Goal: Transaction & Acquisition: Book appointment/travel/reservation

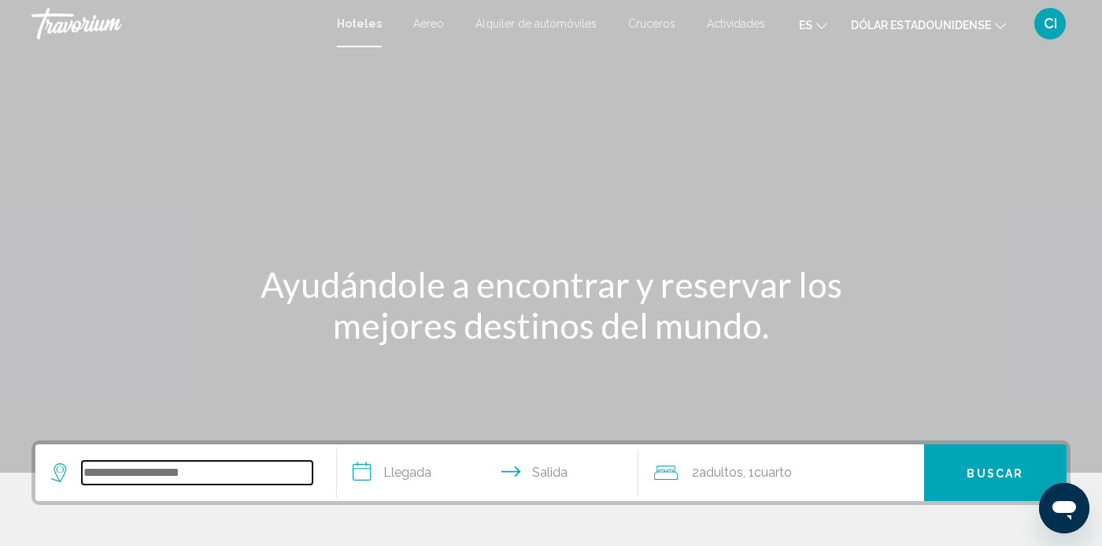
click at [230, 481] on input "Widget de búsqueda" at bounding box center [197, 473] width 231 height 24
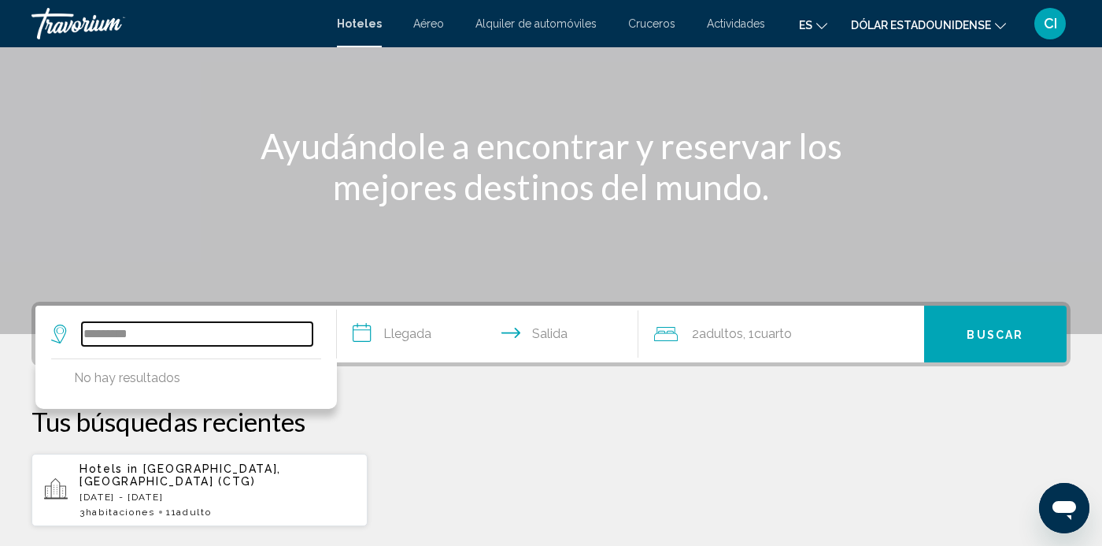
scroll to position [149, 0]
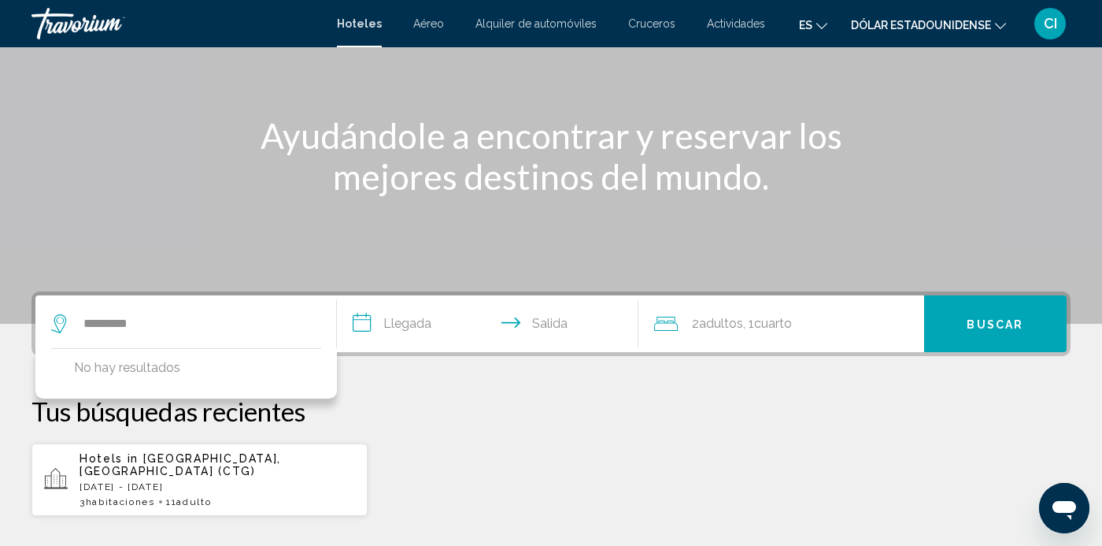
click at [118, 296] on div "********* No hay resultados" at bounding box center [185, 323] width 269 height 57
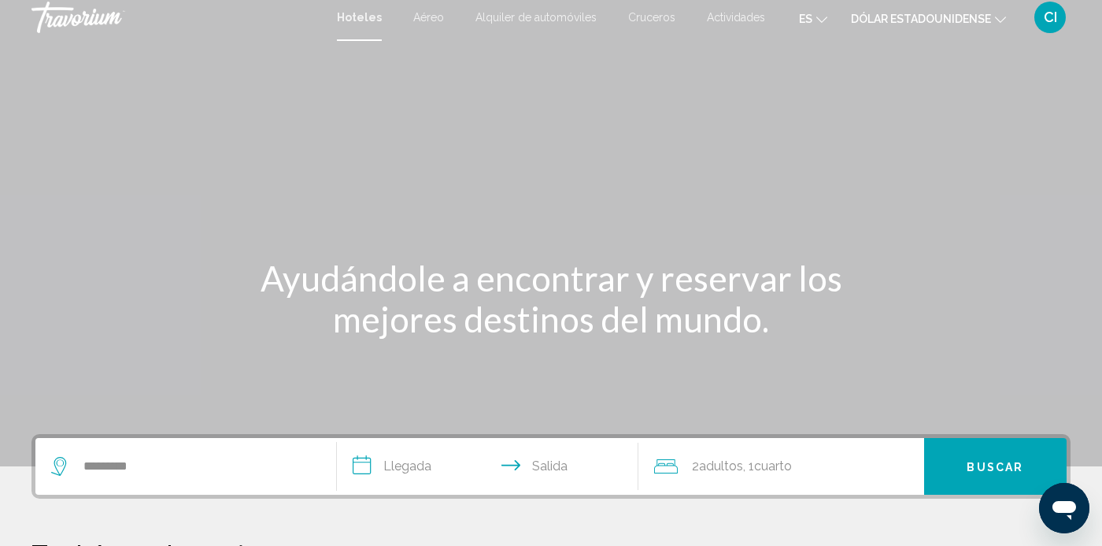
scroll to position [0, 0]
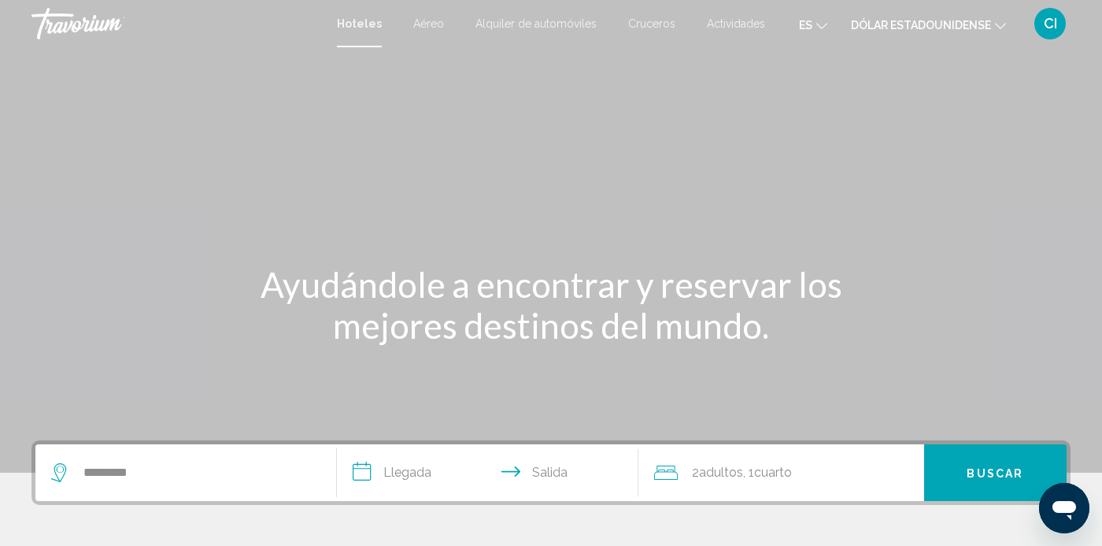
click at [356, 28] on font "Hoteles" at bounding box center [359, 23] width 45 height 13
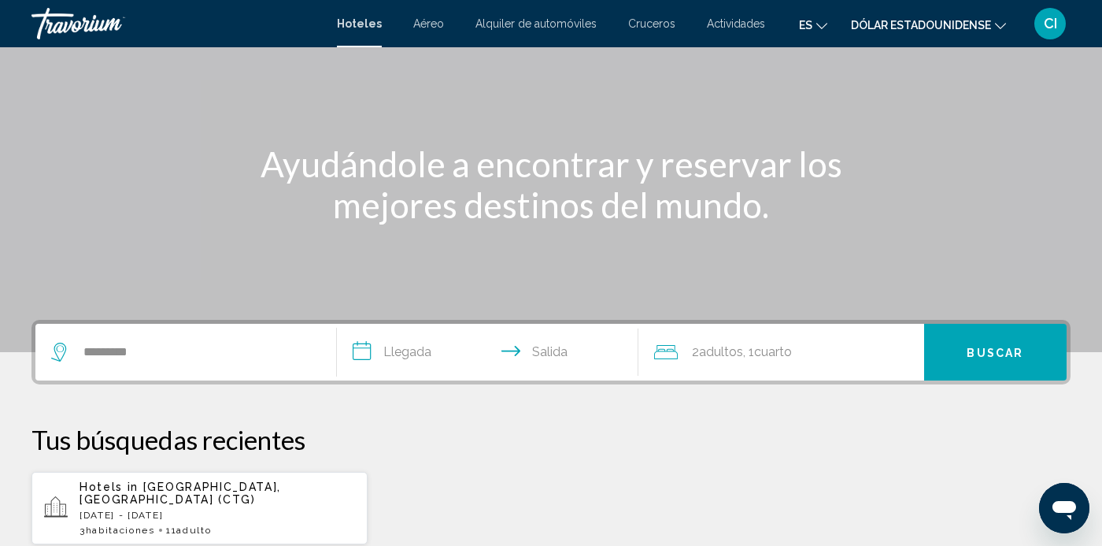
scroll to position [124, 0]
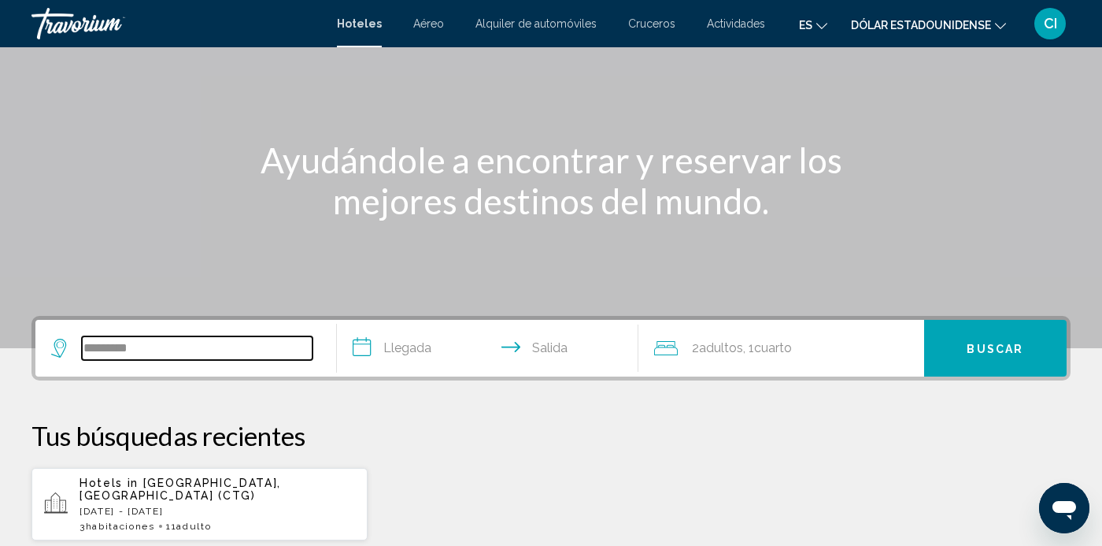
click at [113, 353] on input "*********" at bounding box center [197, 348] width 231 height 24
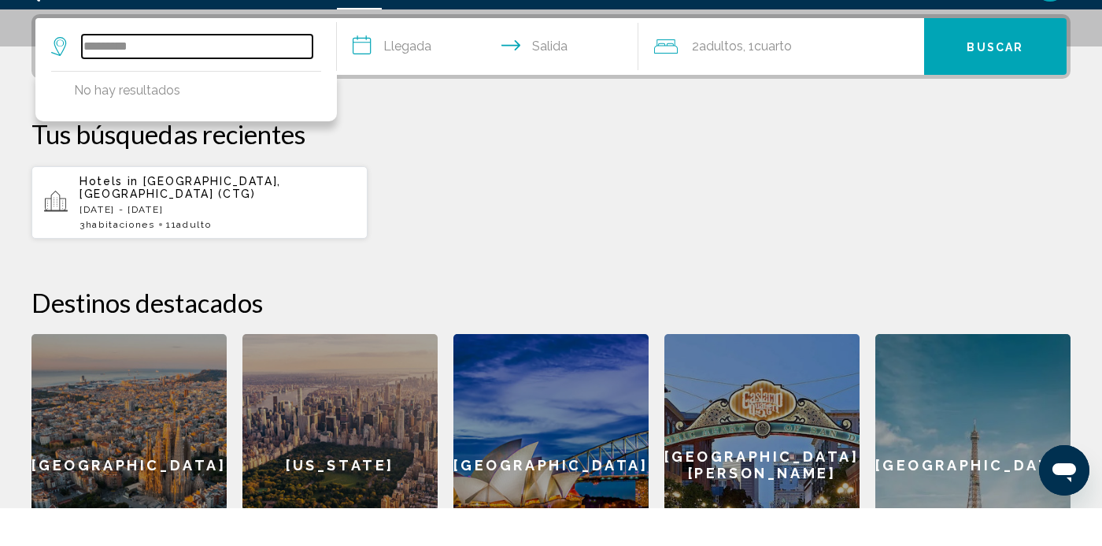
scroll to position [389, 0]
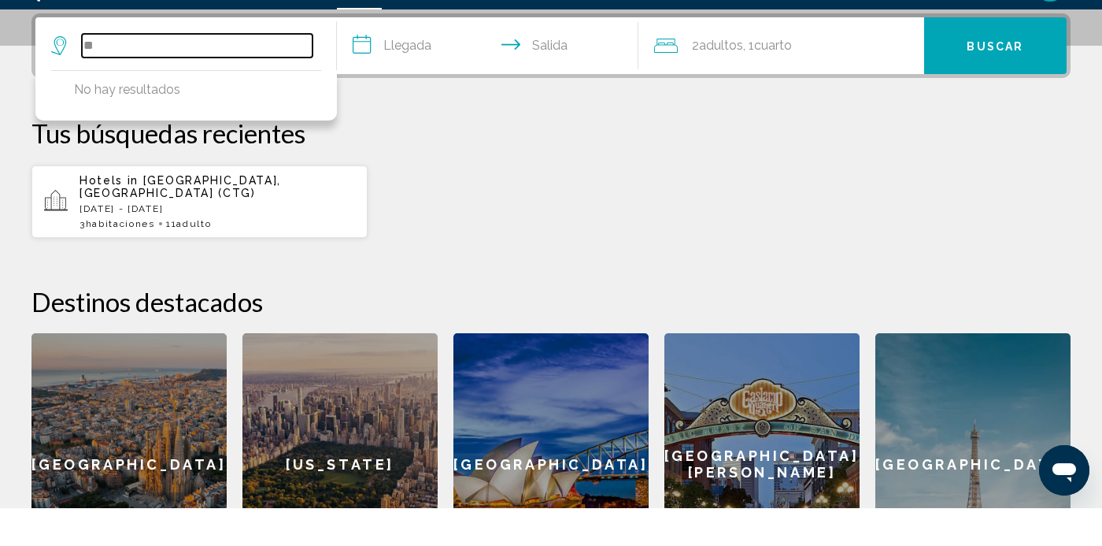
type input "*"
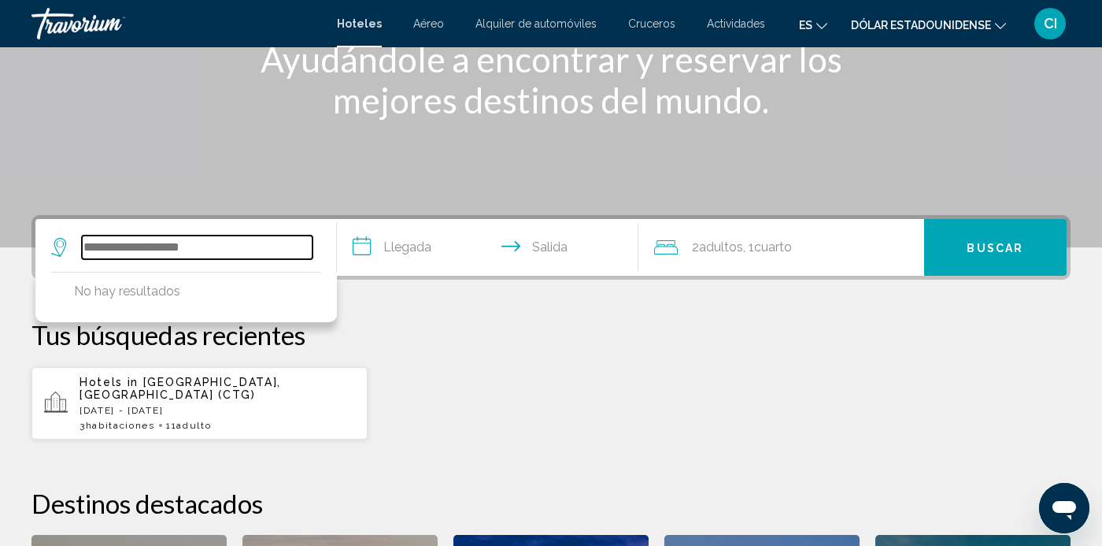
scroll to position [223, 0]
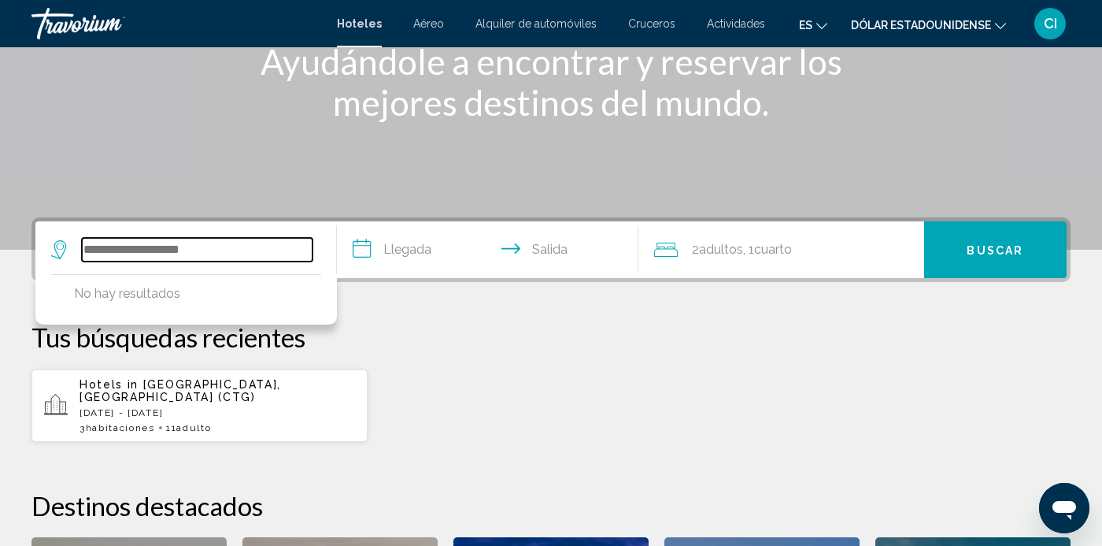
click at [122, 255] on input "Widget de búsqueda" at bounding box center [197, 250] width 231 height 24
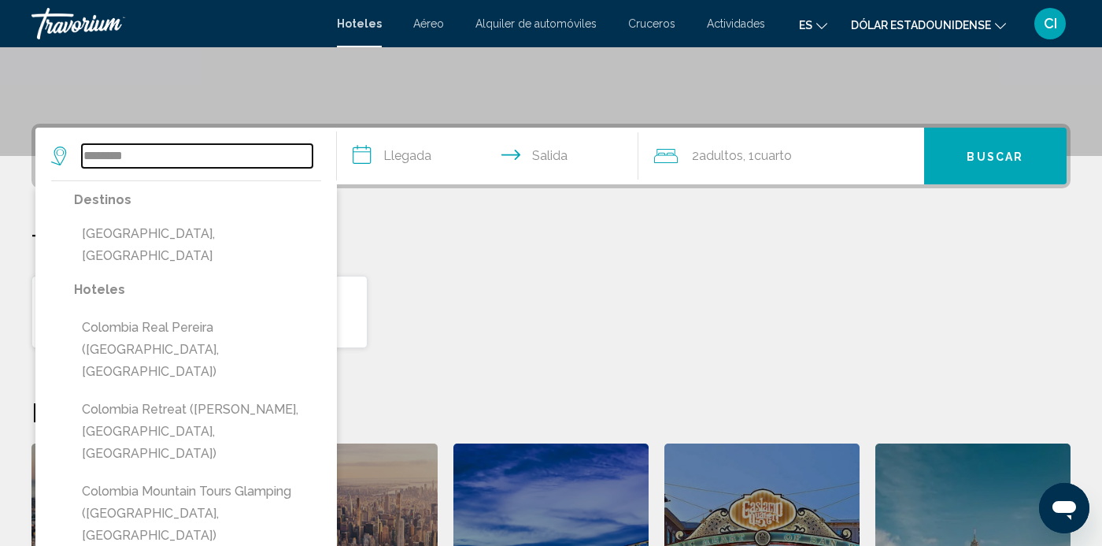
scroll to position [317, 0]
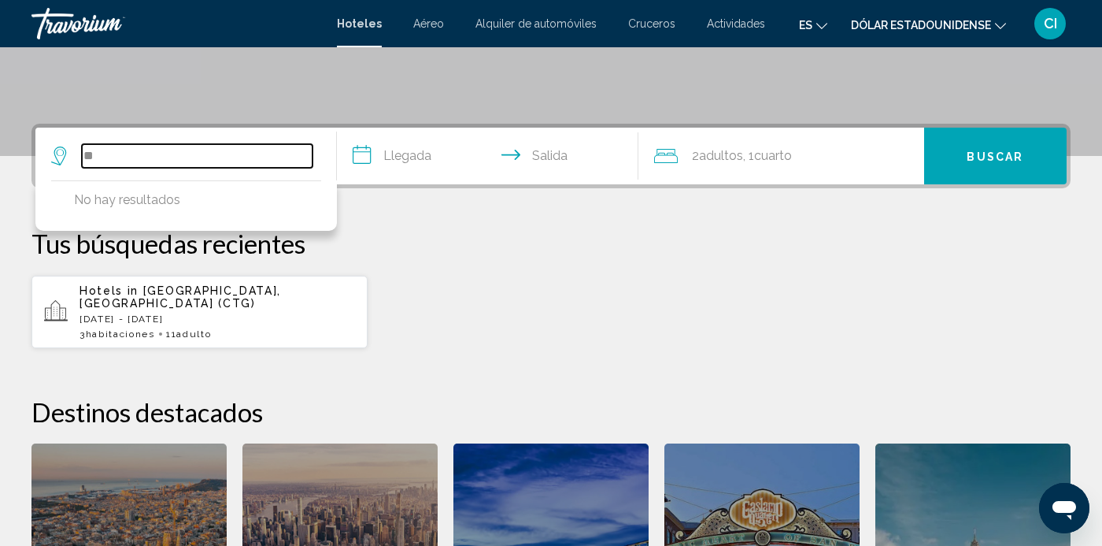
type input "*"
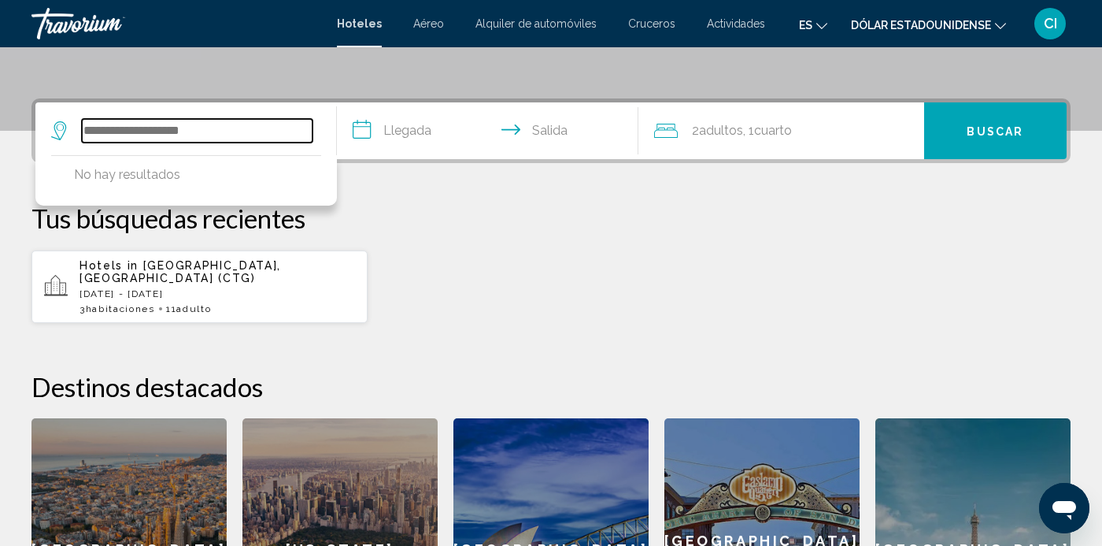
scroll to position [332, 0]
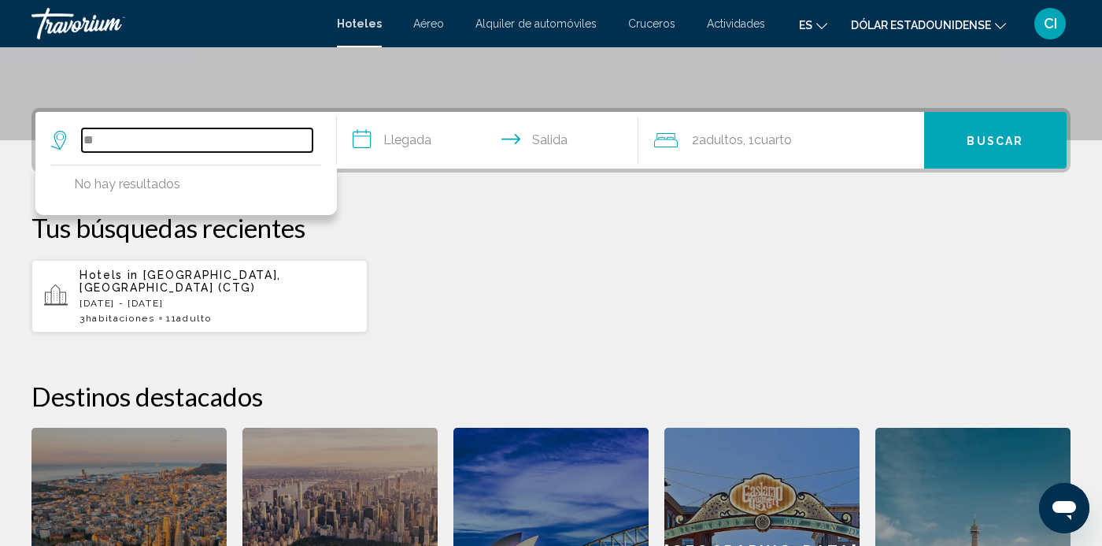
type input "*"
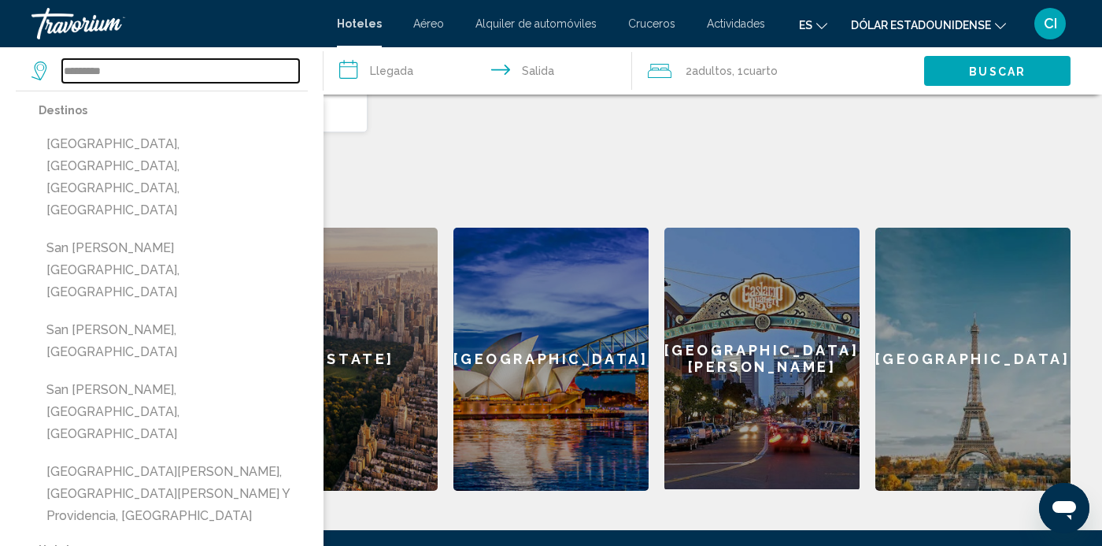
scroll to position [532, 0]
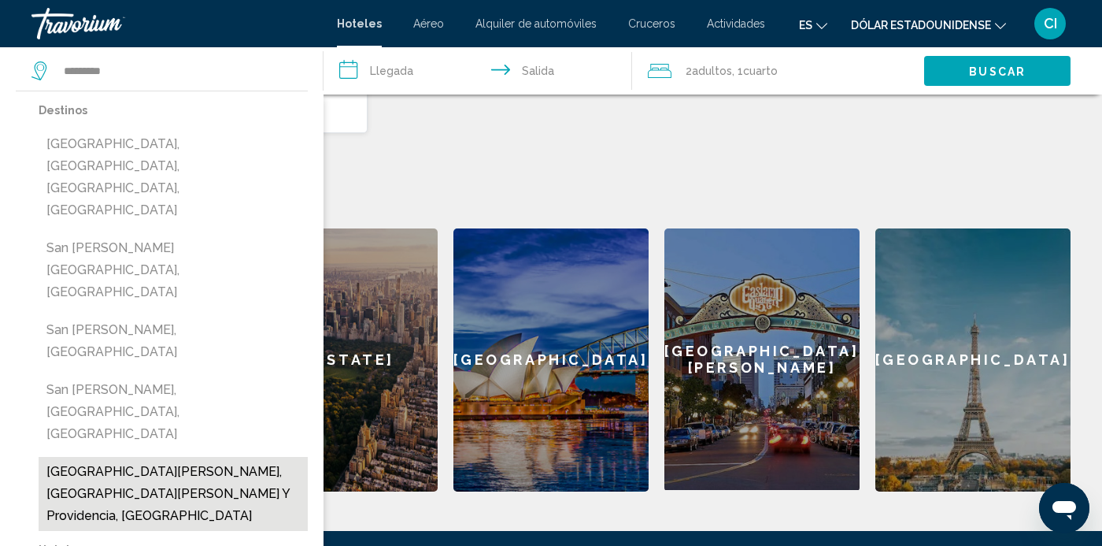
click at [67, 457] on button "San Andres, San Andres Y Providencia, Colombia" at bounding box center [173, 494] width 269 height 74
type input "**********"
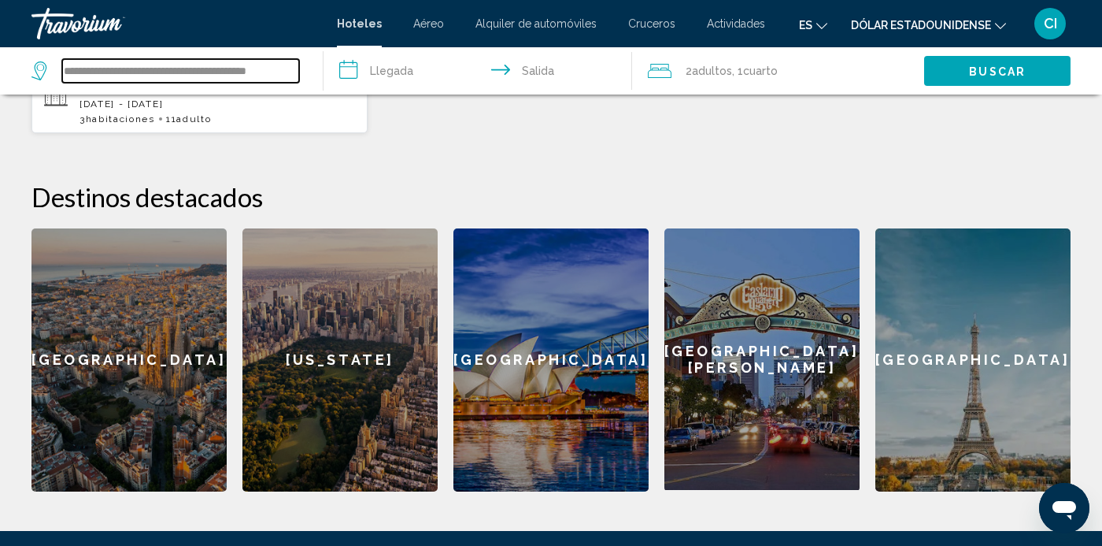
click at [116, 73] on input "**********" at bounding box center [180, 71] width 237 height 24
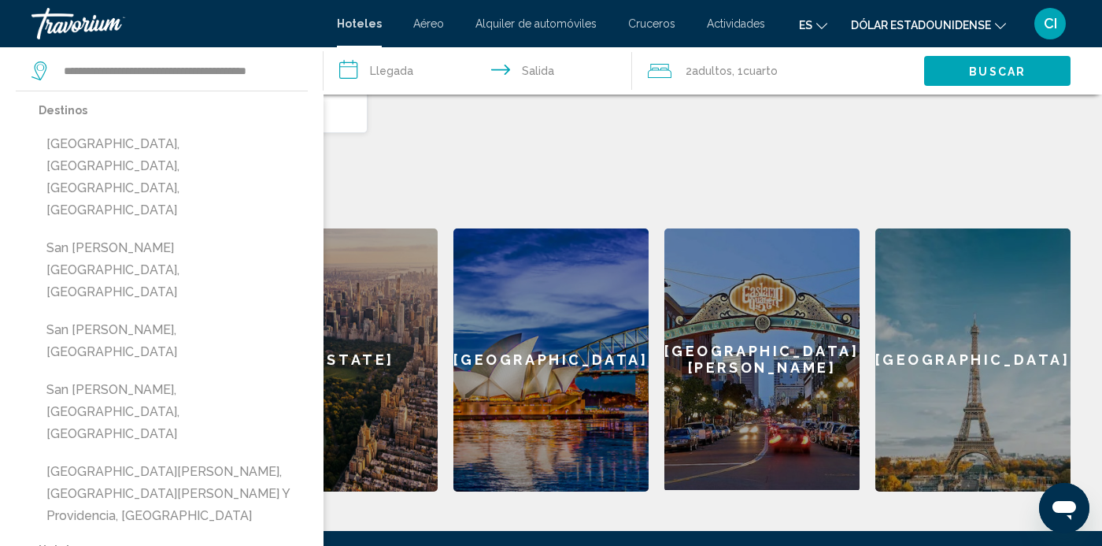
click at [969, 164] on div "**********" at bounding box center [551, 200] width 1102 height 583
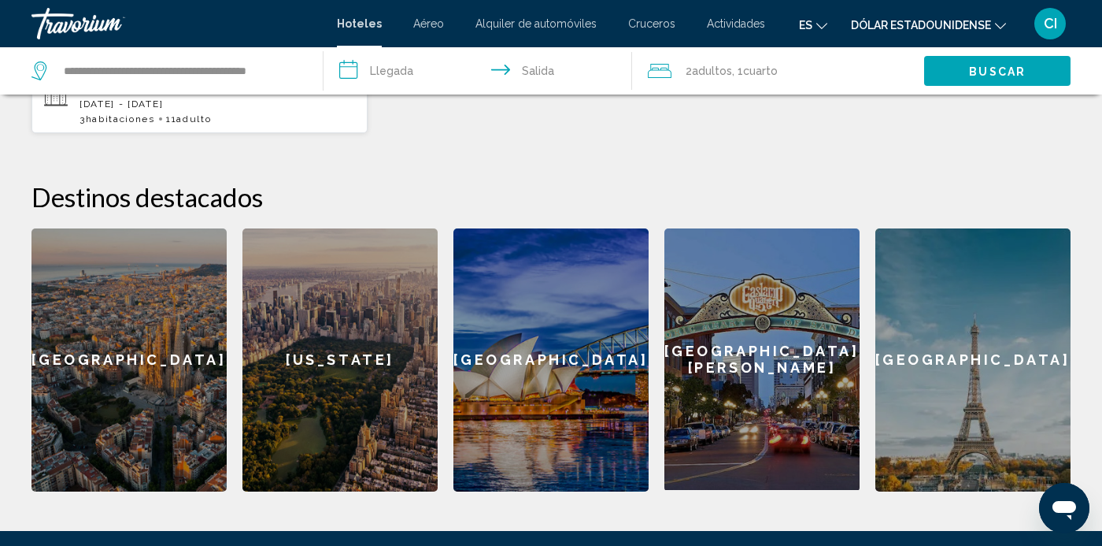
click at [1019, 62] on button "Buscar" at bounding box center [997, 71] width 146 height 30
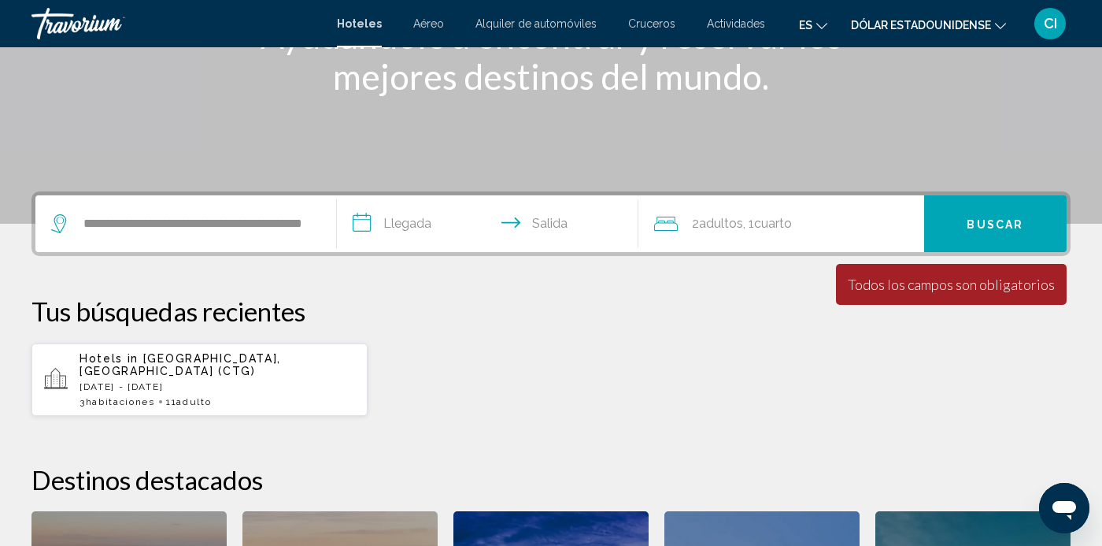
scroll to position [247, 0]
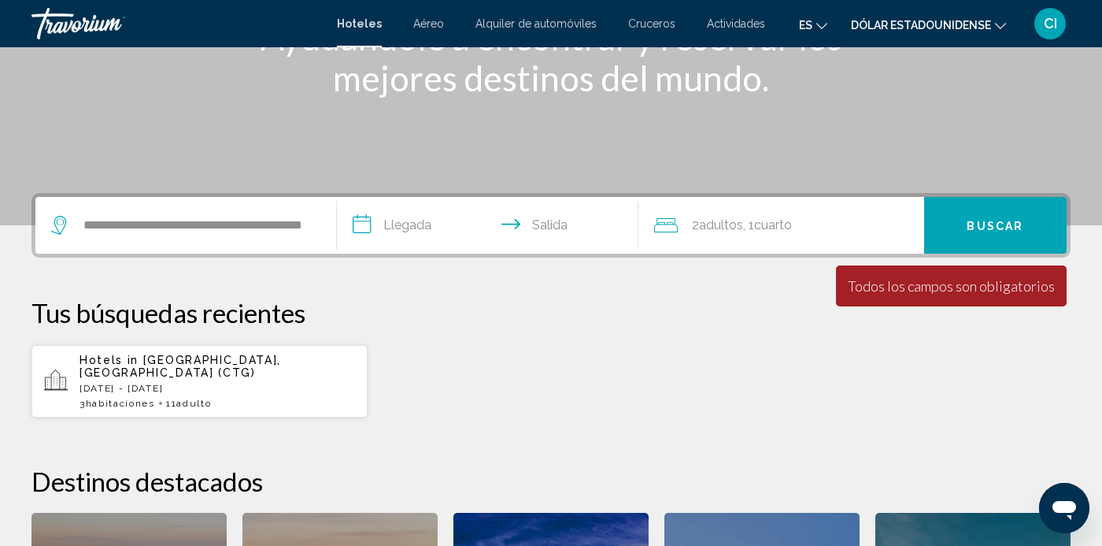
click at [368, 231] on input "**********" at bounding box center [491, 227] width 308 height 61
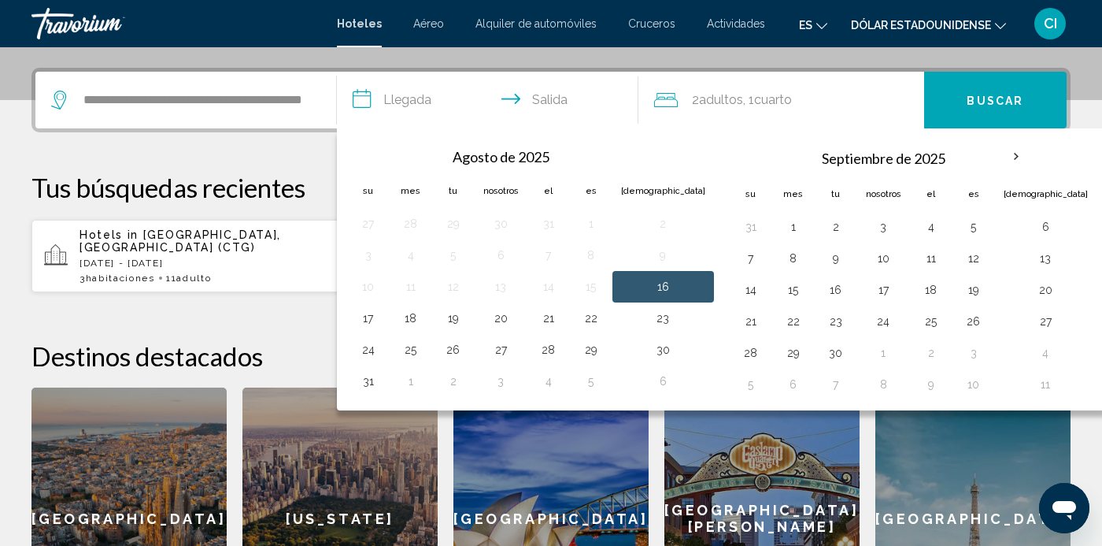
scroll to position [389, 0]
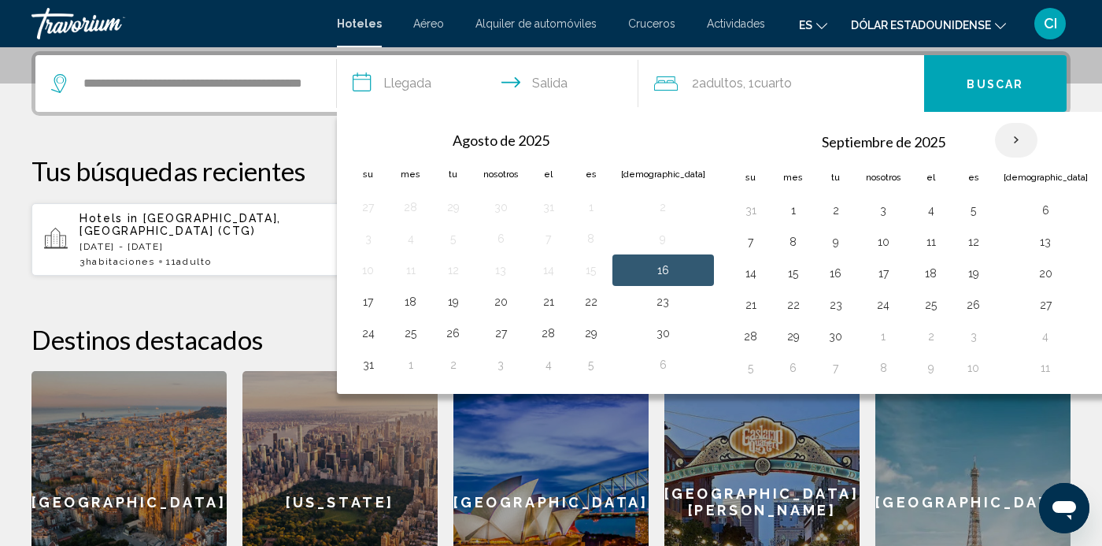
click at [995, 139] on th "Mes próximo" at bounding box center [1016, 140] width 43 height 35
click at [995, 144] on th "Mes próximo" at bounding box center [1016, 140] width 43 height 35
click at [995, 135] on th "Mes próximo" at bounding box center [1016, 140] width 43 height 35
click at [1061, 269] on div "**********" at bounding box center [551, 342] width 1102 height 583
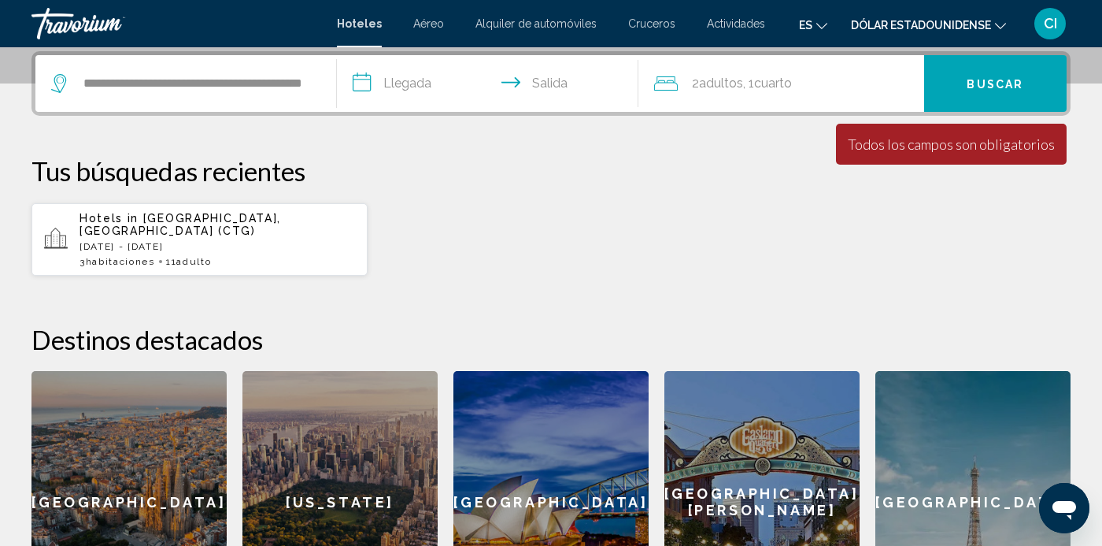
click at [366, 90] on input "**********" at bounding box center [491, 85] width 308 height 61
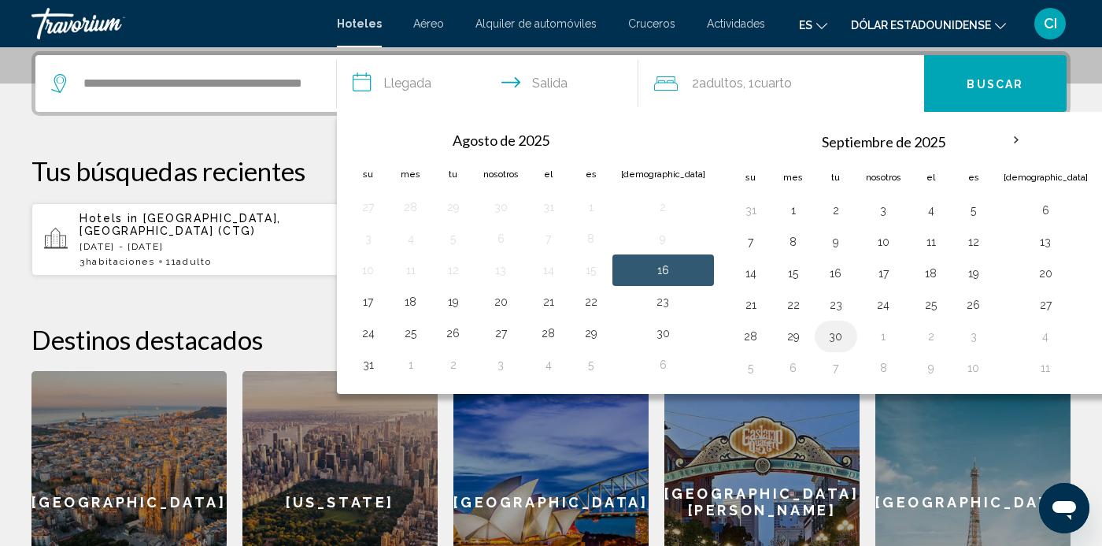
click at [824, 328] on button "30" at bounding box center [836, 336] width 25 height 22
click at [995, 144] on th "Mes próximo" at bounding box center [1016, 140] width 43 height 35
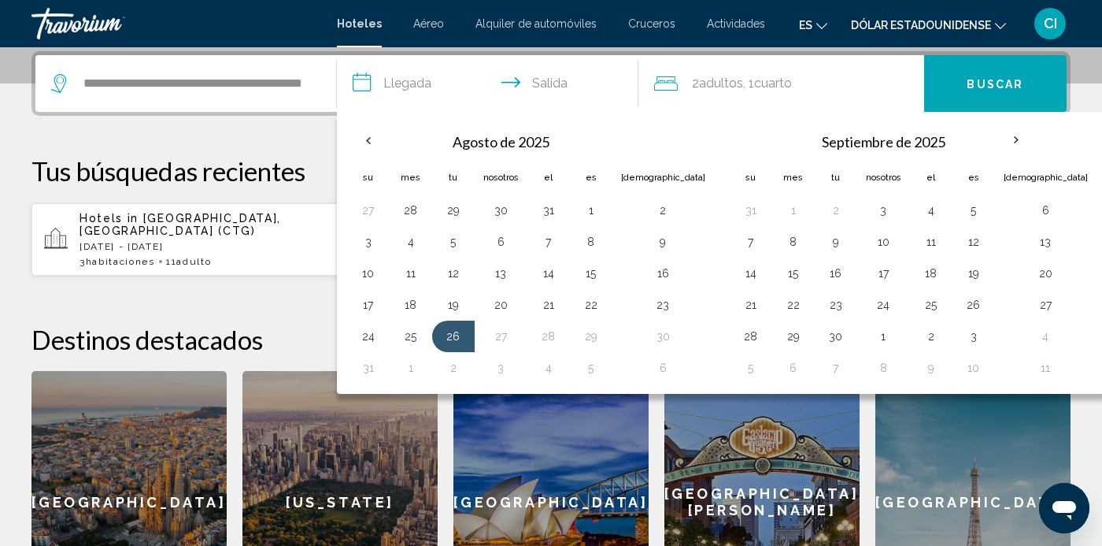
click at [1027, 284] on div "**********" at bounding box center [551, 342] width 1102 height 583
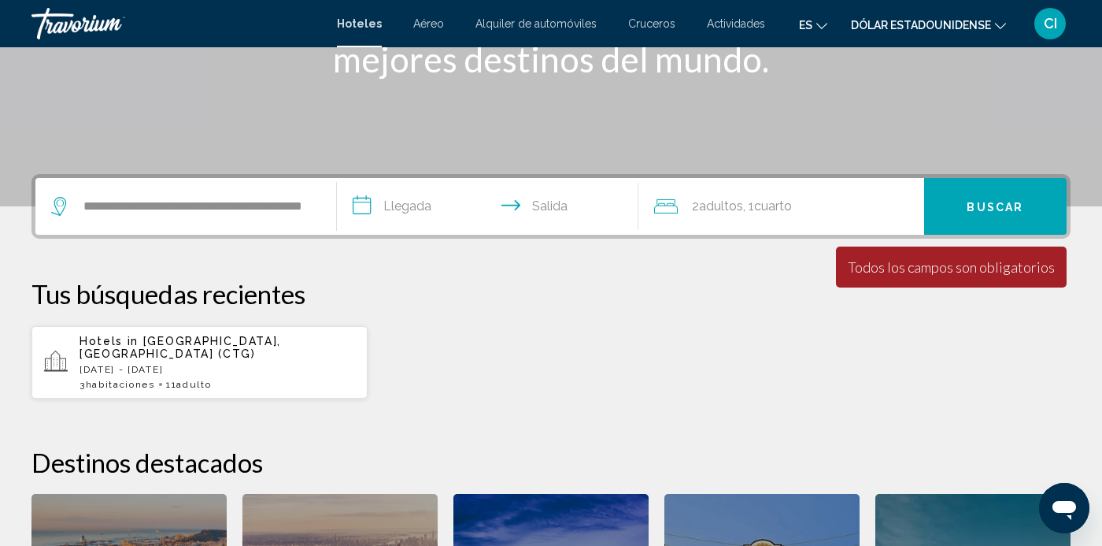
scroll to position [265, 0]
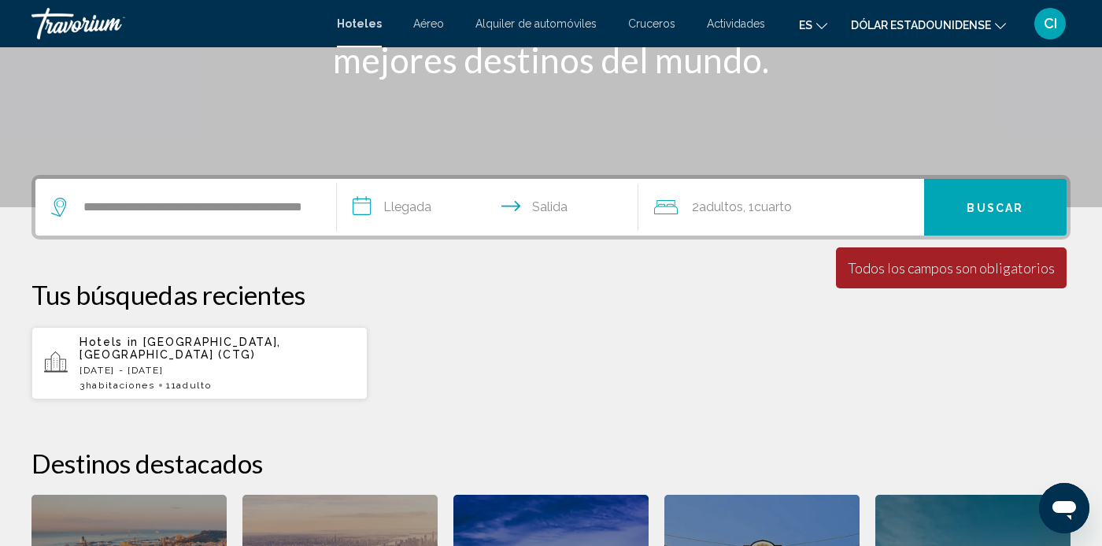
click at [54, 212] on icon "Widget de búsqueda" at bounding box center [60, 207] width 19 height 19
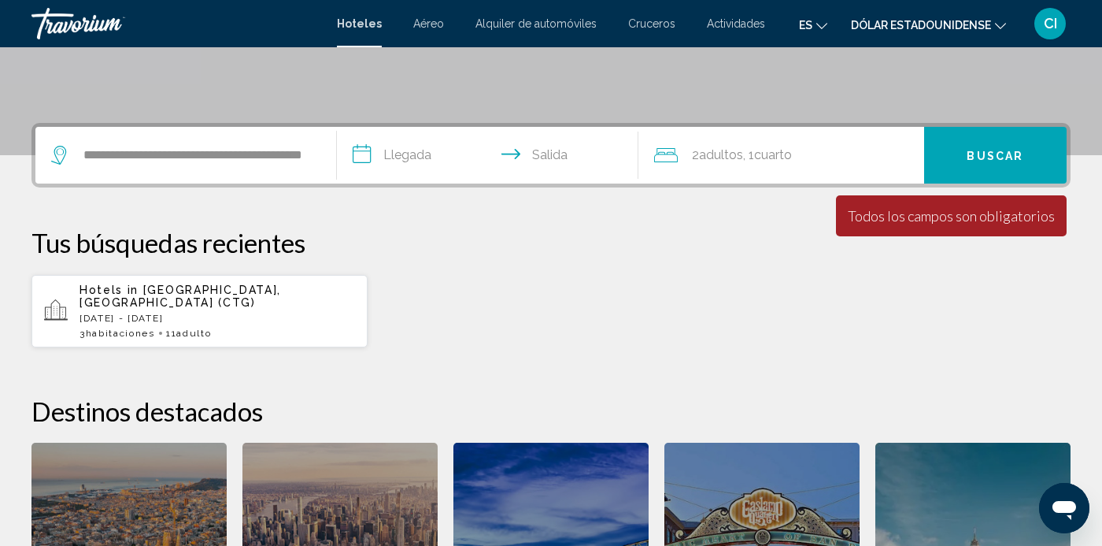
scroll to position [389, 0]
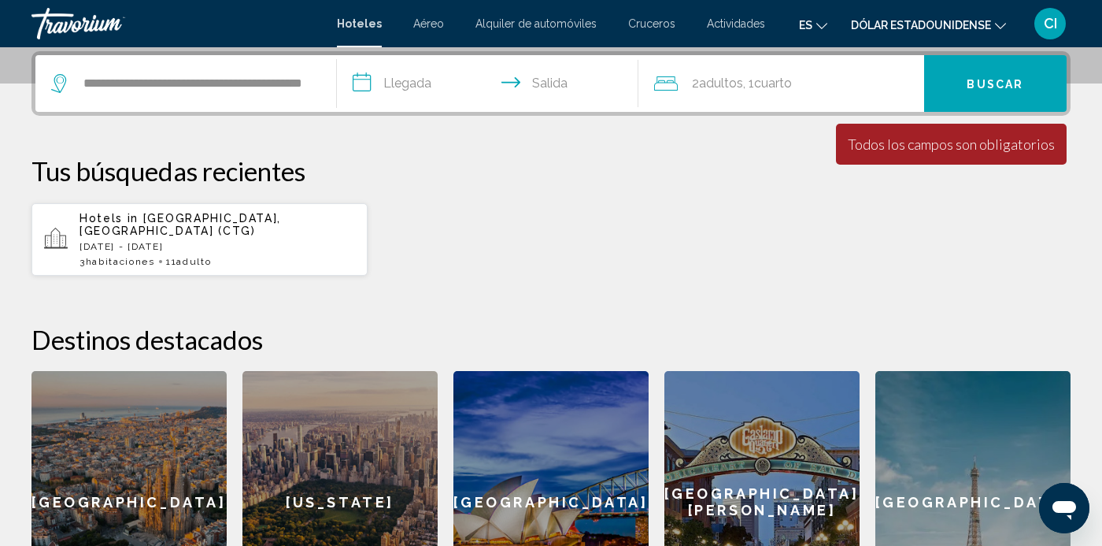
click at [62, 83] on icon "Widget de búsqueda" at bounding box center [60, 83] width 19 height 19
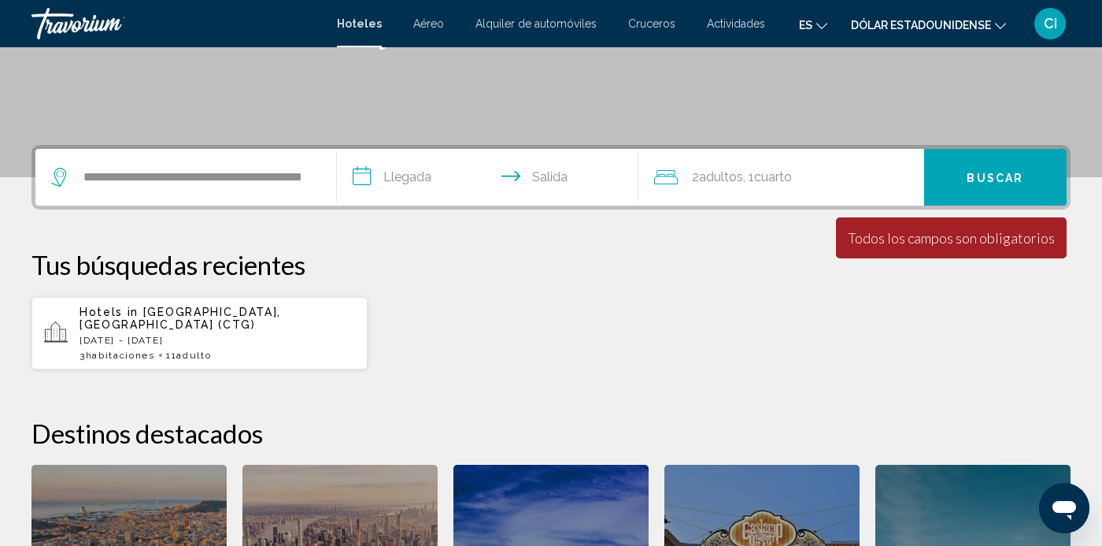
scroll to position [293, 0]
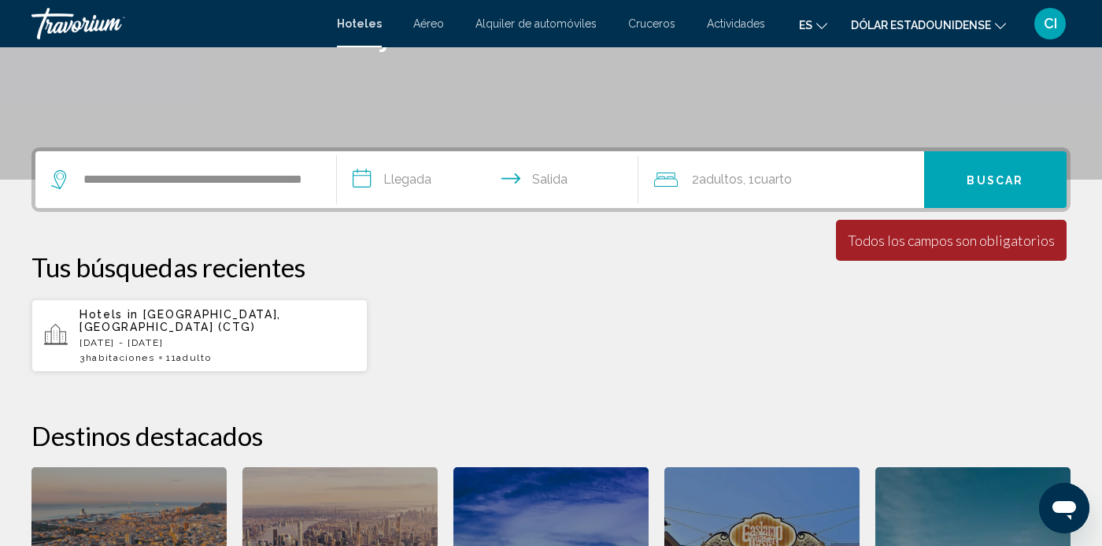
click at [361, 184] on input "**********" at bounding box center [491, 181] width 308 height 61
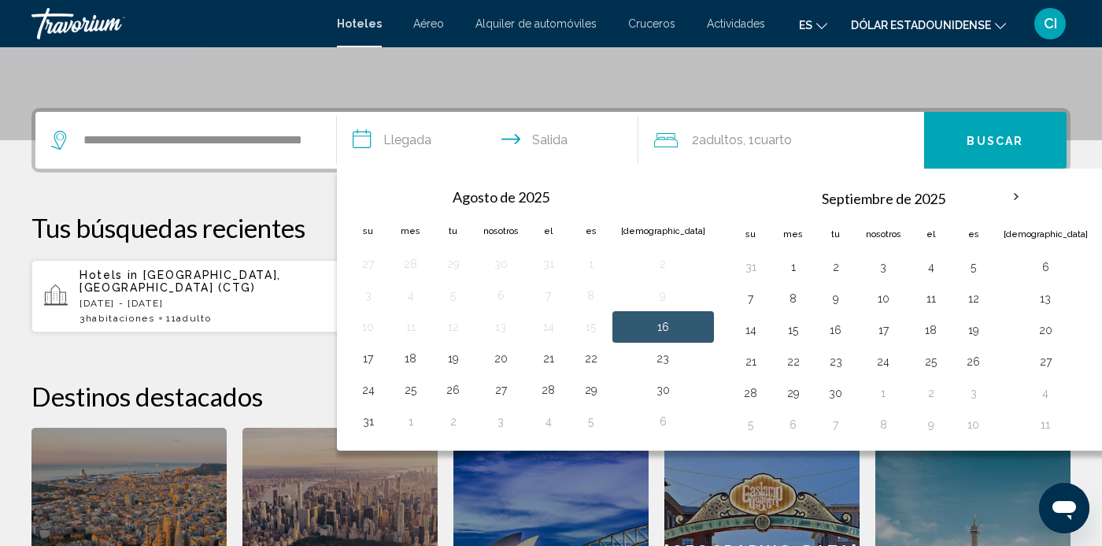
scroll to position [389, 0]
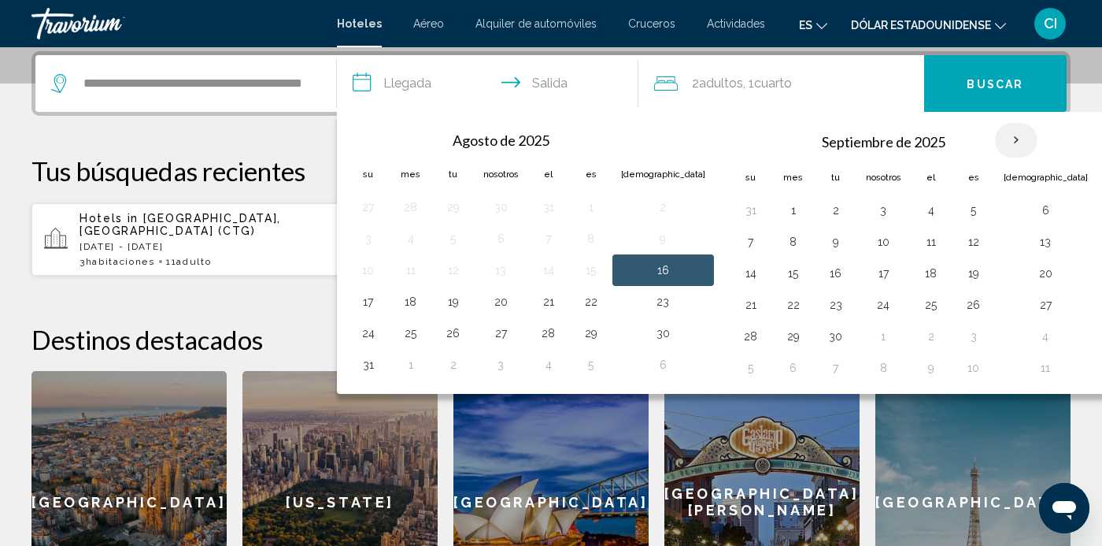
click at [995, 150] on th "Mes próximo" at bounding box center [1016, 140] width 43 height 35
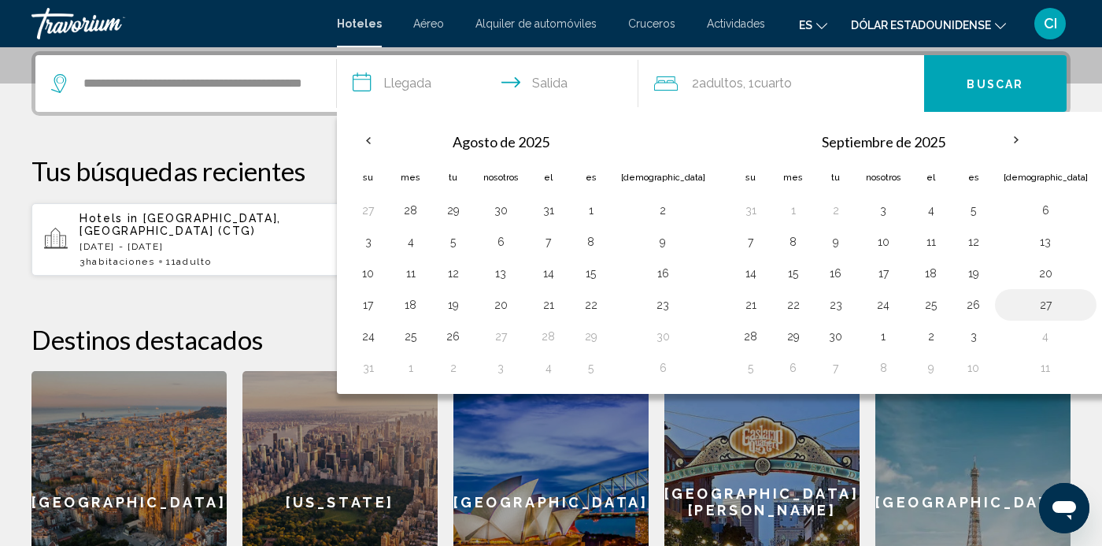
click at [1004, 309] on button "27" at bounding box center [1046, 305] width 84 height 22
click at [1039, 241] on div "Hotels in Cartagena, Colombia (CTG) Fri, 21 Nov - Sun, 23 Nov 3 Cuarto habitaci…" at bounding box center [550, 239] width 1039 height 74
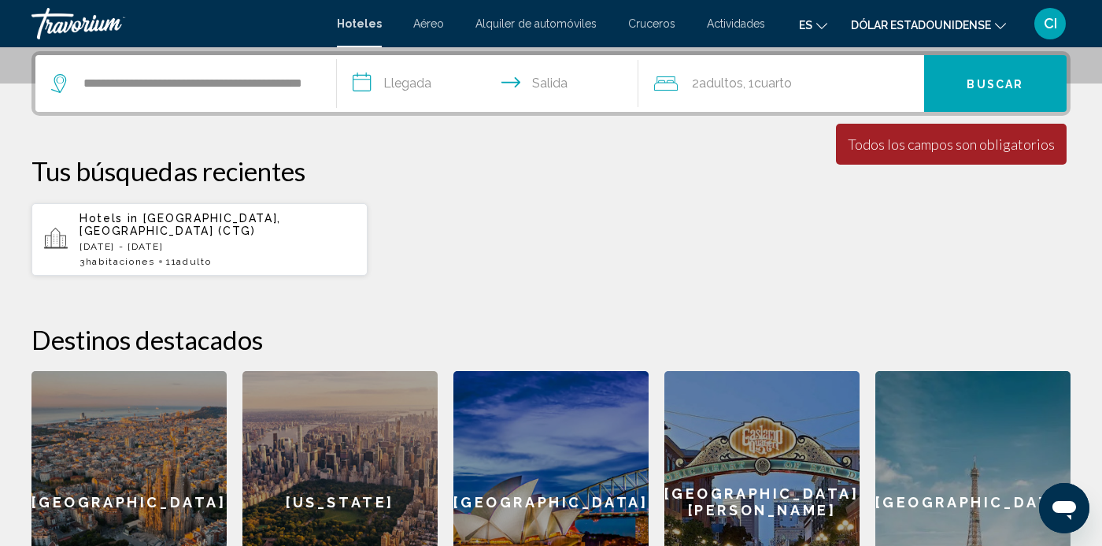
click at [532, 97] on input "**********" at bounding box center [491, 85] width 308 height 61
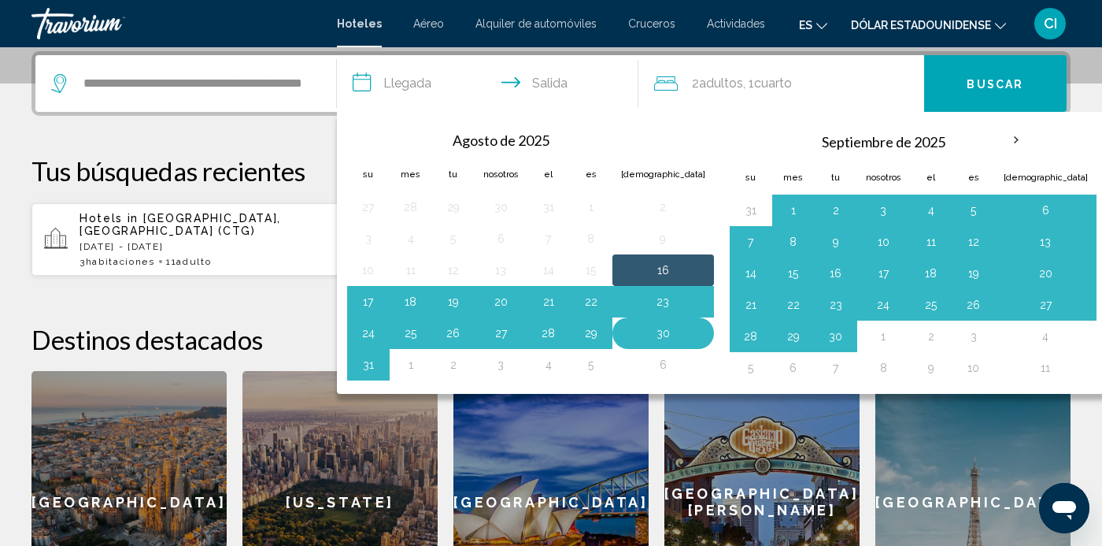
click at [640, 337] on button "30" at bounding box center [663, 333] width 84 height 22
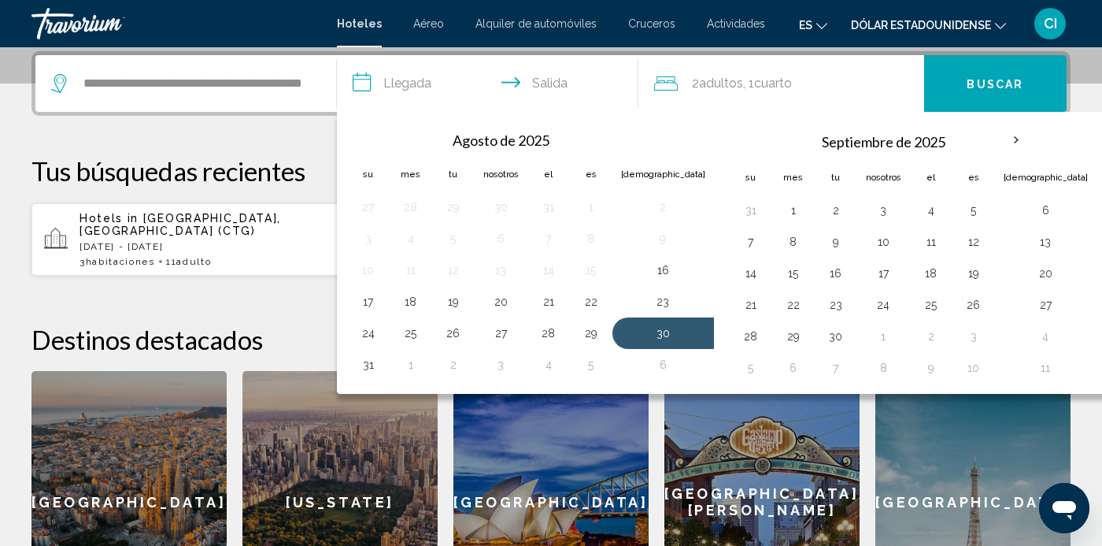
click at [399, 93] on input "**********" at bounding box center [491, 85] width 308 height 61
click at [580, 82] on input "**********" at bounding box center [491, 85] width 308 height 61
click at [456, 372] on button "2" at bounding box center [453, 365] width 25 height 22
type input "**********"
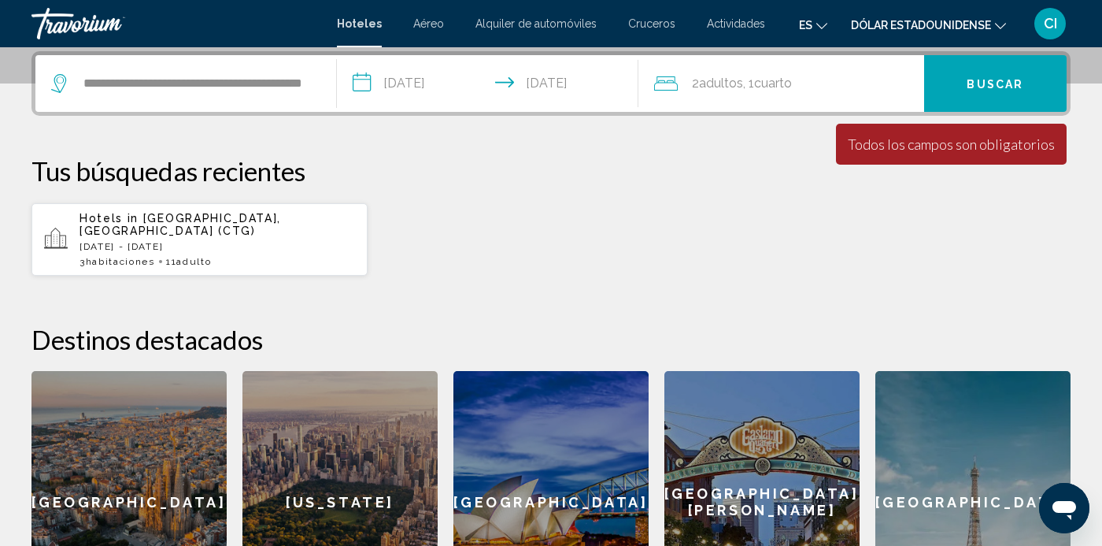
click at [1017, 88] on font "Buscar" at bounding box center [995, 84] width 57 height 13
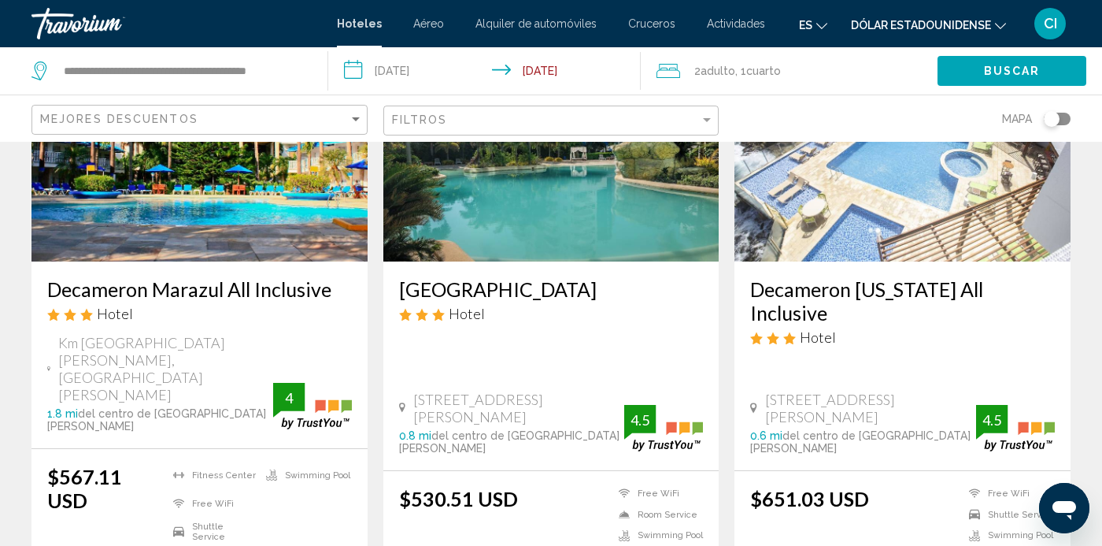
scroll to position [2105, 0]
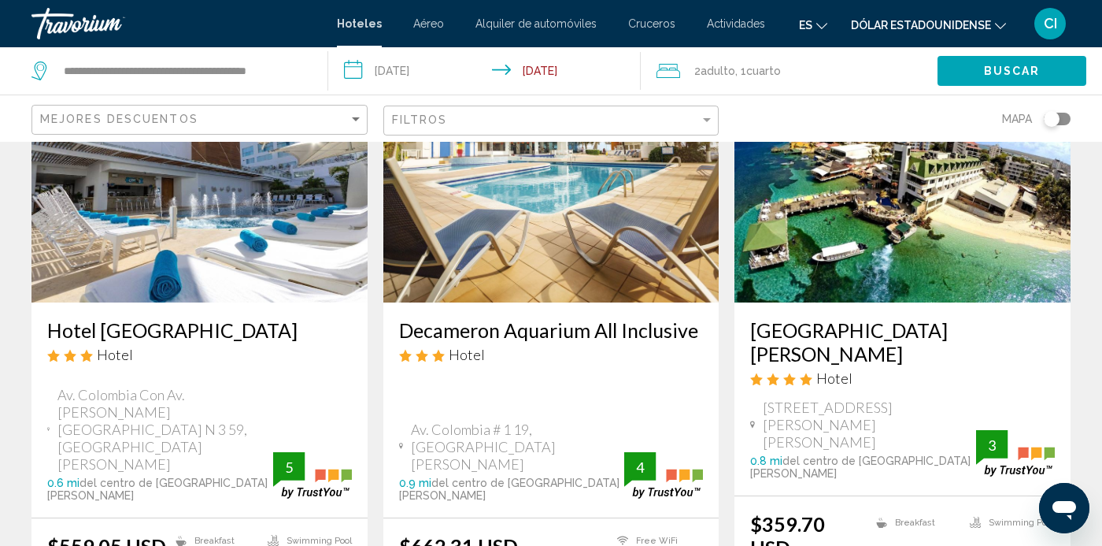
scroll to position [146, 0]
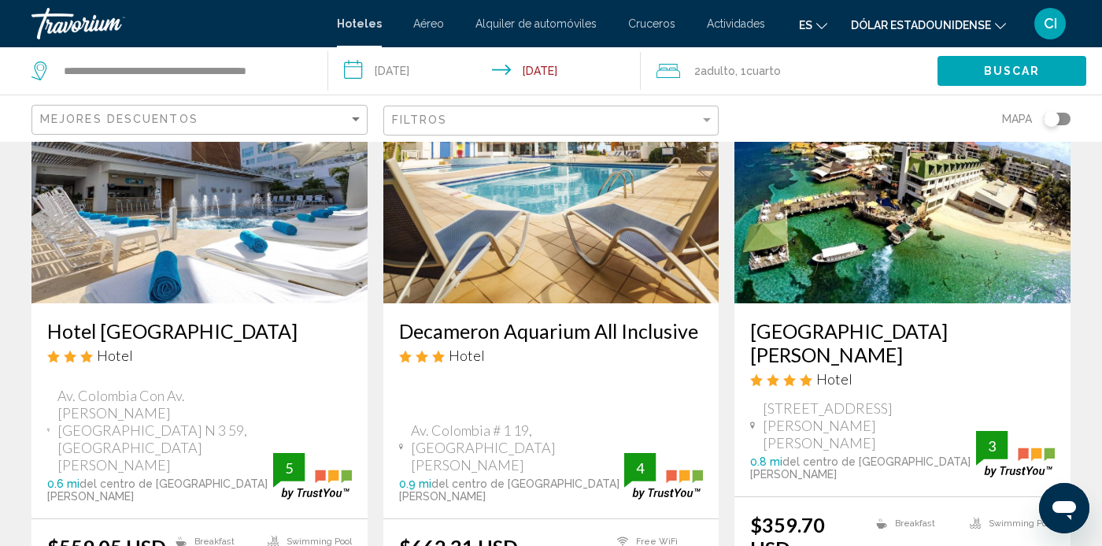
click at [570, 72] on input "**********" at bounding box center [487, 73] width 319 height 52
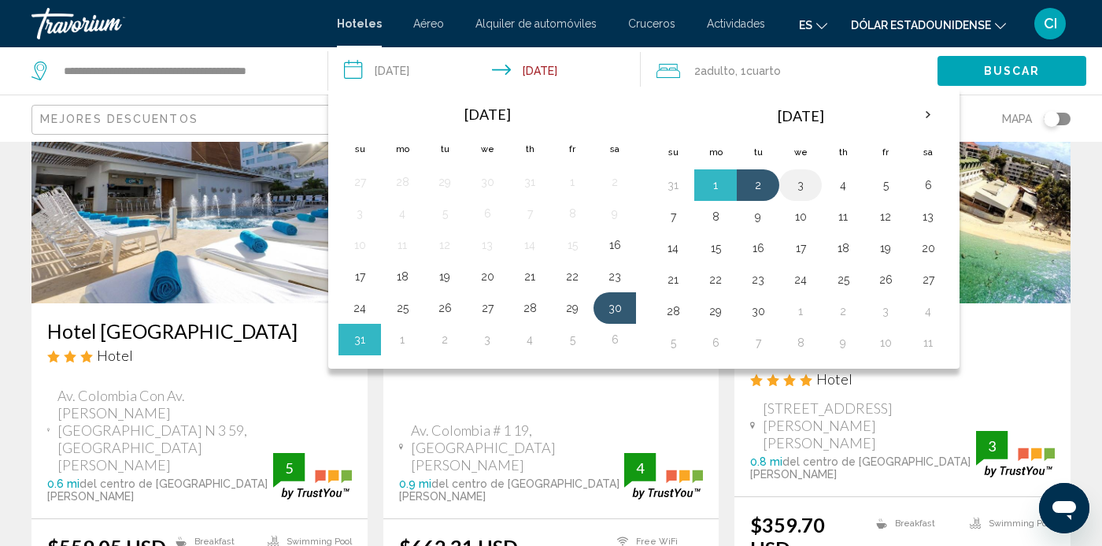
click at [802, 192] on button "3" at bounding box center [800, 185] width 25 height 22
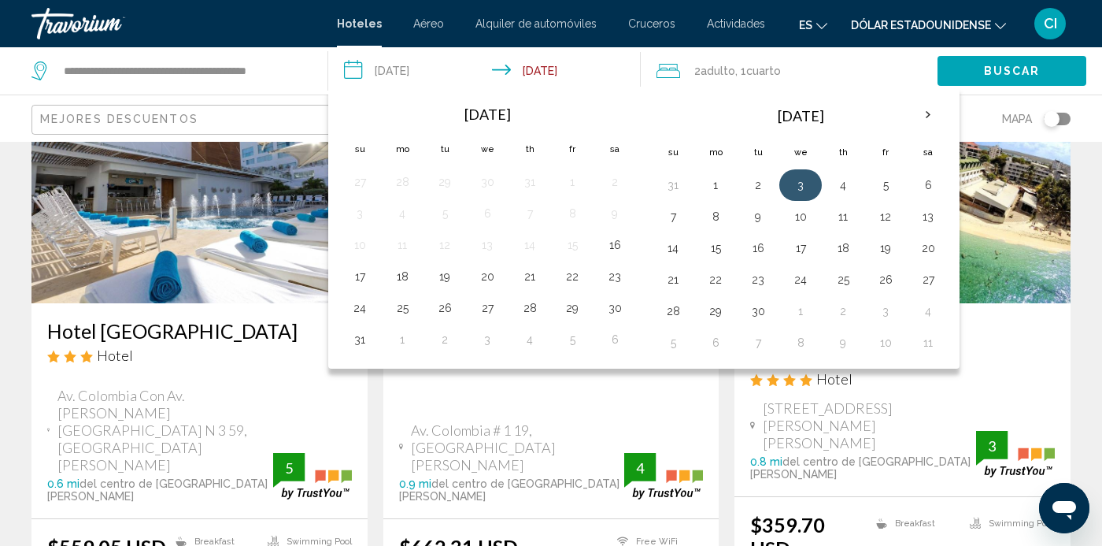
click at [807, 177] on button "3" at bounding box center [800, 185] width 25 height 22
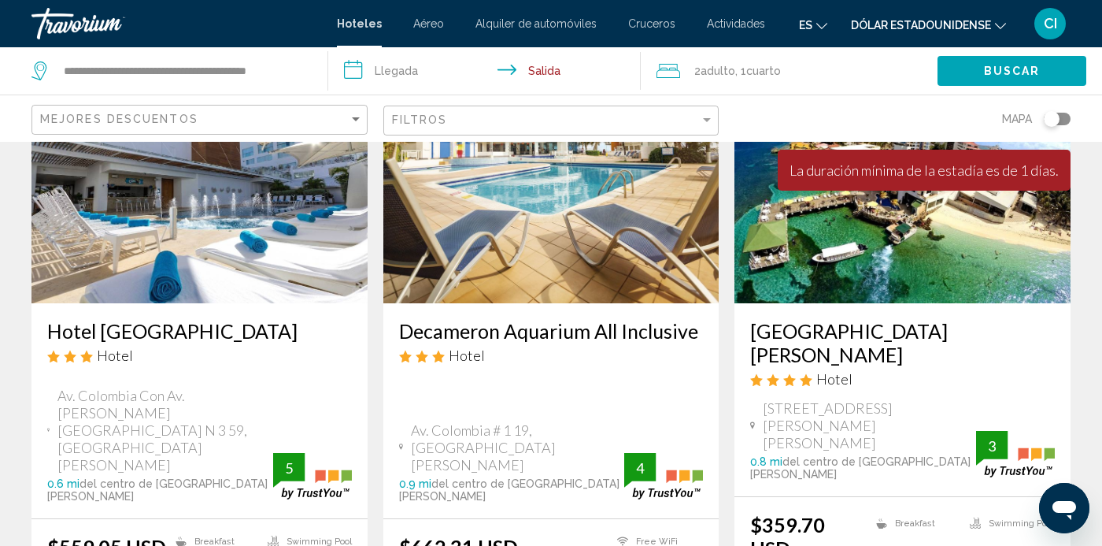
click at [561, 69] on input "**********" at bounding box center [487, 73] width 319 height 52
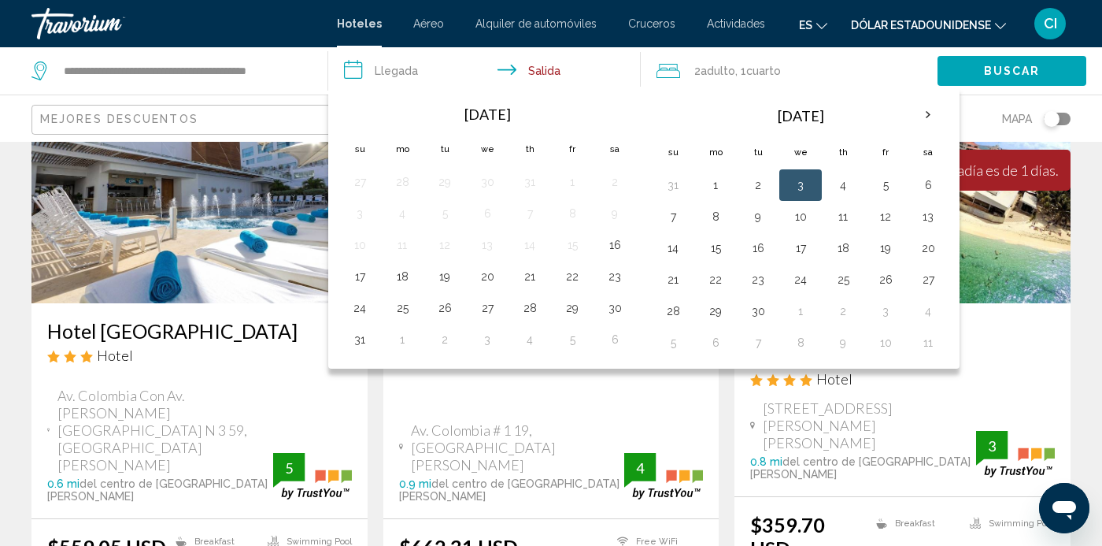
click at [797, 190] on button "3" at bounding box center [800, 185] width 25 height 22
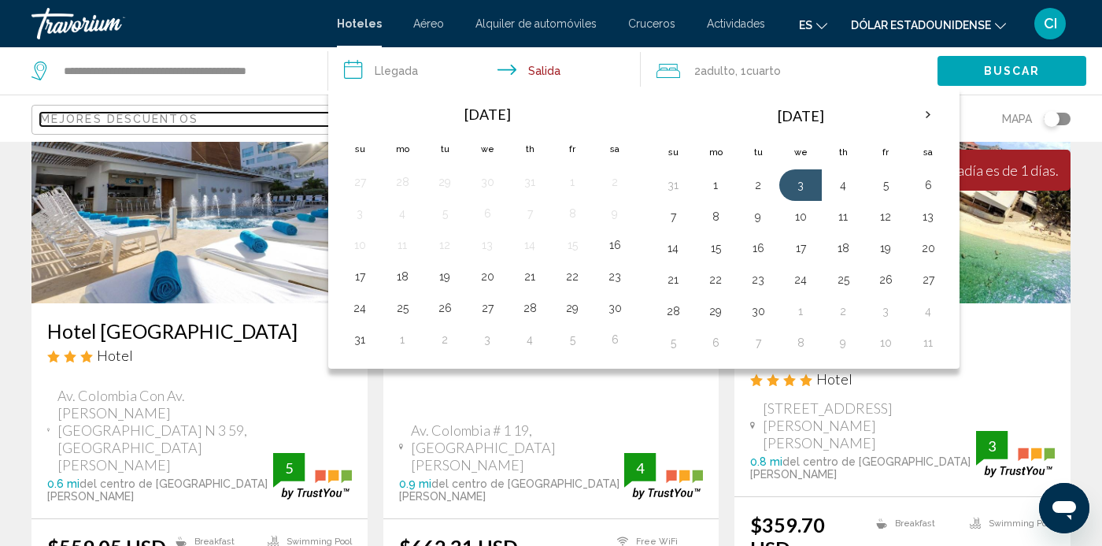
click at [284, 113] on div "Mejores descuentos" at bounding box center [194, 119] width 309 height 13
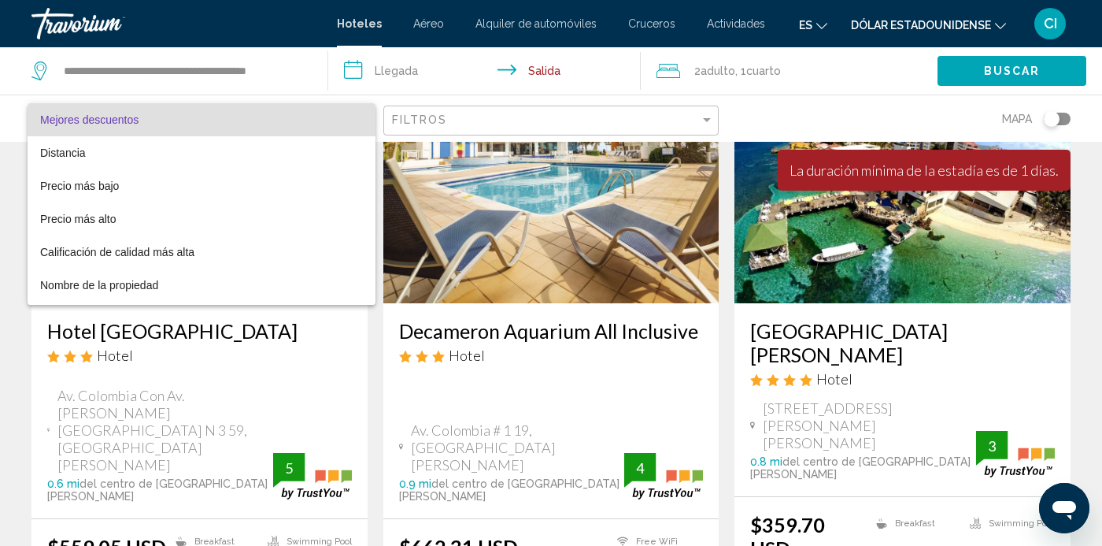
click at [448, 75] on div at bounding box center [551, 273] width 1102 height 546
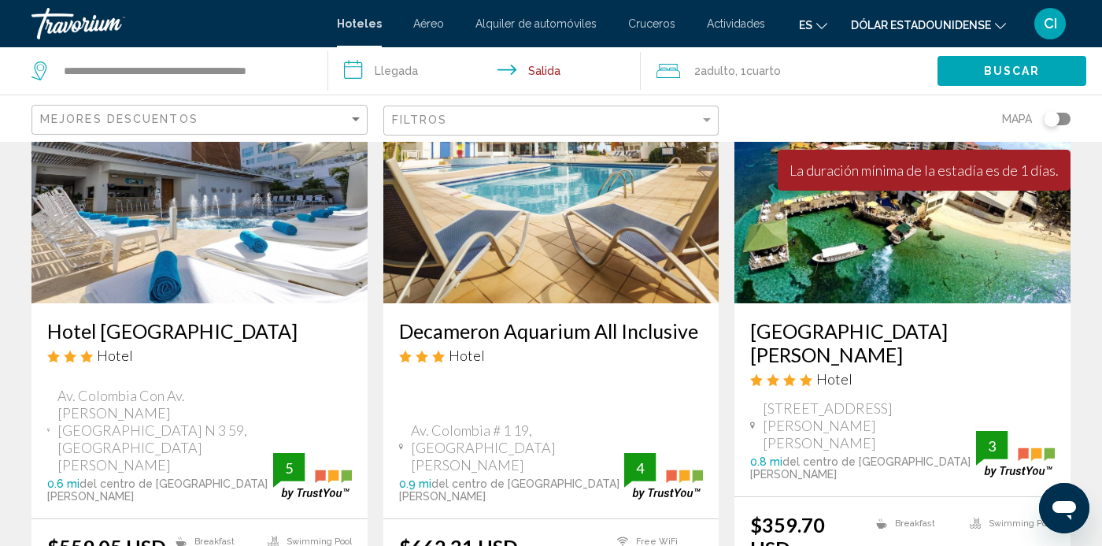
click at [369, 83] on input "**********" at bounding box center [487, 73] width 319 height 52
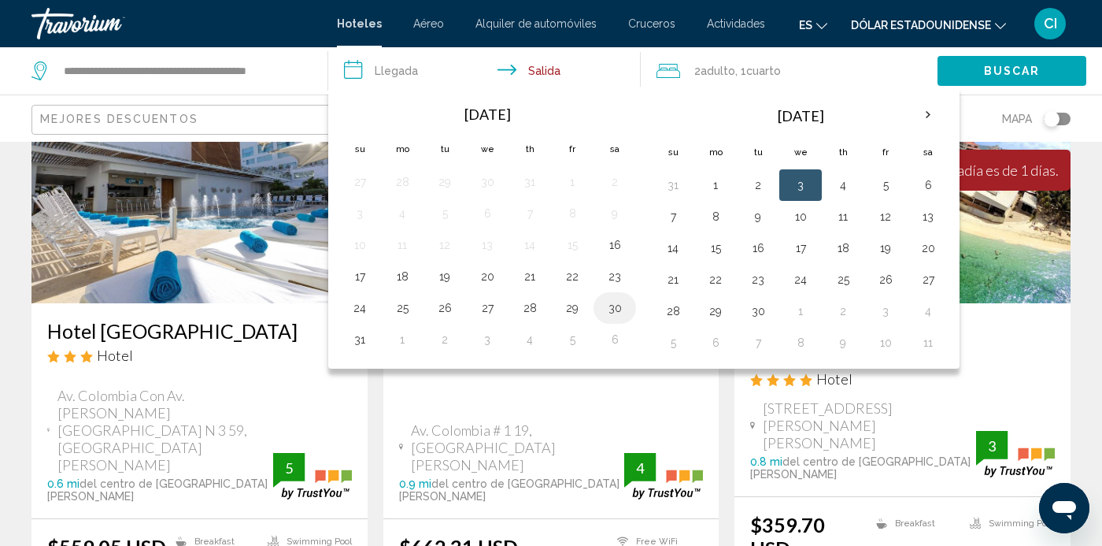
click at [621, 317] on button "30" at bounding box center [614, 308] width 25 height 22
click at [844, 191] on button "4" at bounding box center [843, 185] width 25 height 22
type input "**********"
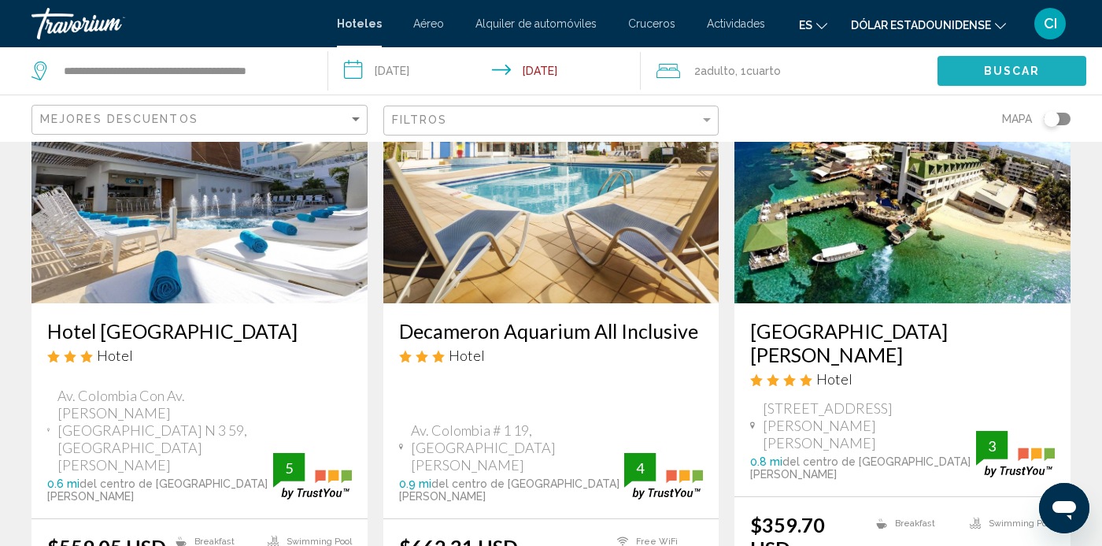
click at [1028, 72] on span "Buscar" at bounding box center [1012, 71] width 57 height 13
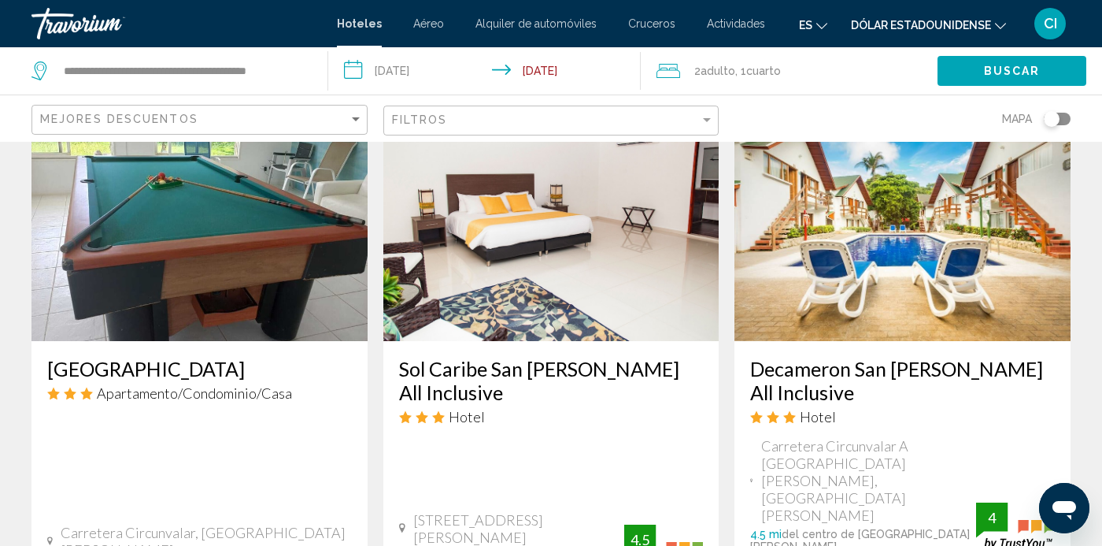
scroll to position [1386, 0]
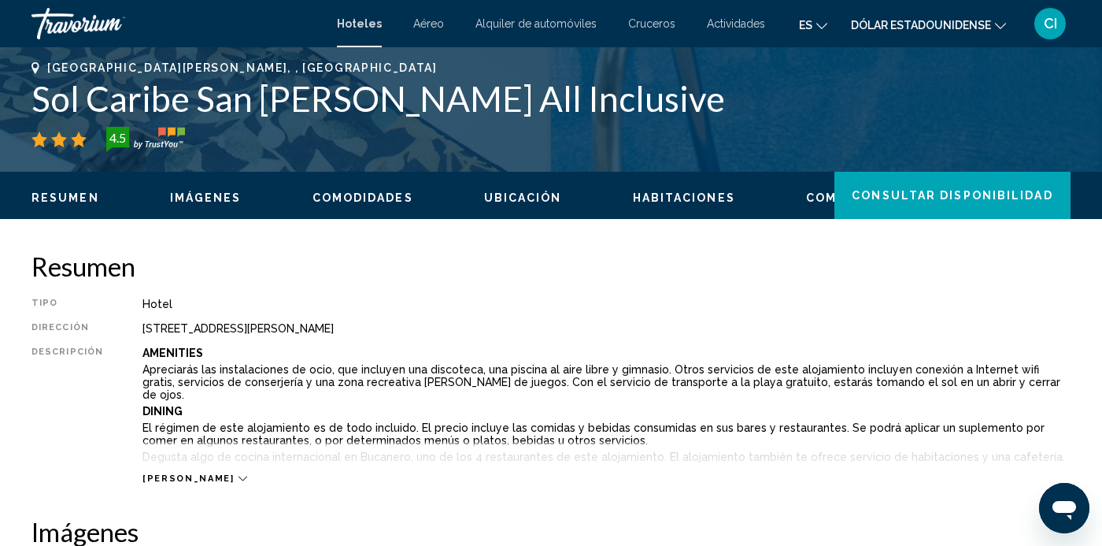
scroll to position [628, 0]
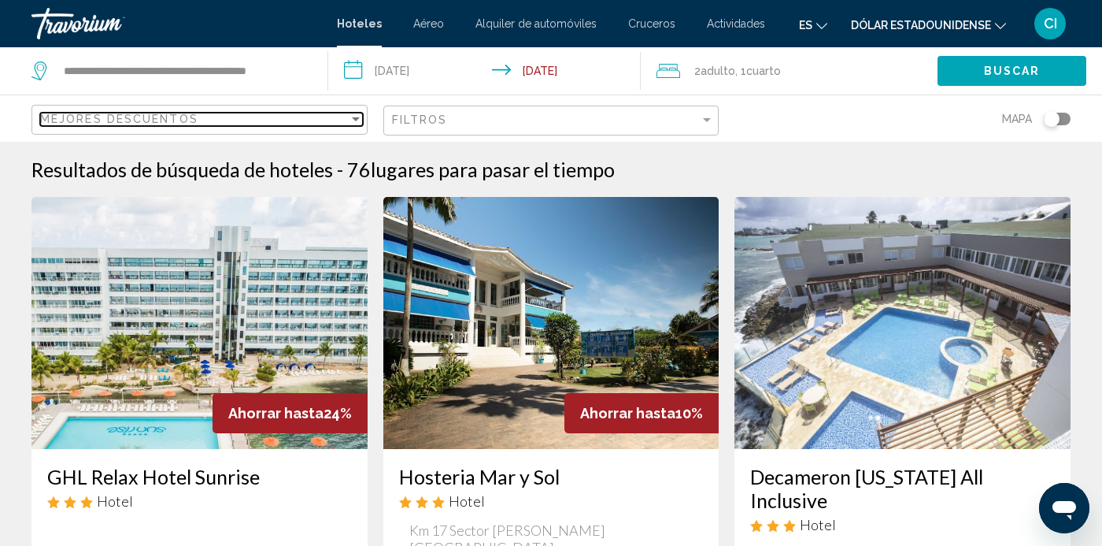
click at [67, 123] on span "Mejores descuentos" at bounding box center [119, 119] width 158 height 13
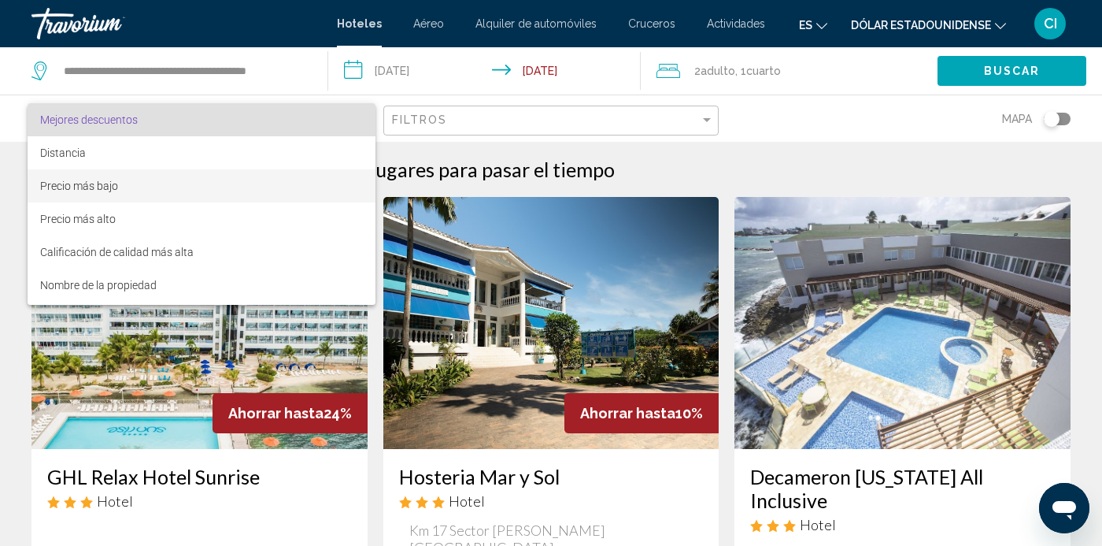
click at [52, 189] on font "Precio más bajo" at bounding box center [79, 186] width 78 height 13
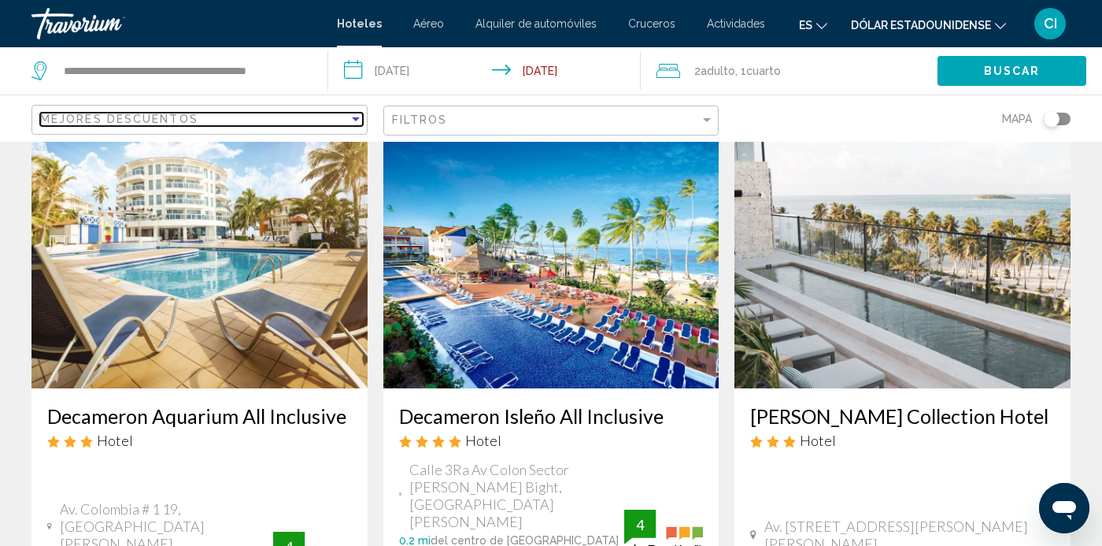
scroll to position [714, 0]
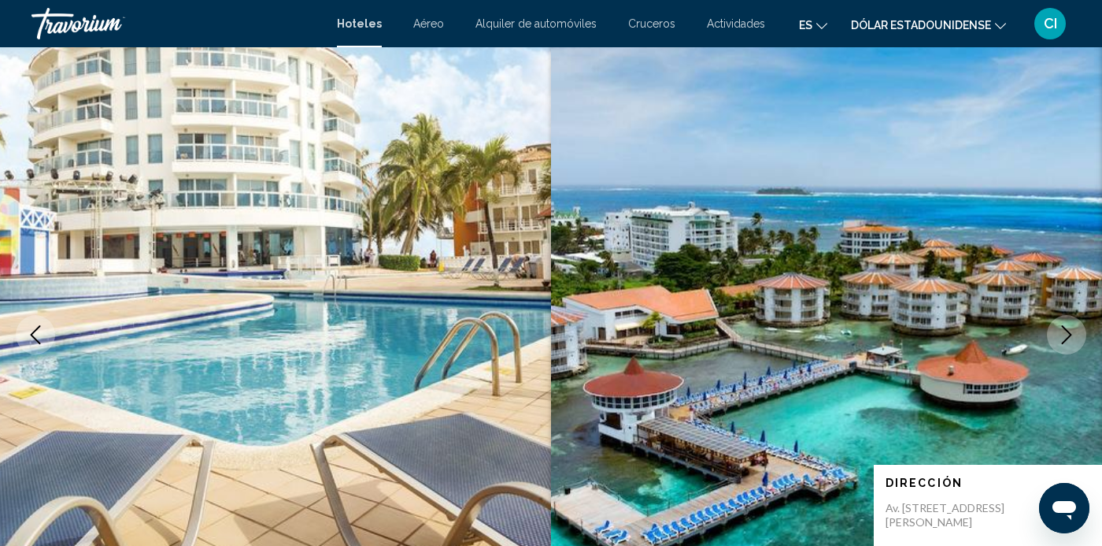
scroll to position [101, 0]
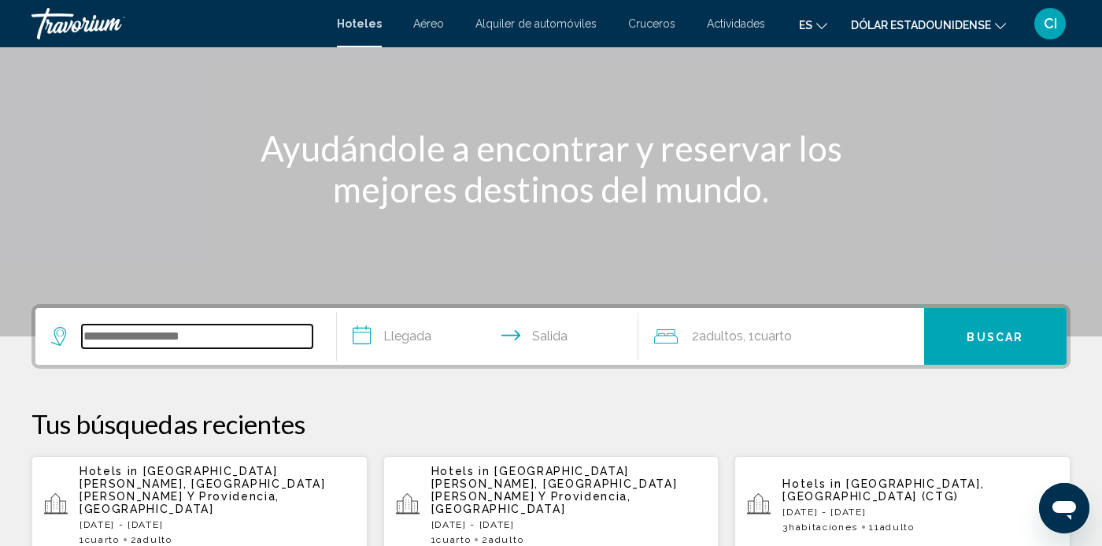
click at [108, 341] on input "Widget de búsqueda" at bounding box center [197, 336] width 231 height 24
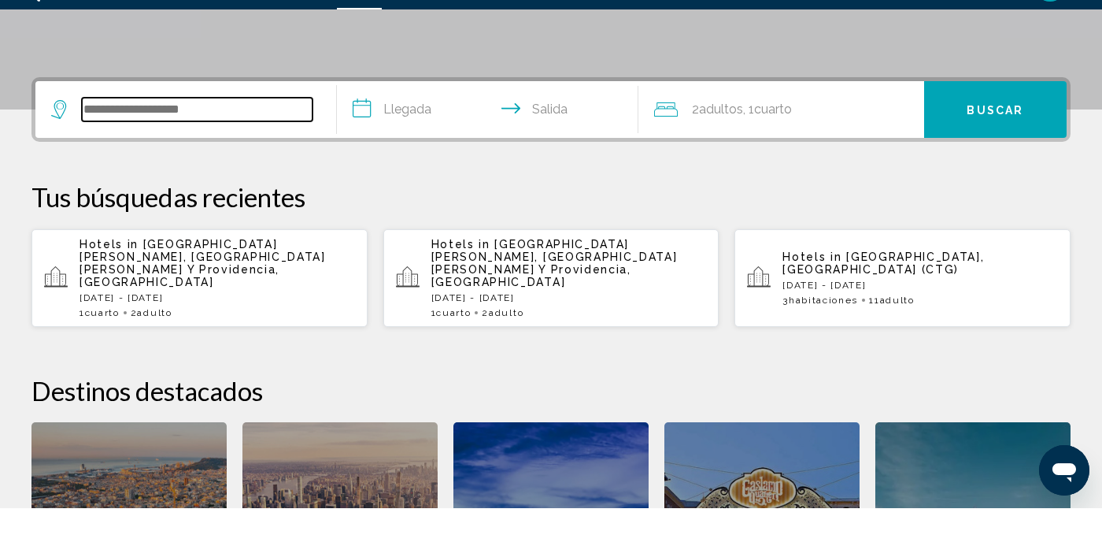
scroll to position [389, 0]
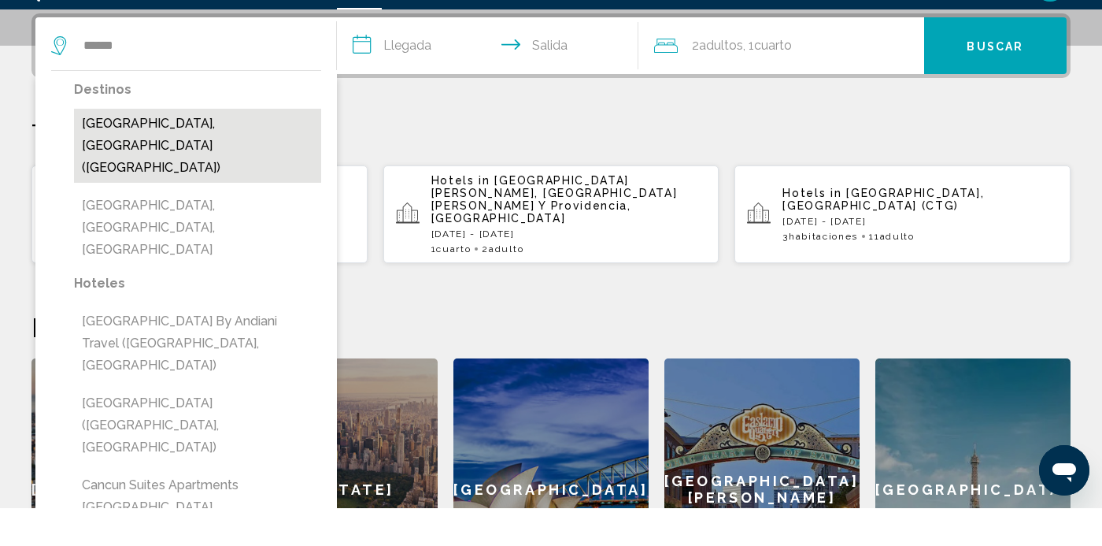
click at [100, 157] on button "Cancun, Mexico (CUN)" at bounding box center [197, 183] width 247 height 74
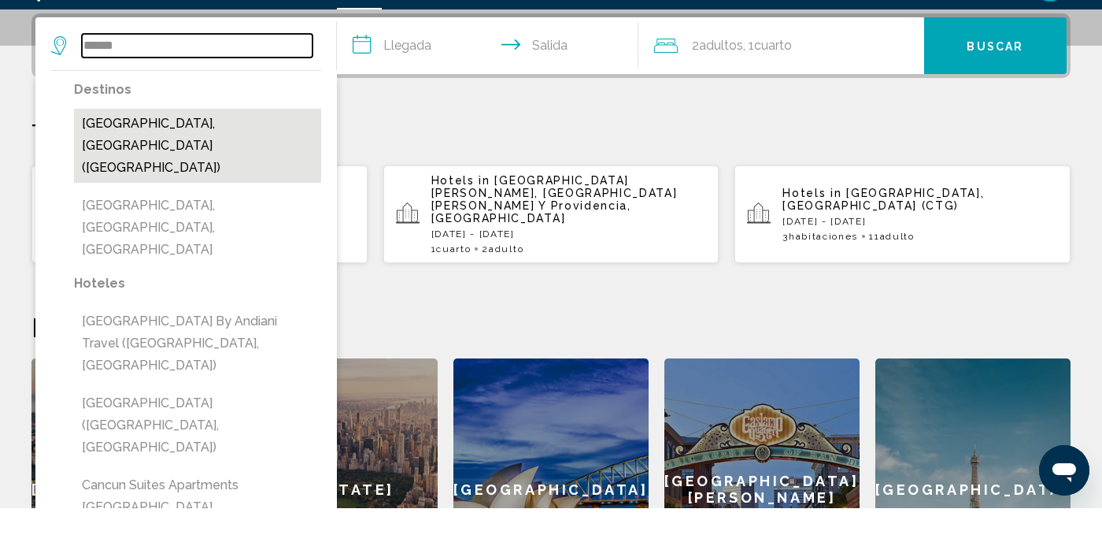
type input "**********"
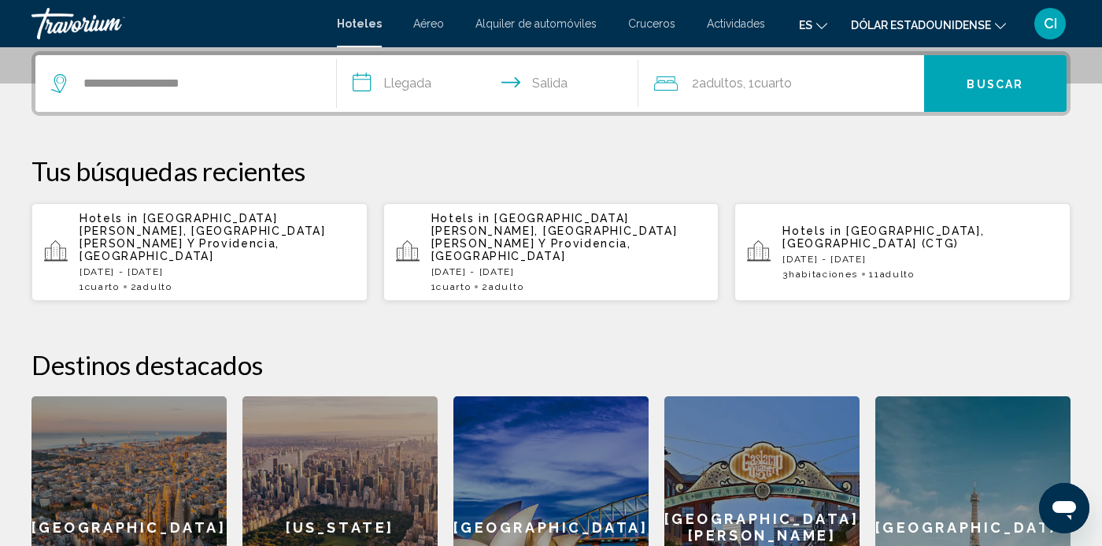
click at [363, 98] on input "**********" at bounding box center [491, 85] width 308 height 61
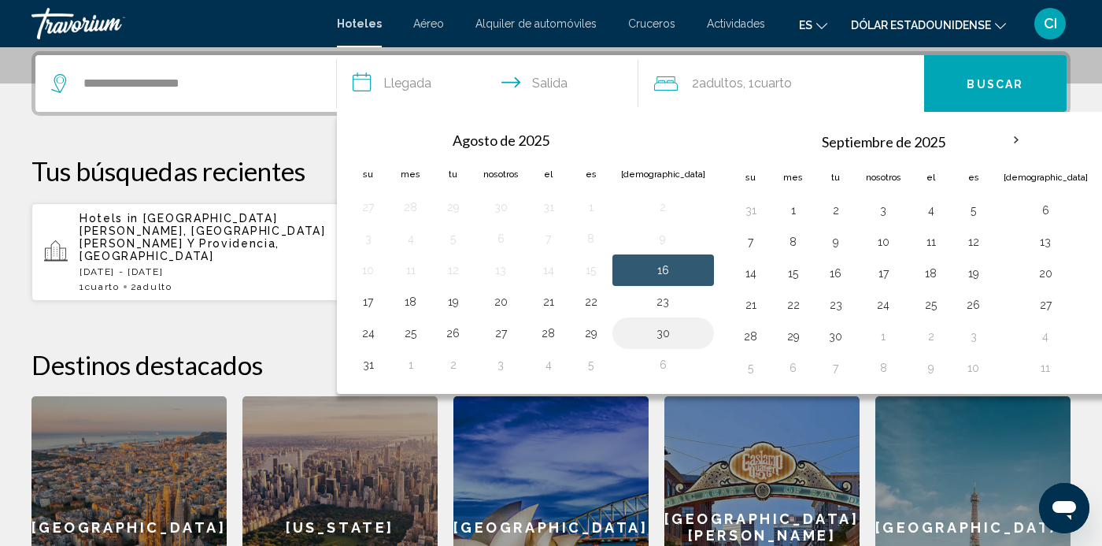
click at [641, 333] on button "30" at bounding box center [663, 333] width 84 height 22
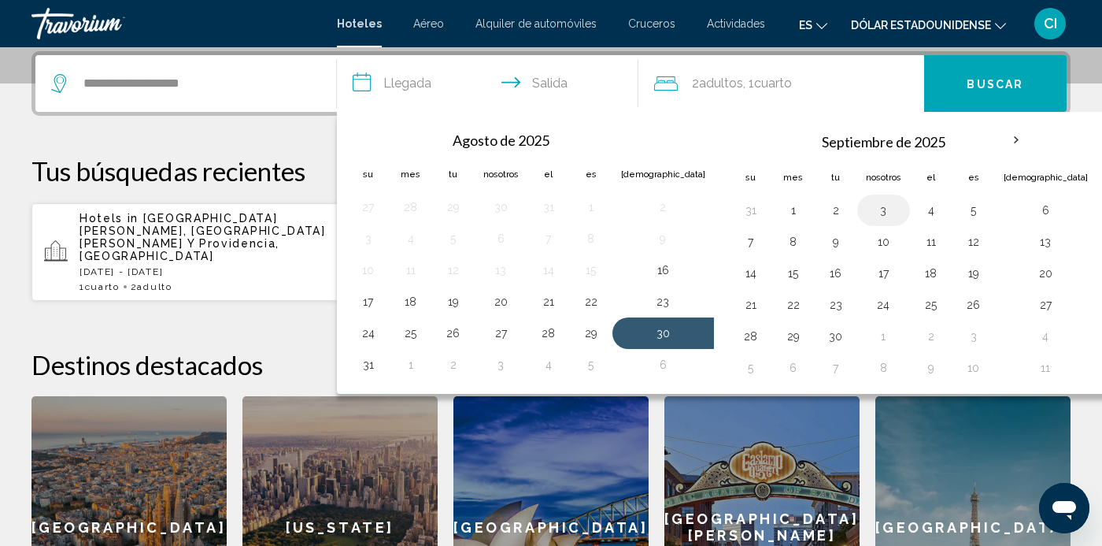
click at [866, 219] on button "3" at bounding box center [883, 210] width 35 height 22
type input "**********"
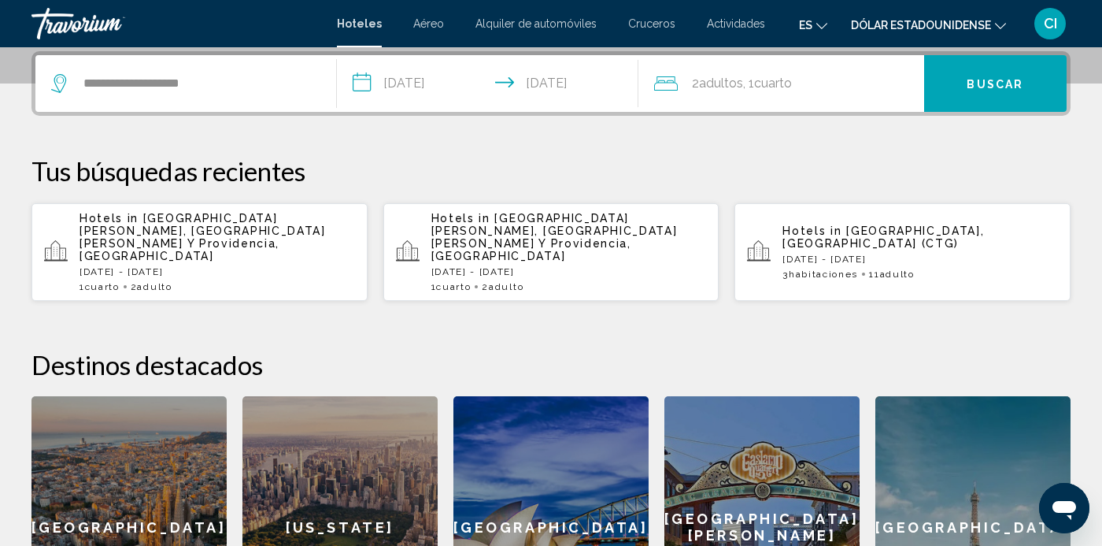
click at [992, 84] on font "Buscar" at bounding box center [995, 84] width 57 height 13
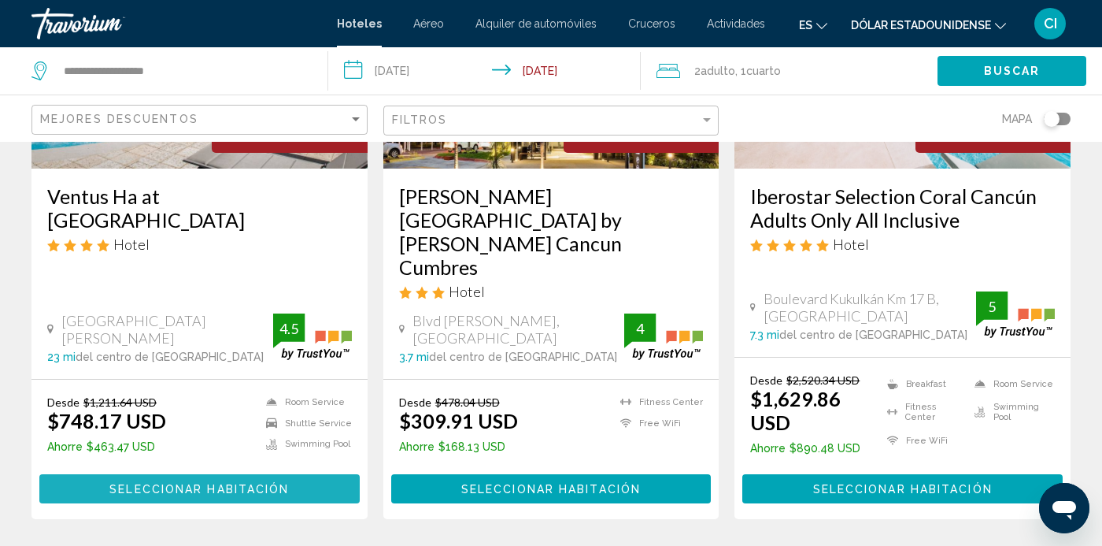
scroll to position [2151, 0]
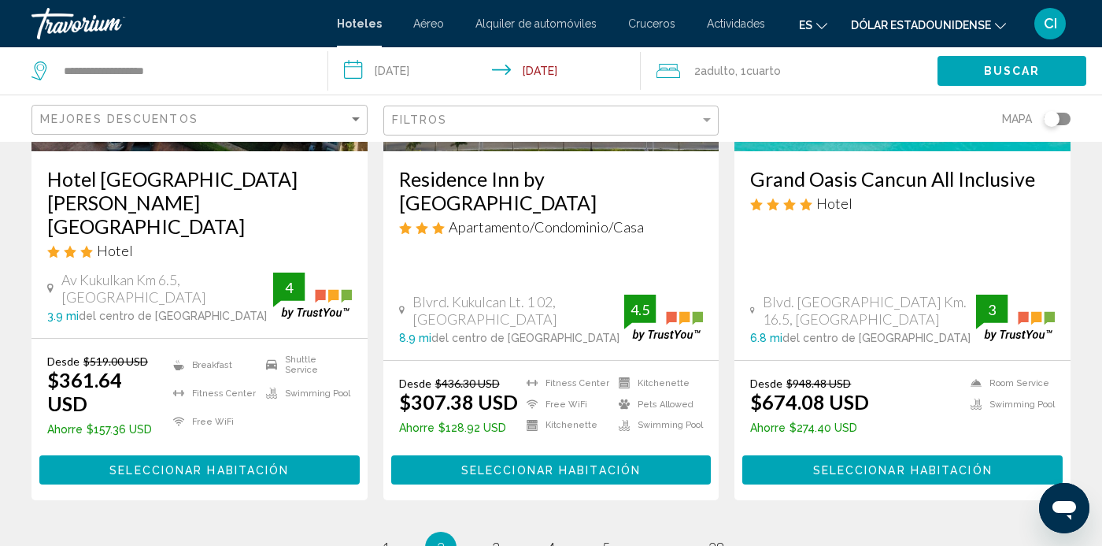
scroll to position [2174, 0]
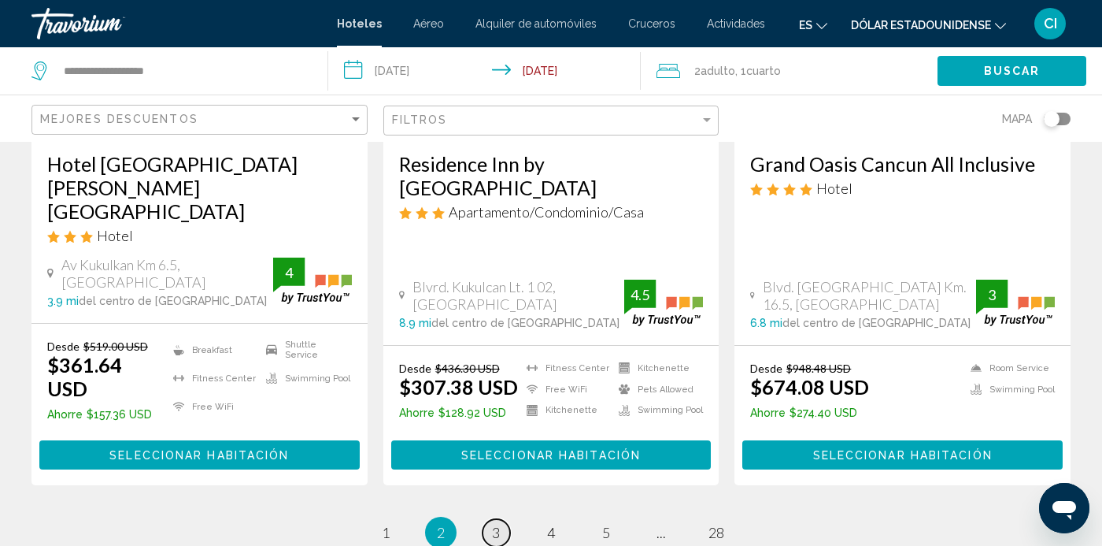
click at [493, 524] on span "3" at bounding box center [496, 532] width 8 height 17
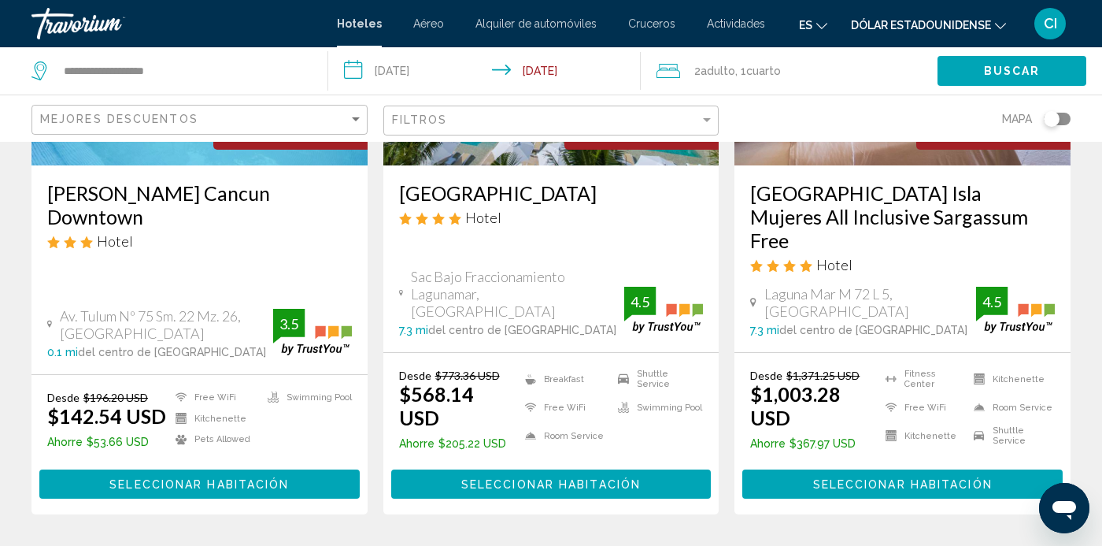
scroll to position [2171, 0]
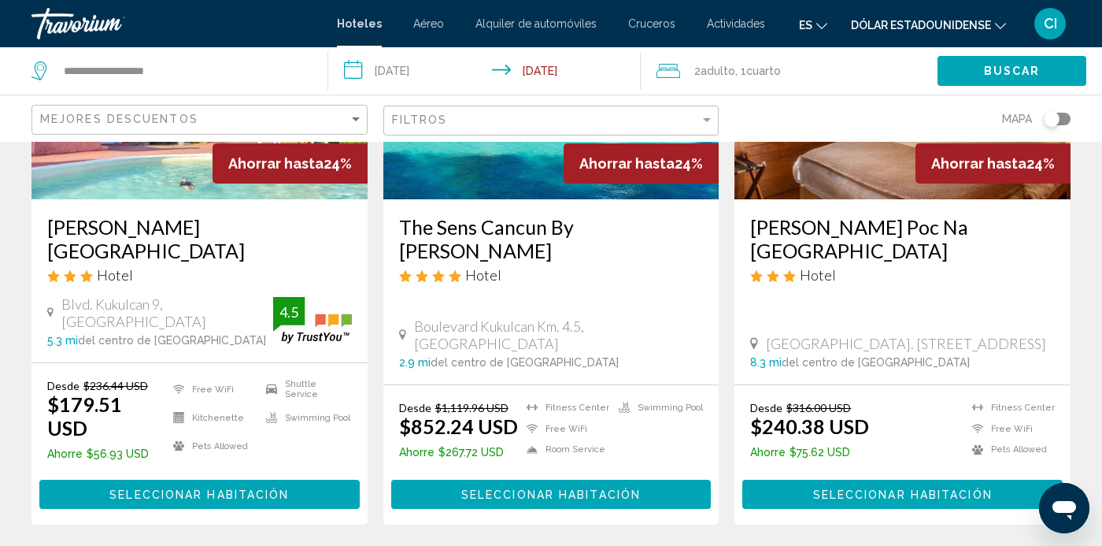
scroll to position [2131, 0]
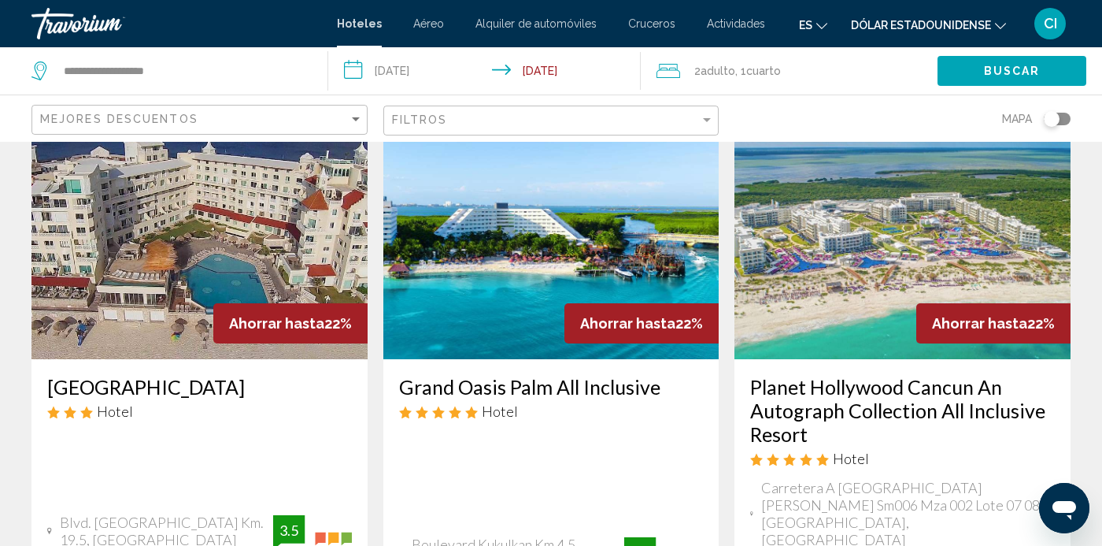
scroll to position [1931, 0]
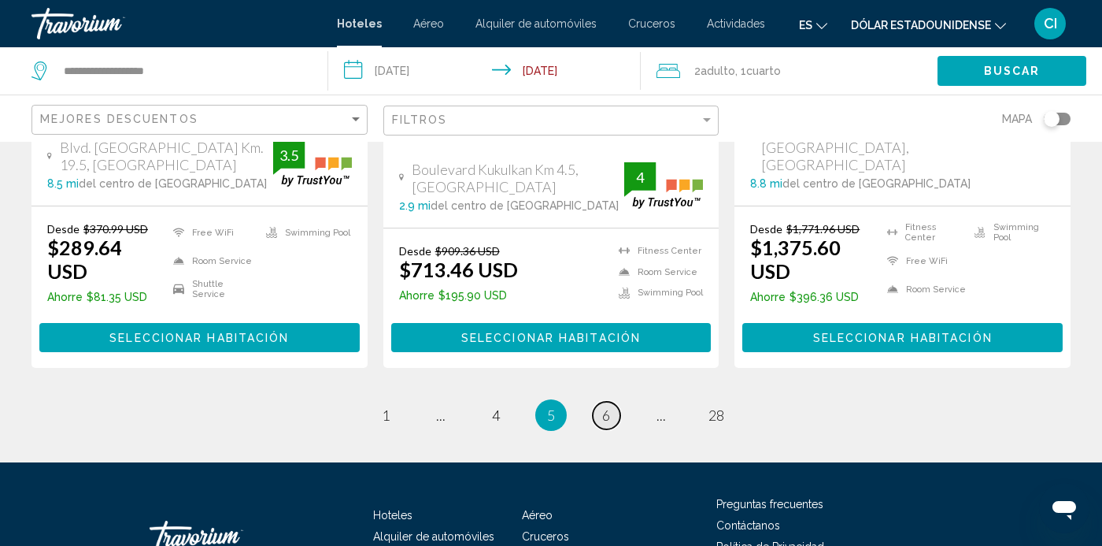
click at [606, 406] on span "6" at bounding box center [606, 414] width 8 height 17
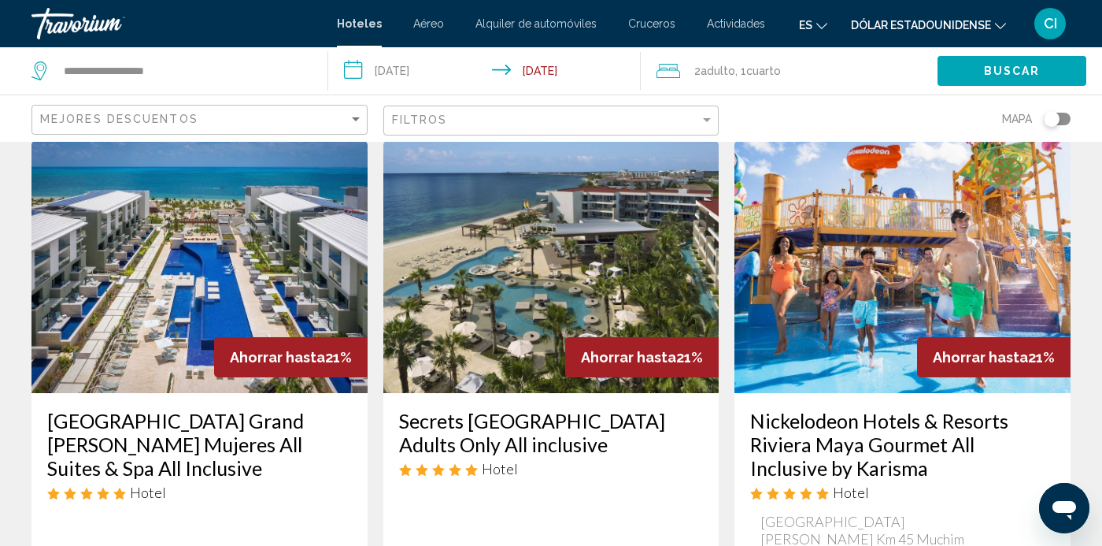
scroll to position [710, 0]
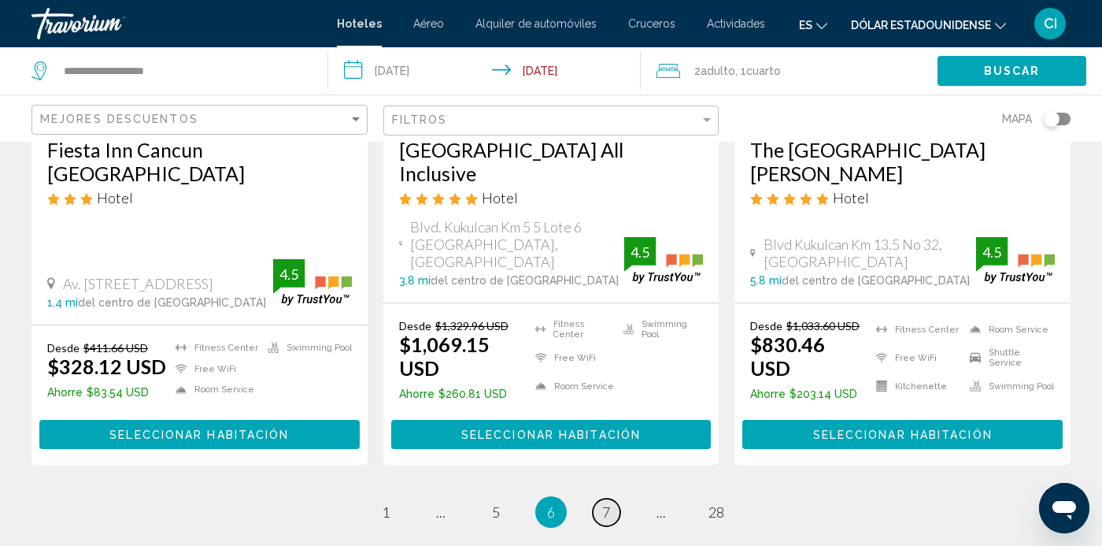
click at [598, 498] on link "page 7" at bounding box center [607, 512] width 28 height 28
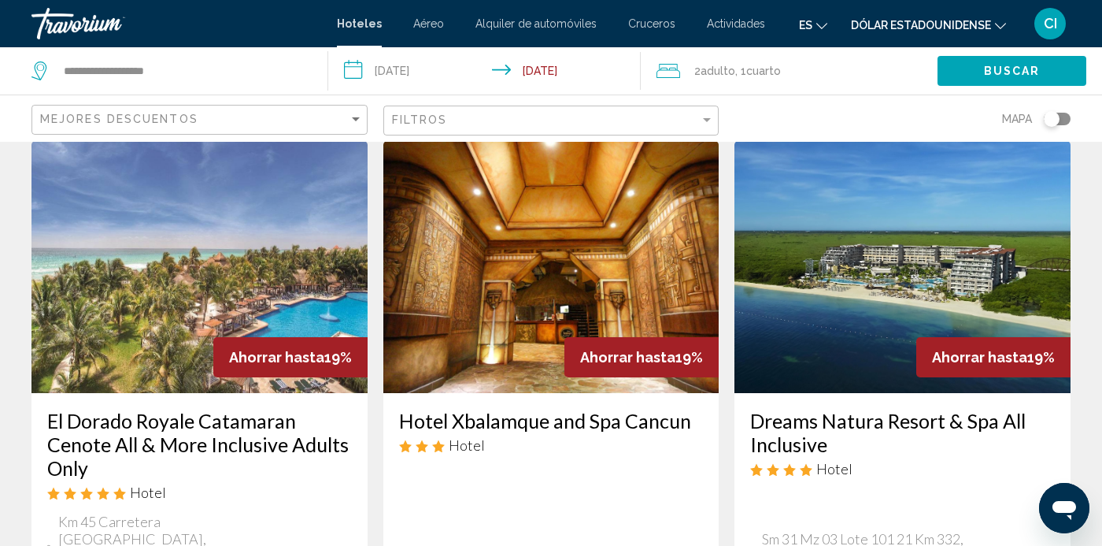
scroll to position [1962, 0]
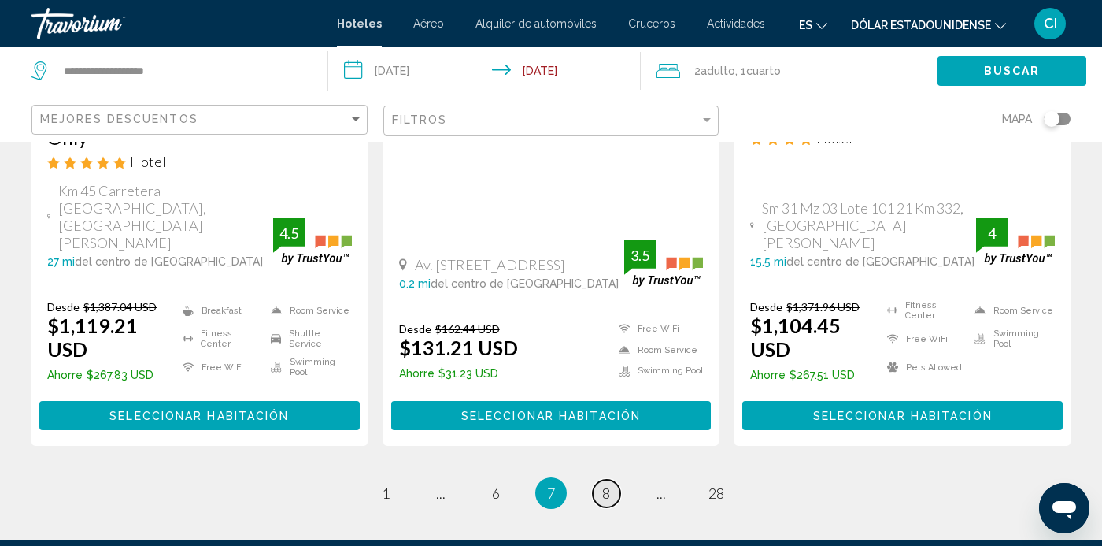
click at [611, 480] on link "page 8" at bounding box center [607, 494] width 28 height 28
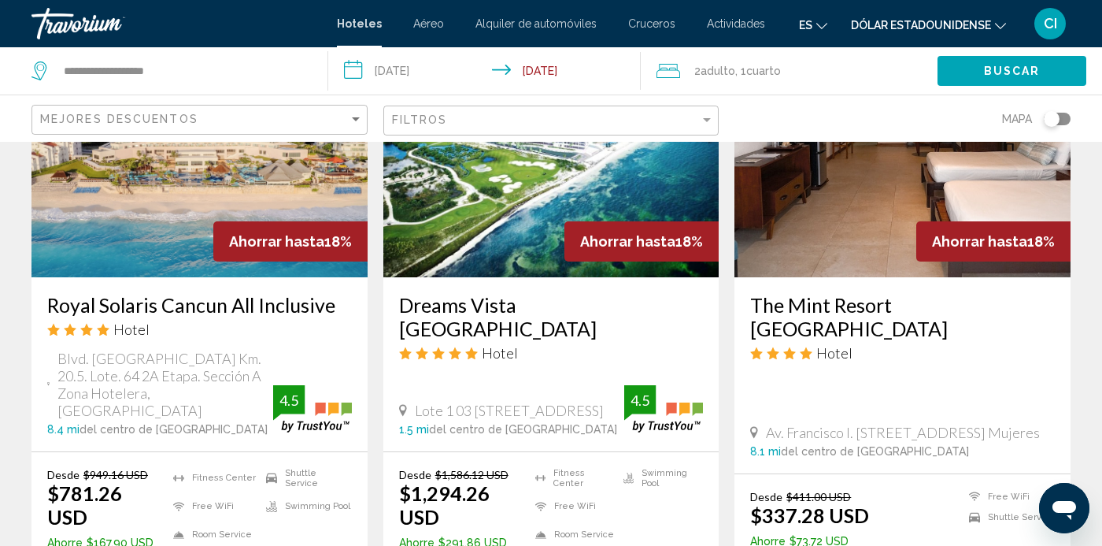
click at [1025, 545] on div "Ahorrar hasta 19% Cyan Cancun Resort & Spa Hotel Km 20.5 Blvd. Kukulcan, Cancun…" at bounding box center [551, 26] width 1055 height 2494
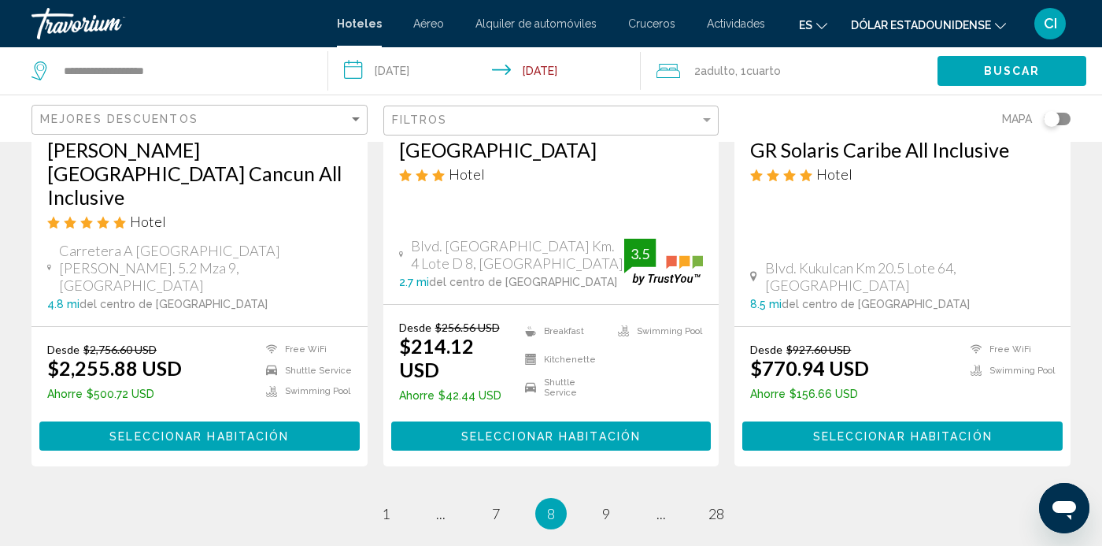
scroll to position [2194, 0]
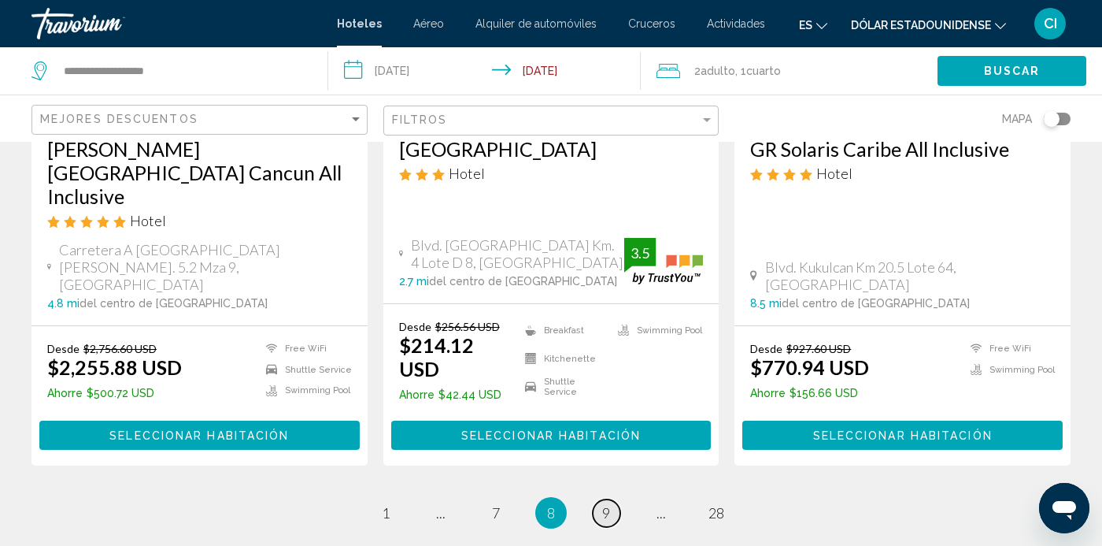
click at [602, 504] on span "9" at bounding box center [606, 512] width 8 height 17
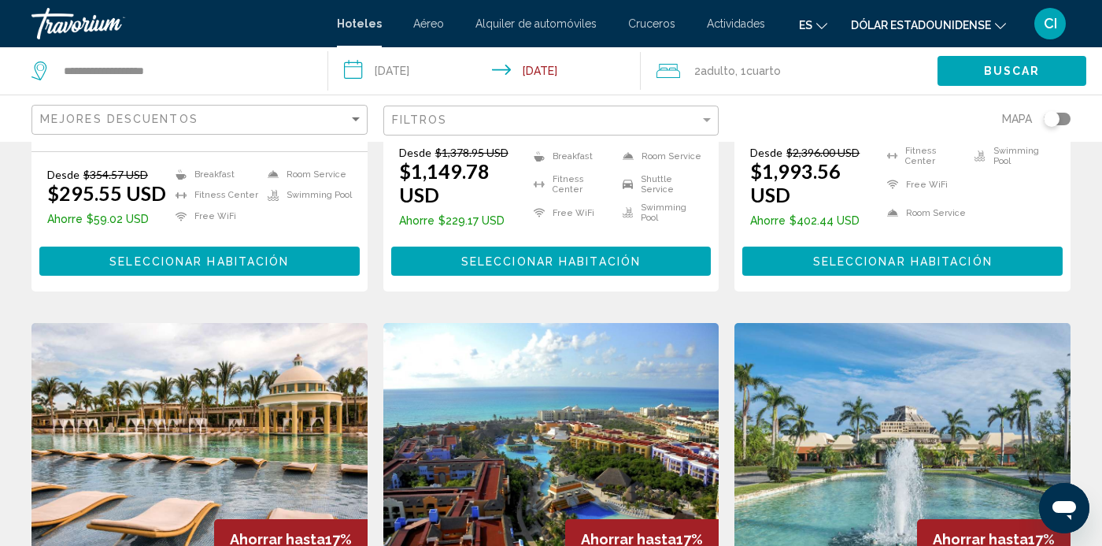
click at [1028, 545] on img "Contenido principal" at bounding box center [903, 449] width 336 height 252
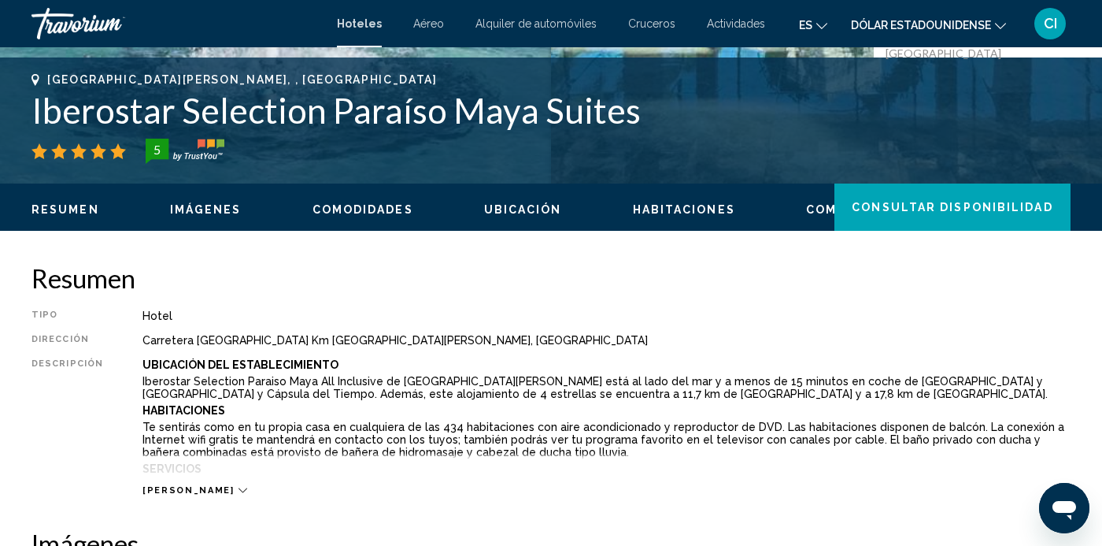
scroll to position [110, 0]
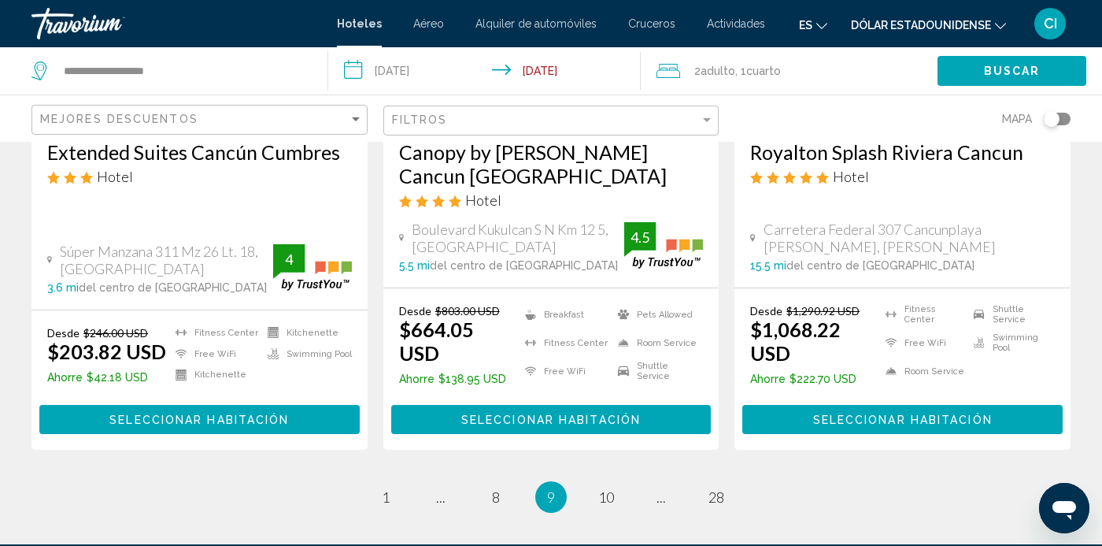
scroll to position [2257, 0]
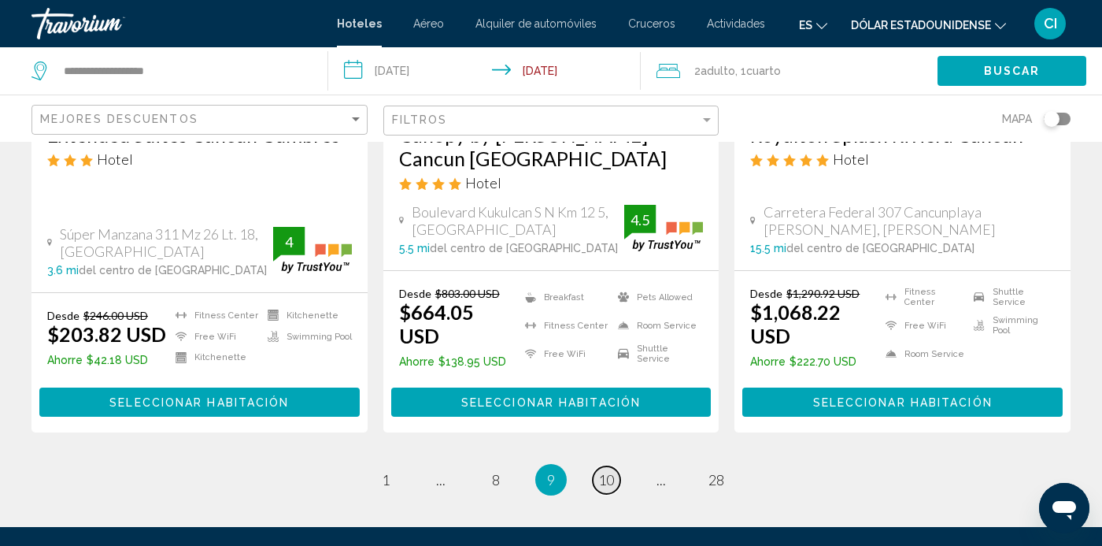
click at [599, 471] on span "10" at bounding box center [606, 479] width 16 height 17
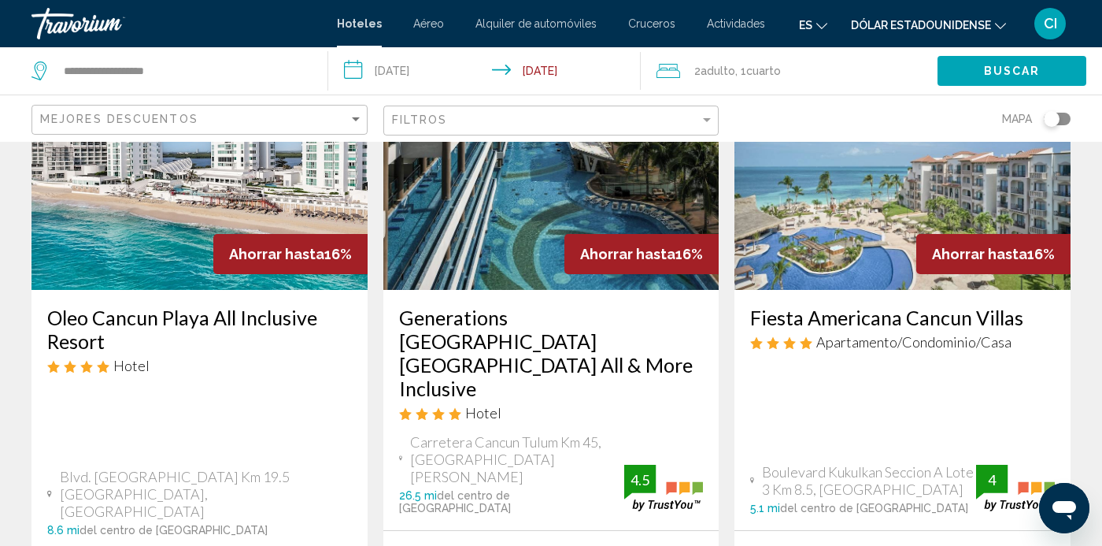
scroll to position [164, 0]
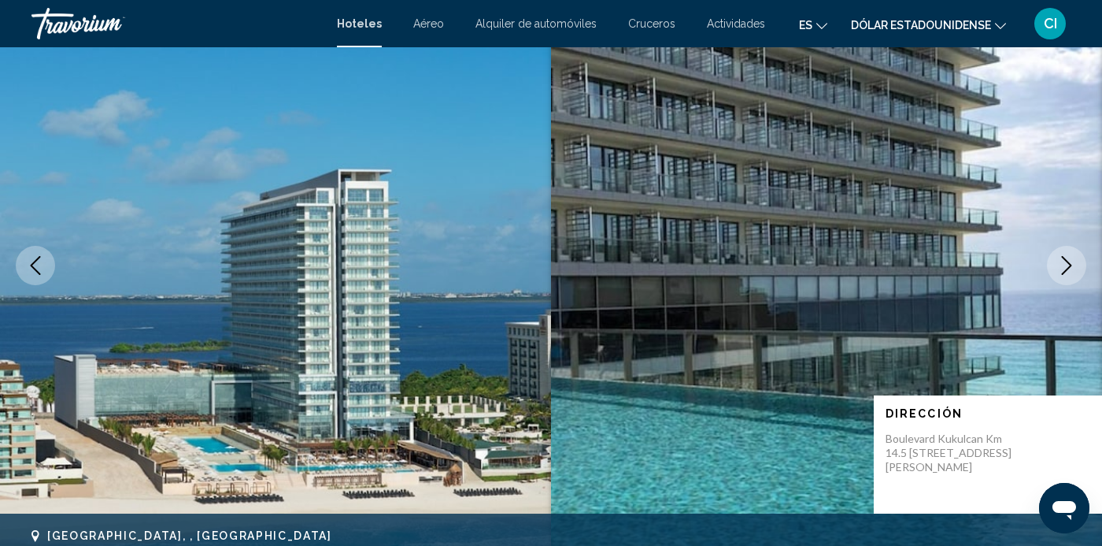
scroll to position [158, 0]
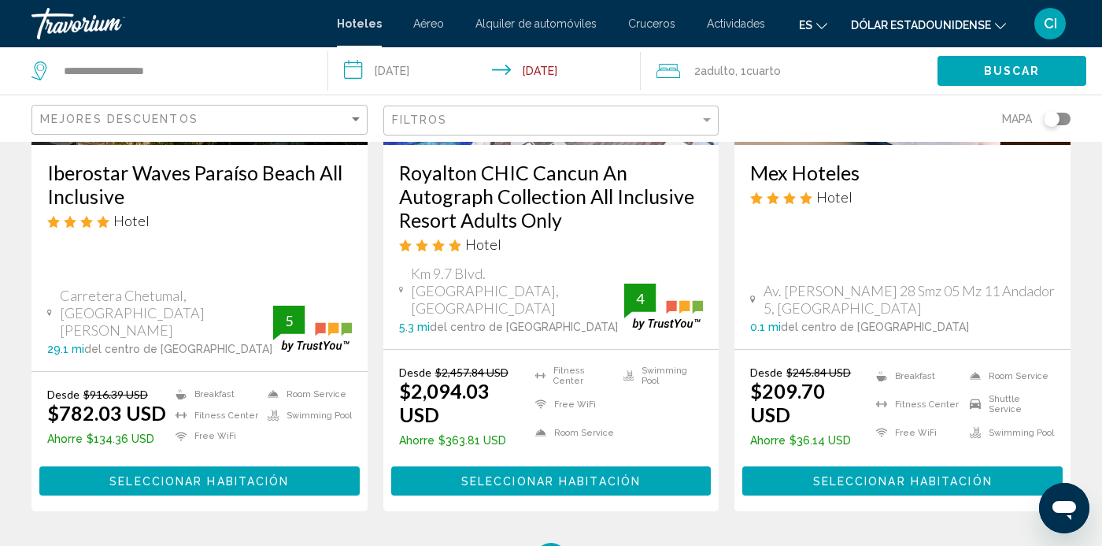
scroll to position [2306, 0]
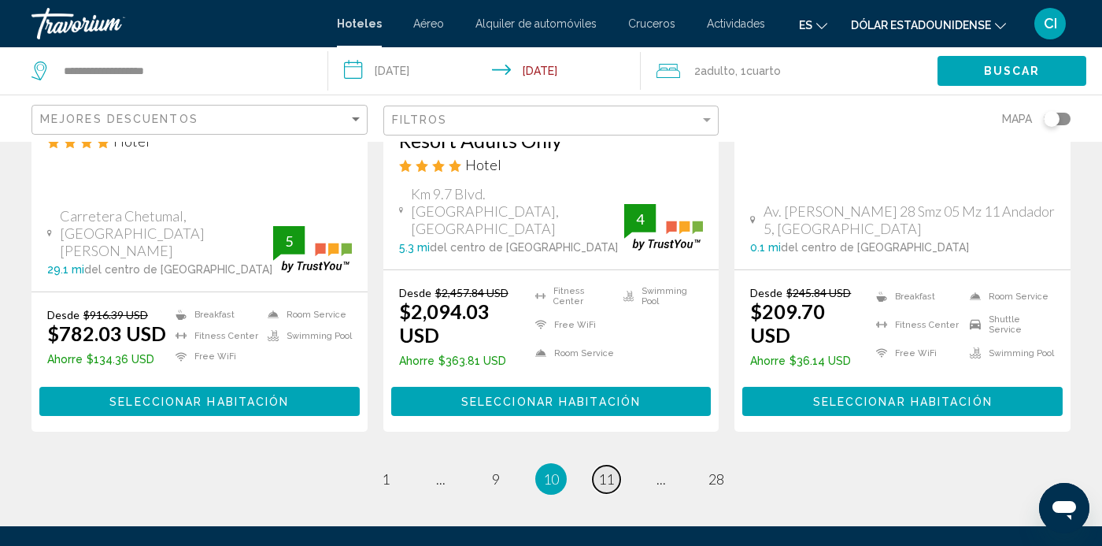
click at [607, 465] on link "page 11" at bounding box center [607, 479] width 28 height 28
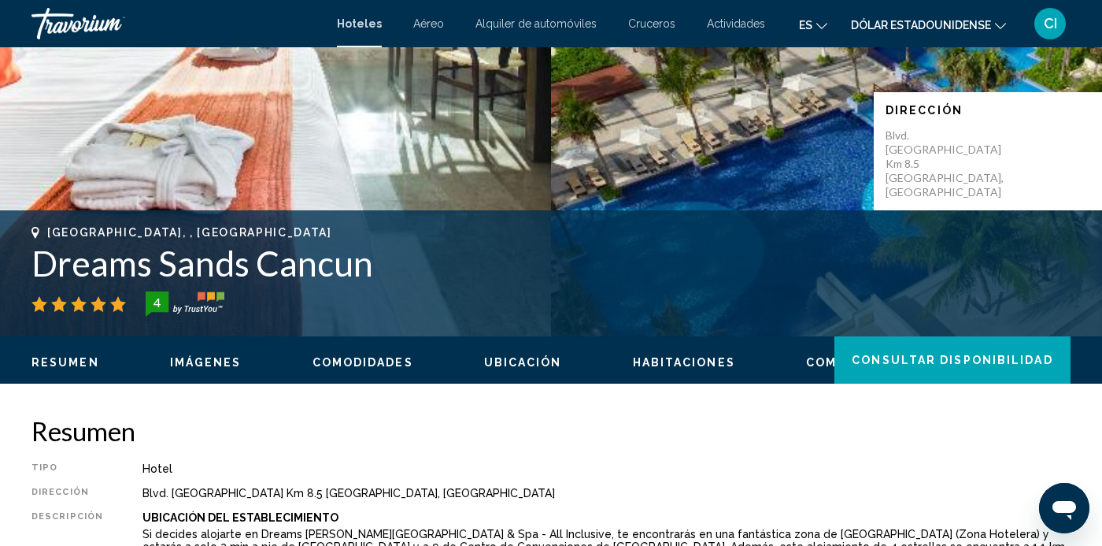
scroll to position [110, 0]
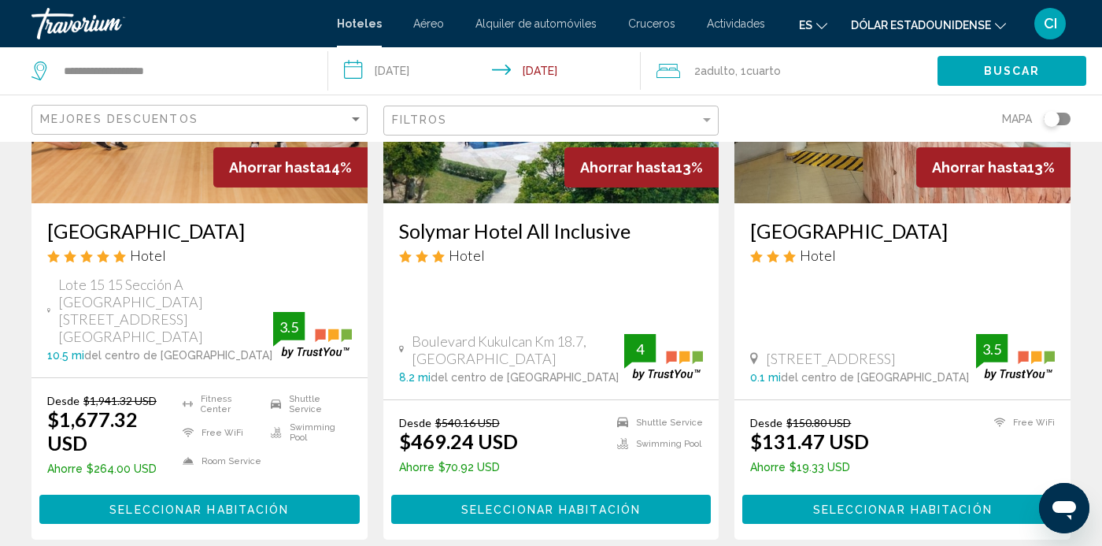
scroll to position [2173, 0]
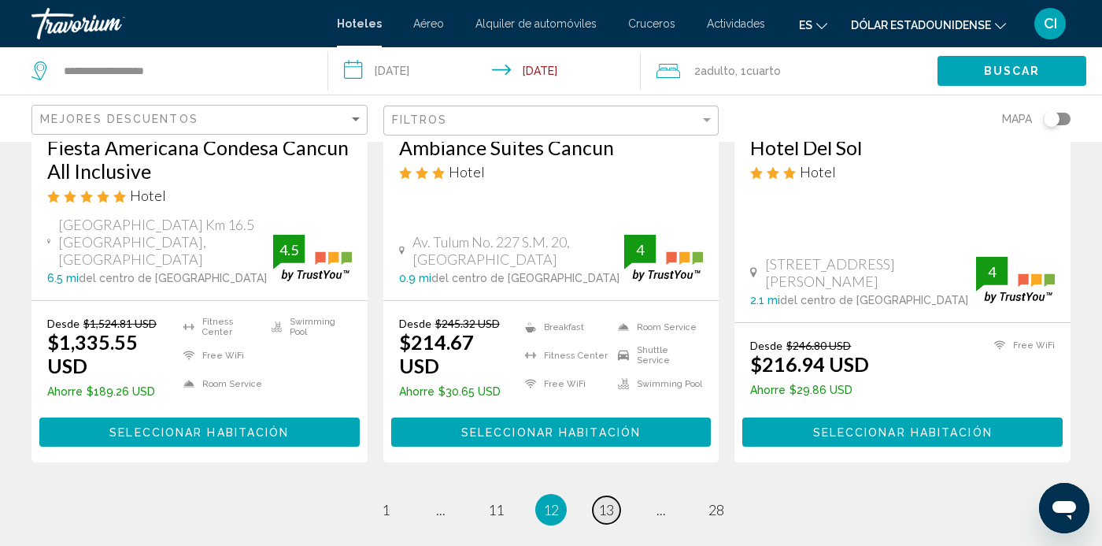
scroll to position [2174, 0]
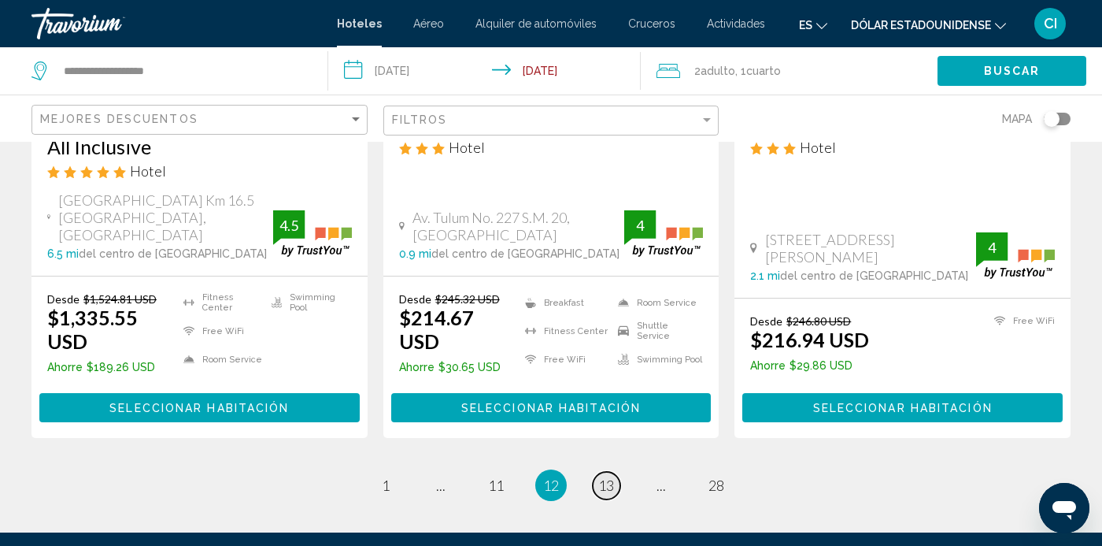
click at [603, 472] on link "page 13" at bounding box center [607, 486] width 28 height 28
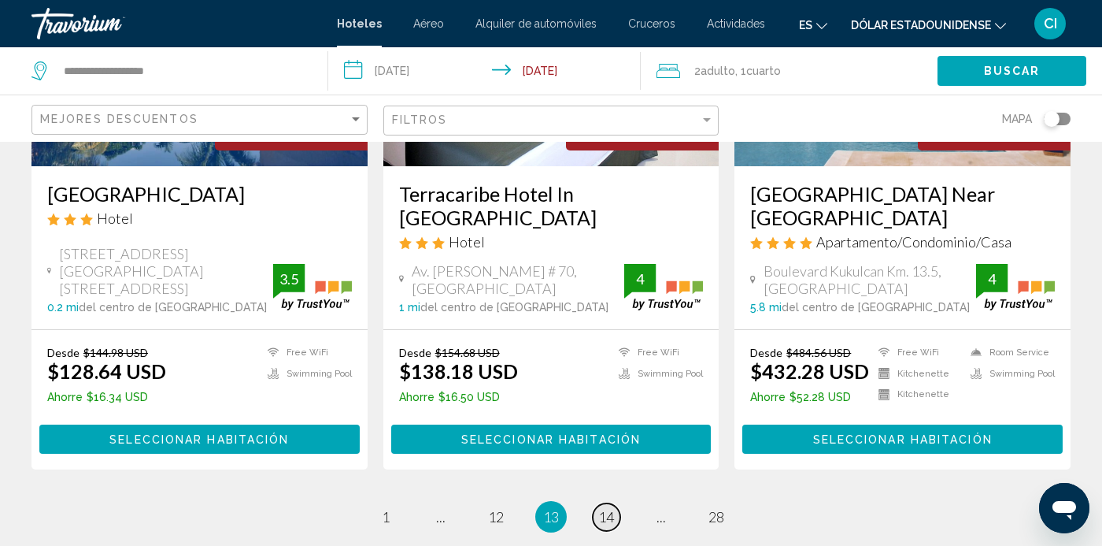
scroll to position [2118, 0]
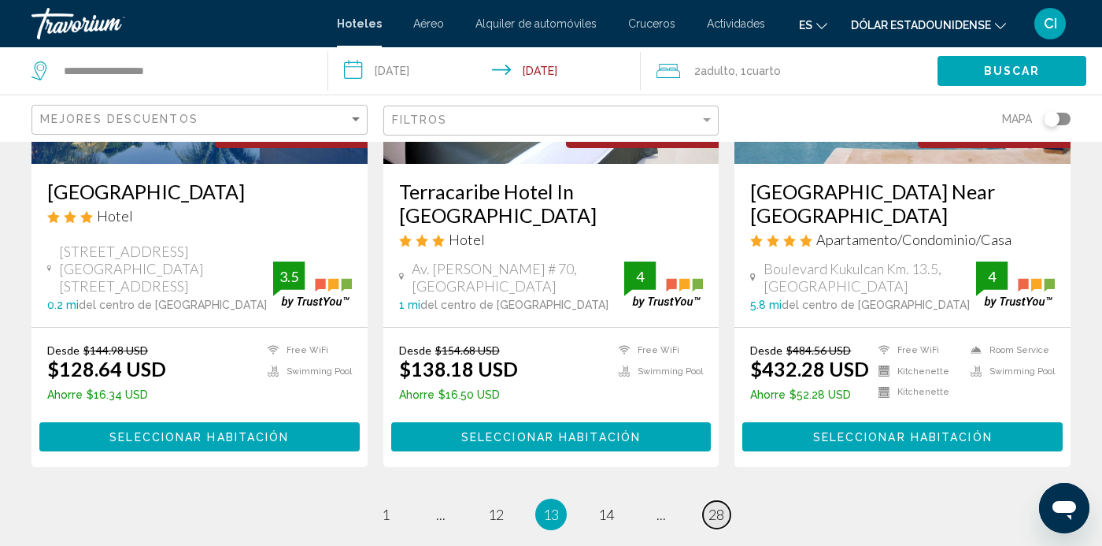
click at [713, 506] on span "28" at bounding box center [717, 514] width 16 height 17
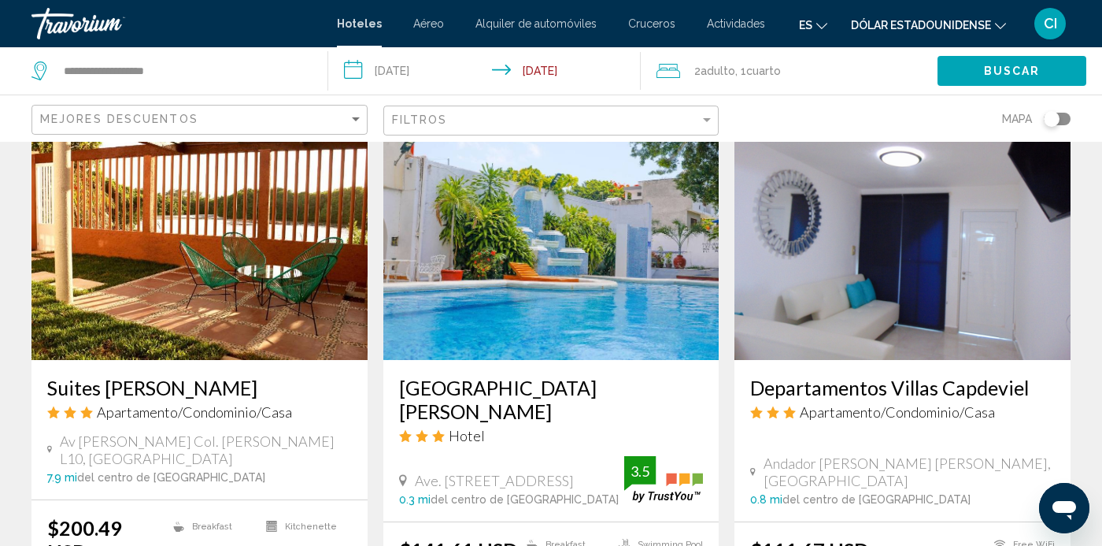
scroll to position [1258, 0]
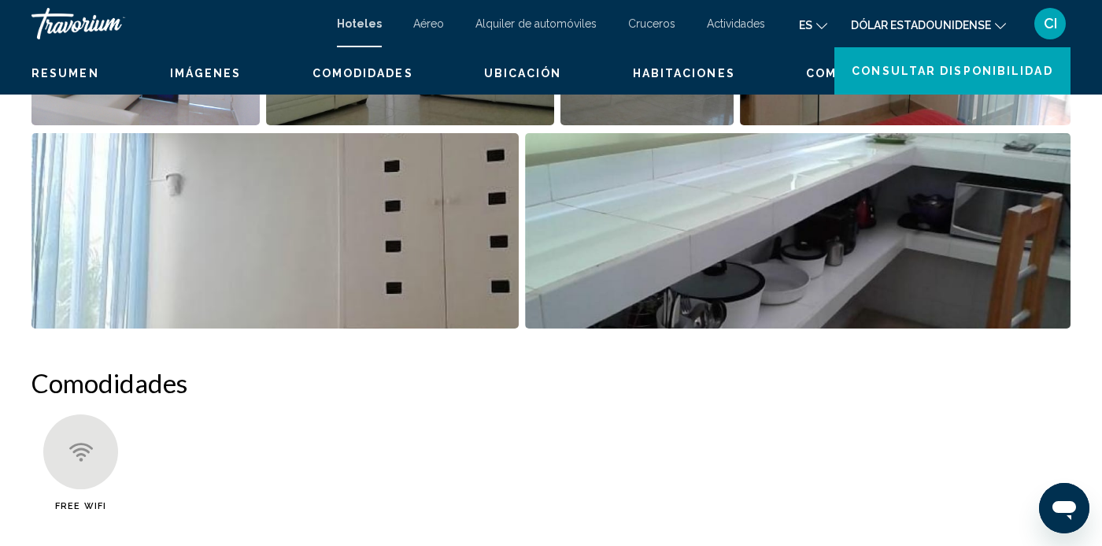
scroll to position [110, 0]
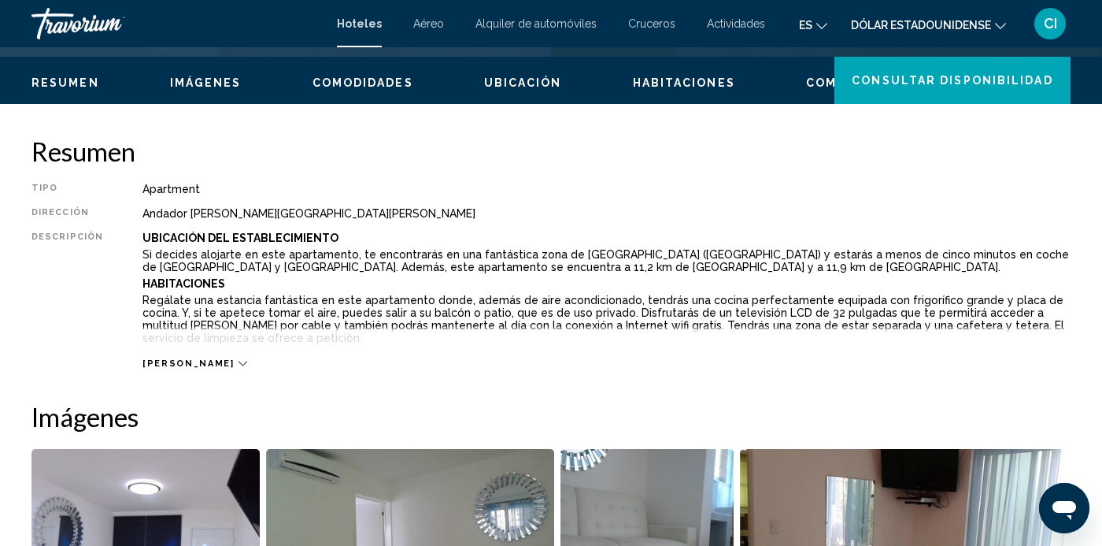
click at [1031, 528] on img "Open full-screen image slider" at bounding box center [905, 546] width 331 height 195
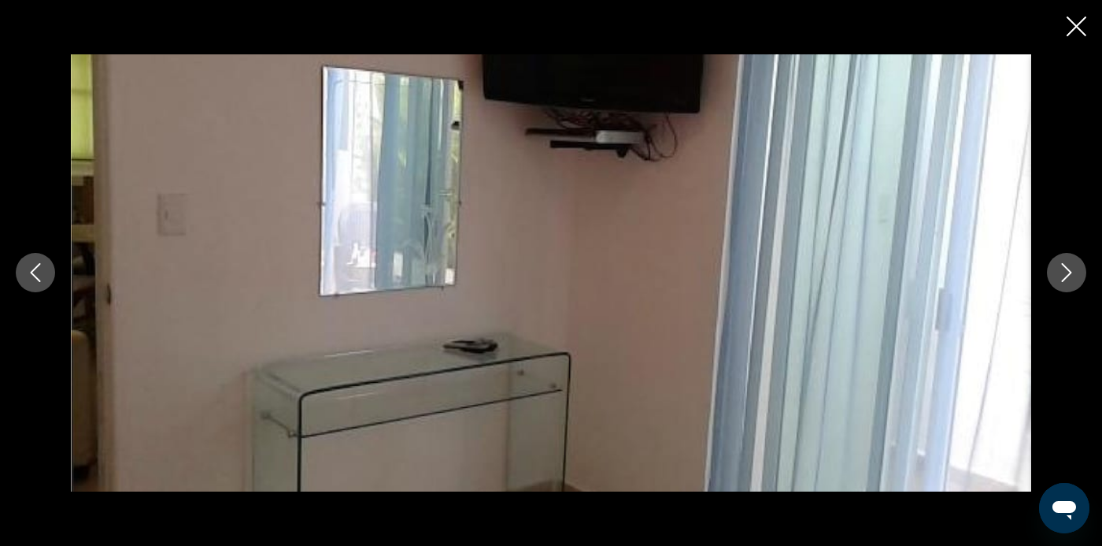
scroll to position [754, 0]
click at [39, 289] on button "Previous image" at bounding box center [35, 272] width 39 height 39
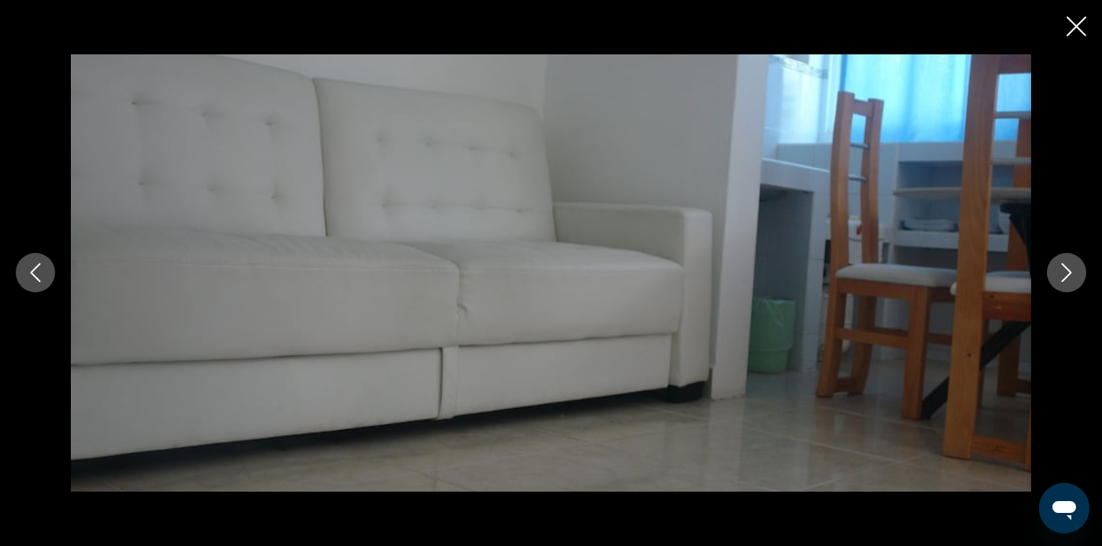
click at [38, 287] on button "Previous image" at bounding box center [35, 272] width 39 height 39
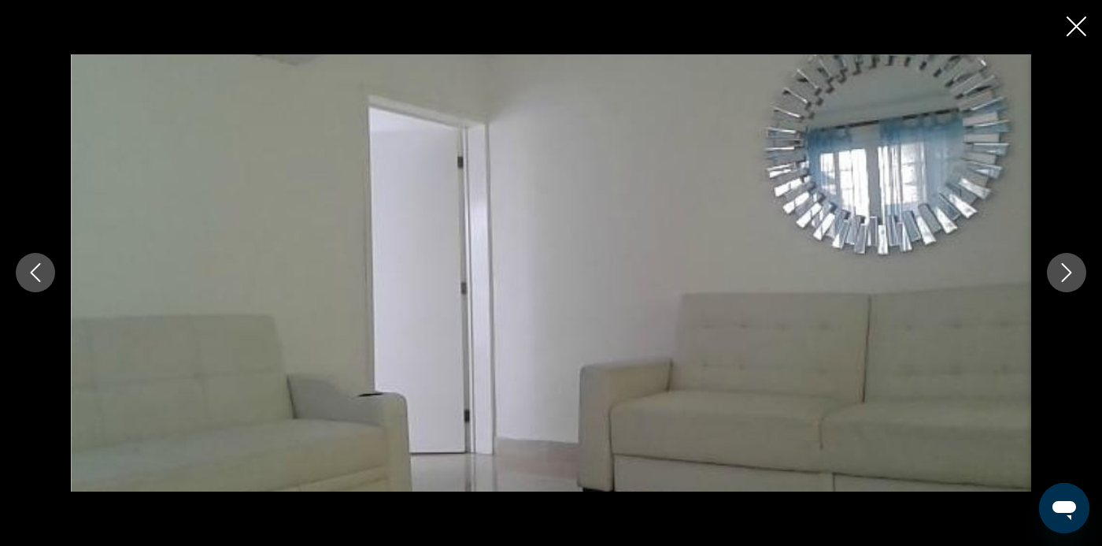
click at [33, 287] on button "Previous image" at bounding box center [35, 272] width 39 height 39
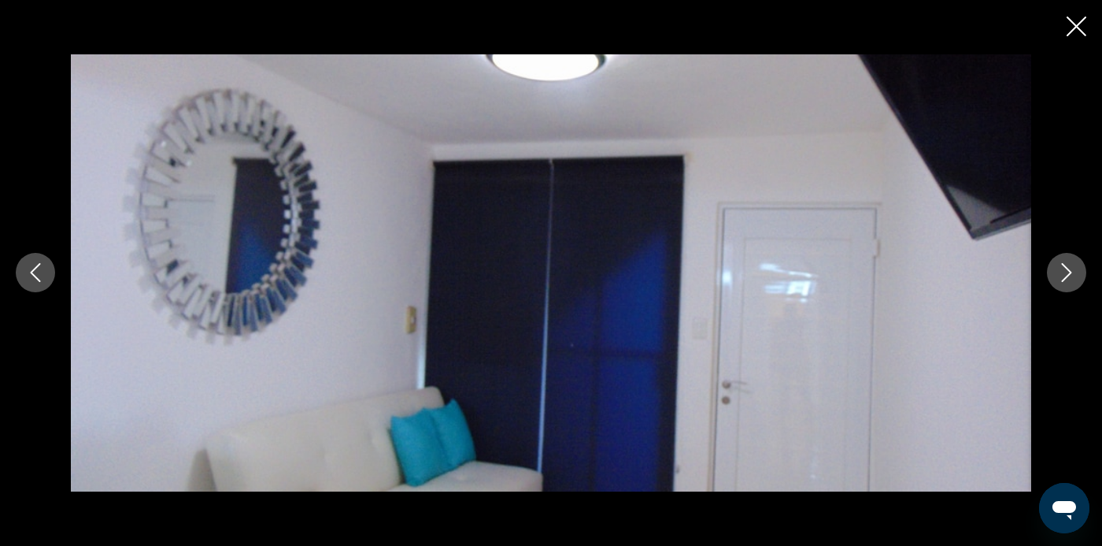
click at [23, 289] on div "Contenido principal" at bounding box center [551, 272] width 1102 height 436
click at [43, 283] on button "Previous image" at bounding box center [35, 272] width 39 height 39
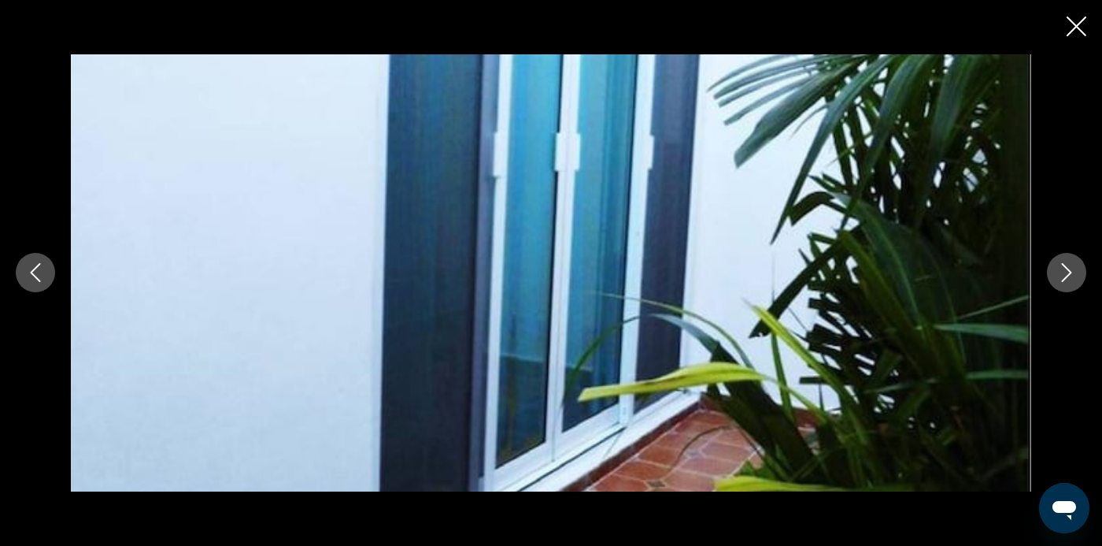
click at [1064, 54] on div "Contenido principal" at bounding box center [551, 272] width 1102 height 436
click at [1070, 54] on div "Contenido principal" at bounding box center [551, 272] width 1102 height 436
click at [1068, 54] on div "Contenido principal" at bounding box center [551, 272] width 1102 height 436
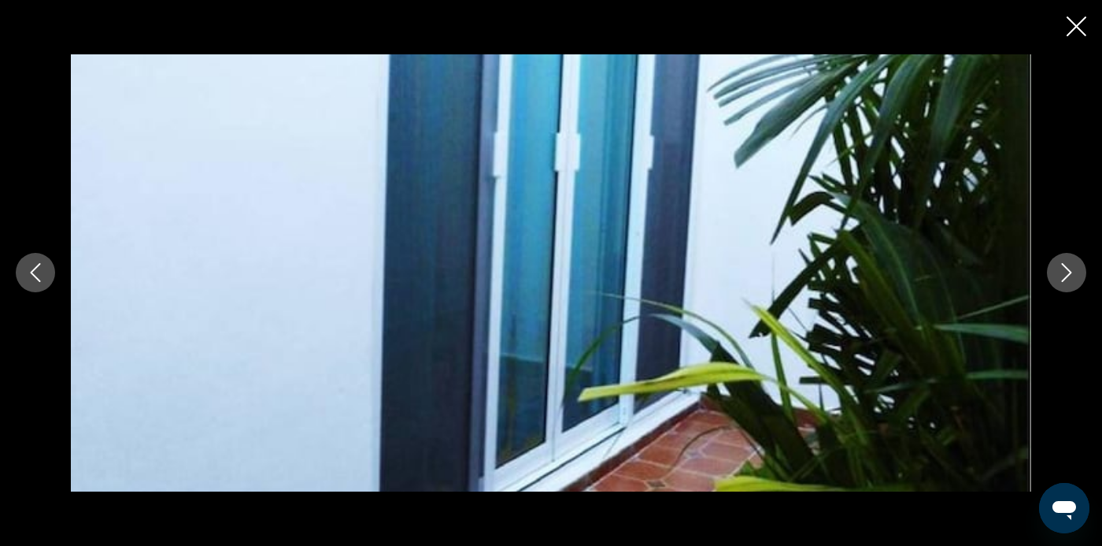
click at [1072, 54] on div "Contenido principal" at bounding box center [551, 272] width 1102 height 436
click at [1073, 54] on div "Contenido principal" at bounding box center [551, 272] width 1102 height 436
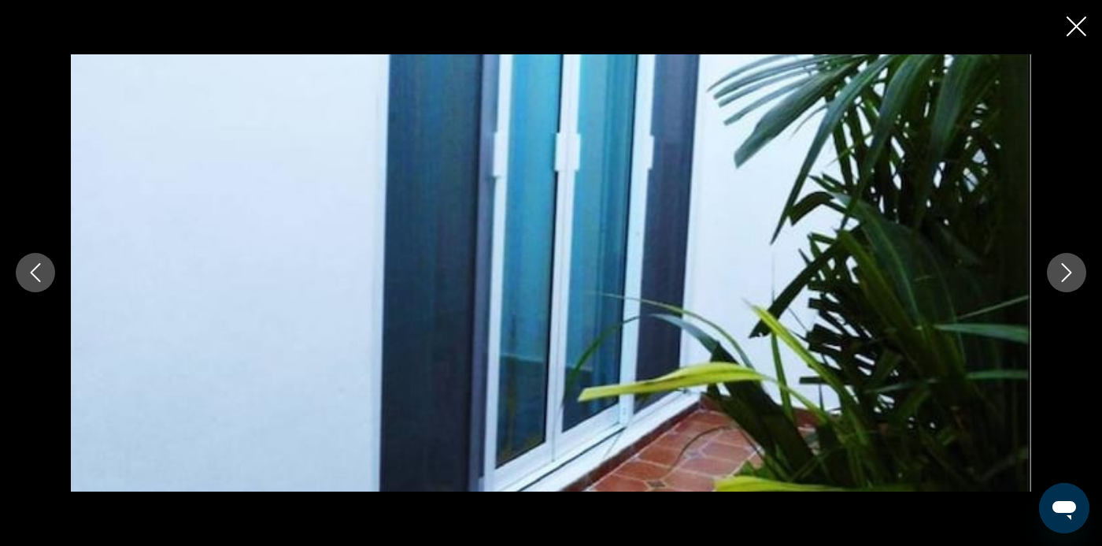
scroll to position [703, 0]
click at [1072, 54] on div "Contenido principal" at bounding box center [551, 272] width 1102 height 436
click at [1069, 54] on div "Contenido principal" at bounding box center [551, 272] width 1102 height 436
click at [1066, 54] on div "Contenido principal" at bounding box center [551, 272] width 1102 height 436
click at [39, 268] on icon "Previous image" at bounding box center [35, 272] width 19 height 19
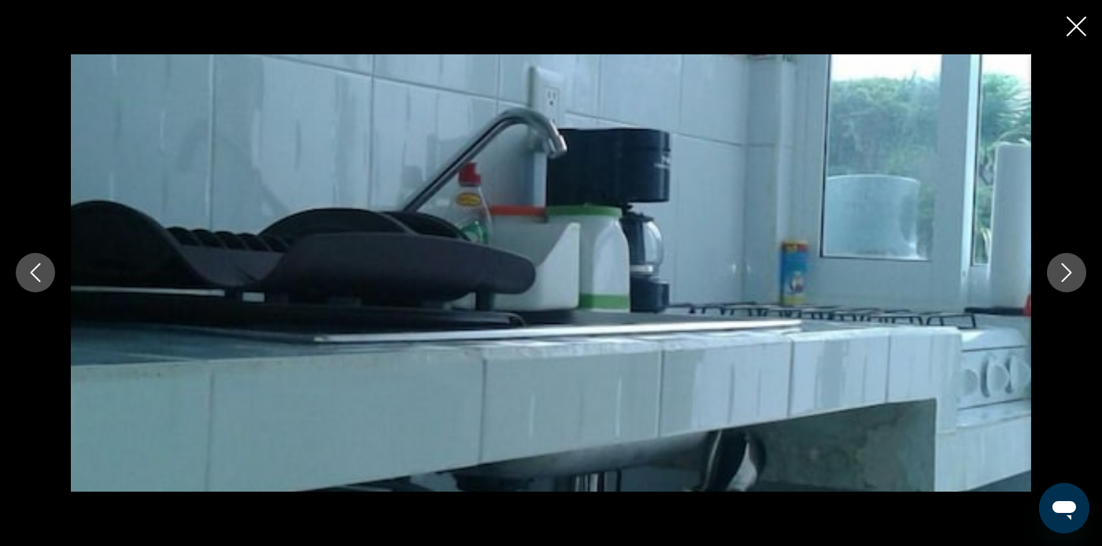
click at [37, 278] on icon "Previous image" at bounding box center [36, 273] width 10 height 19
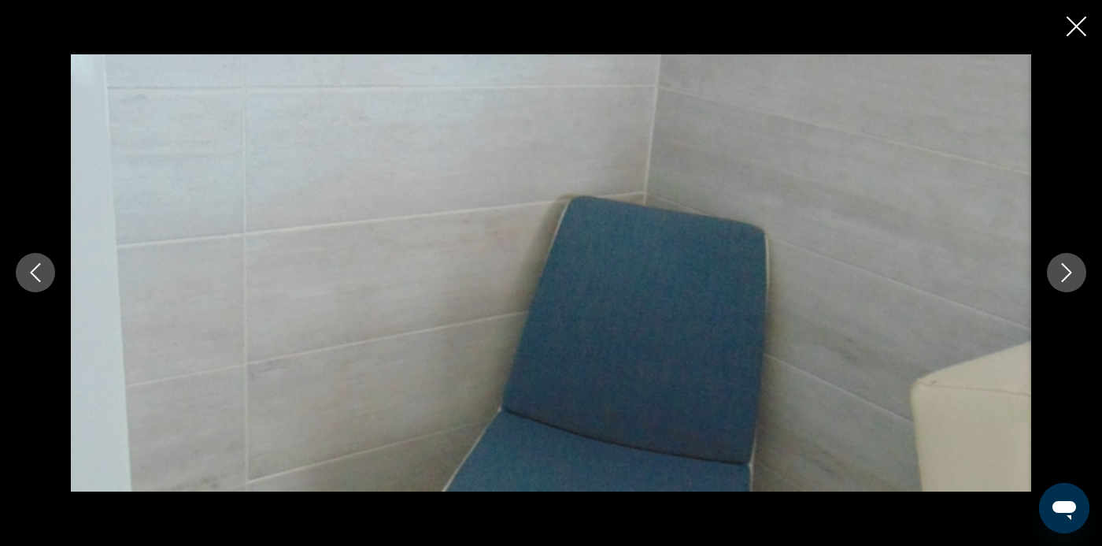
click at [34, 281] on icon "Previous image" at bounding box center [35, 272] width 19 height 19
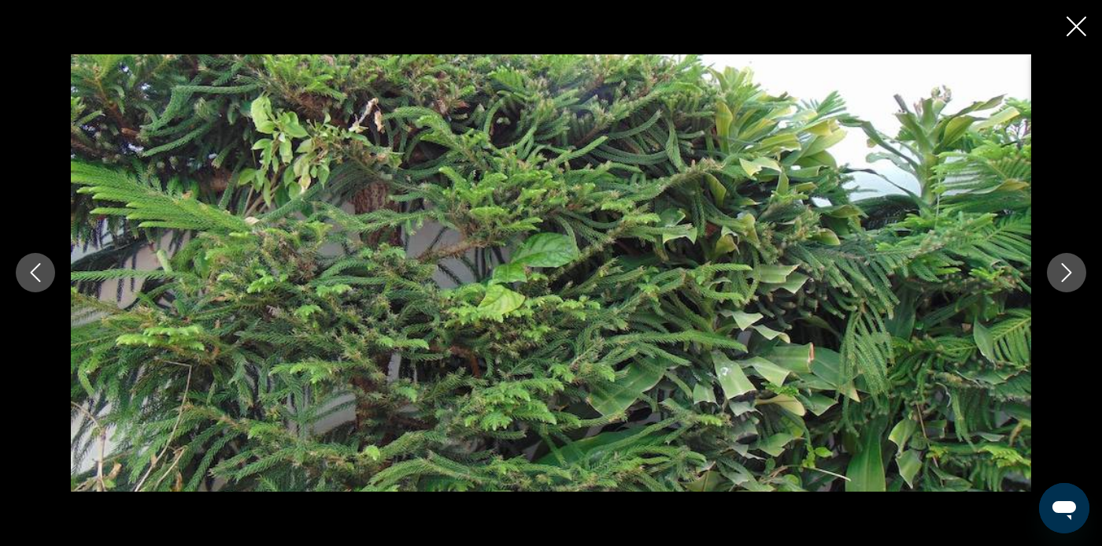
click at [50, 285] on button "Previous image" at bounding box center [35, 272] width 39 height 39
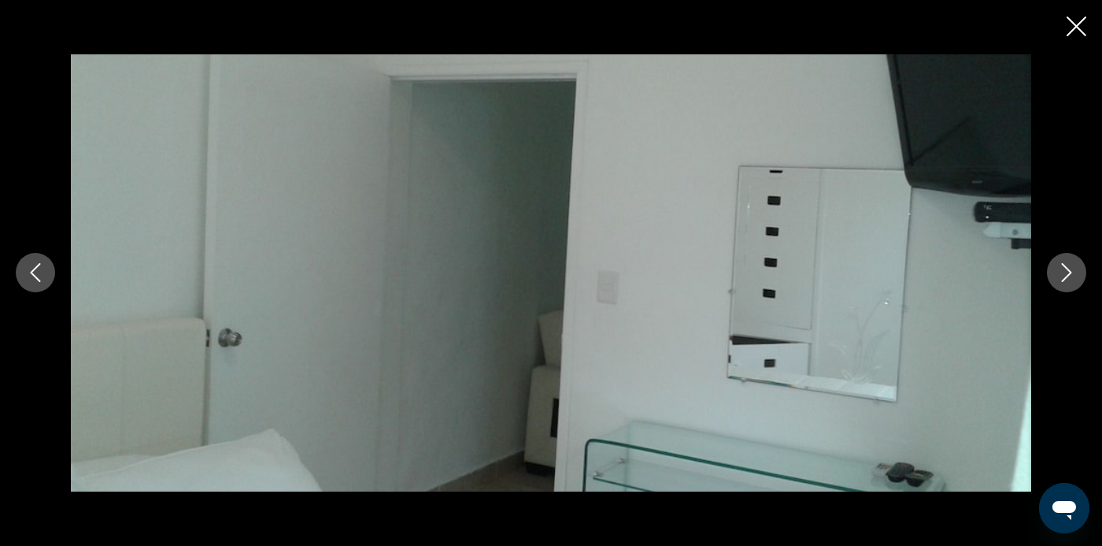
click at [39, 279] on icon "Previous image" at bounding box center [35, 272] width 19 height 19
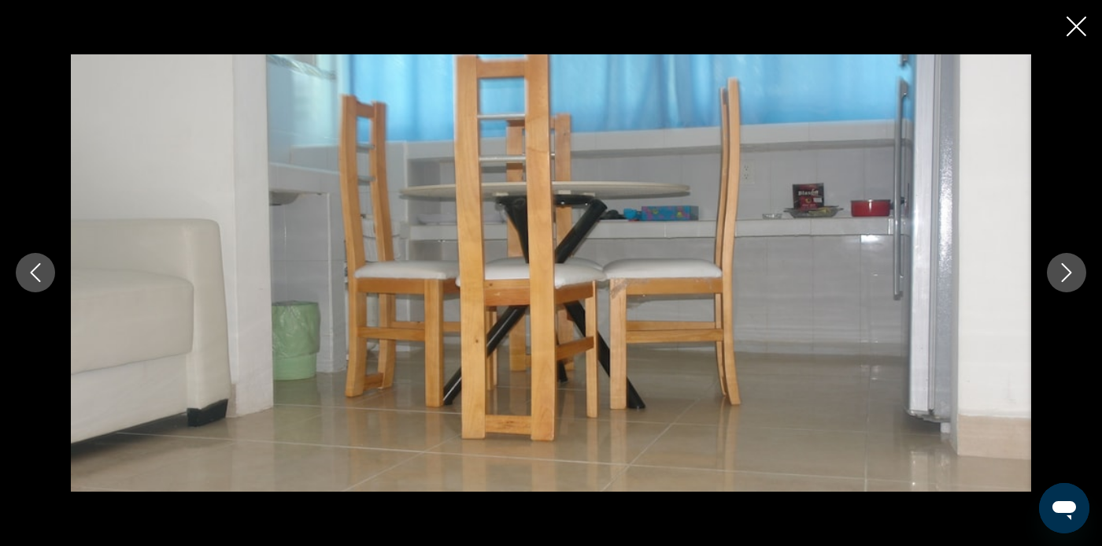
click at [35, 280] on icon "Previous image" at bounding box center [35, 272] width 19 height 19
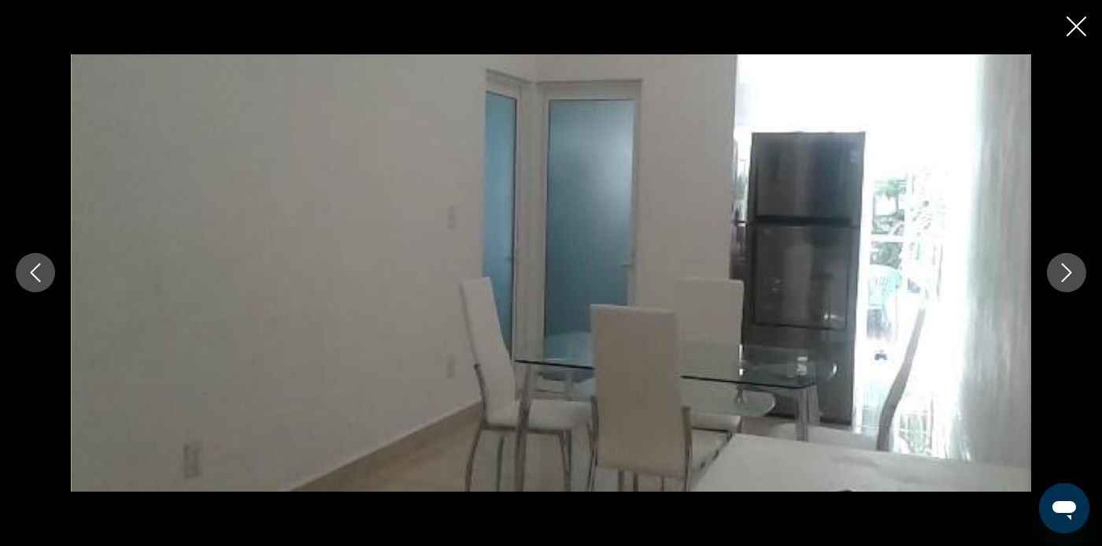
click at [33, 279] on icon "Previous image" at bounding box center [35, 272] width 19 height 19
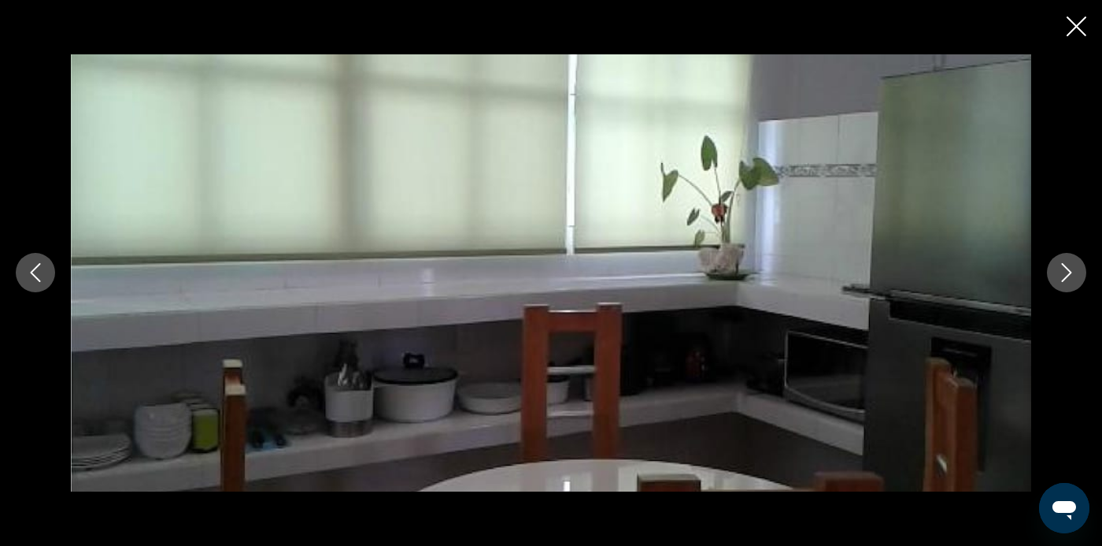
click at [37, 276] on icon "Previous image" at bounding box center [35, 272] width 19 height 19
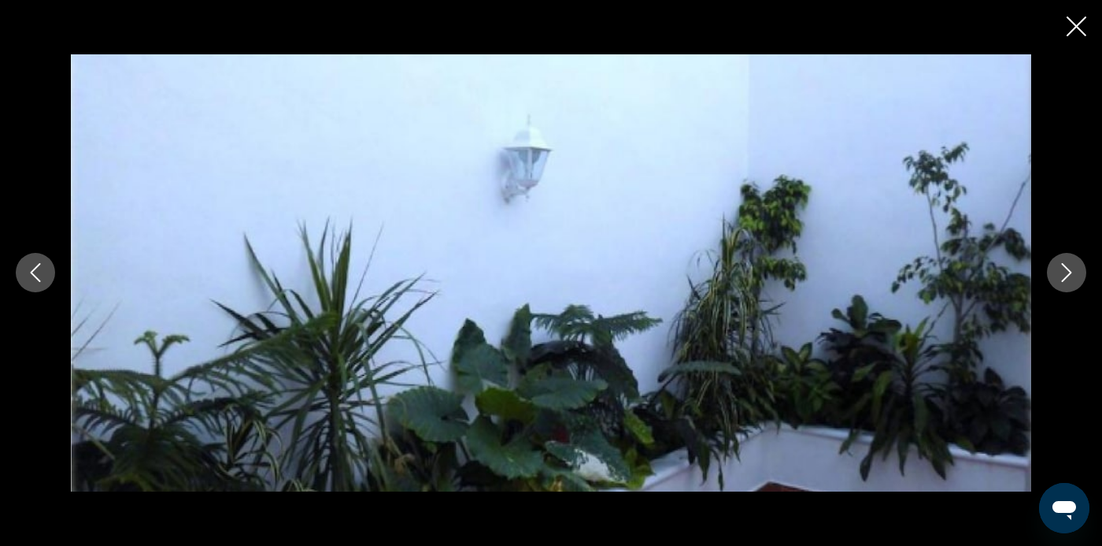
click at [44, 288] on button "Previous image" at bounding box center [35, 272] width 39 height 39
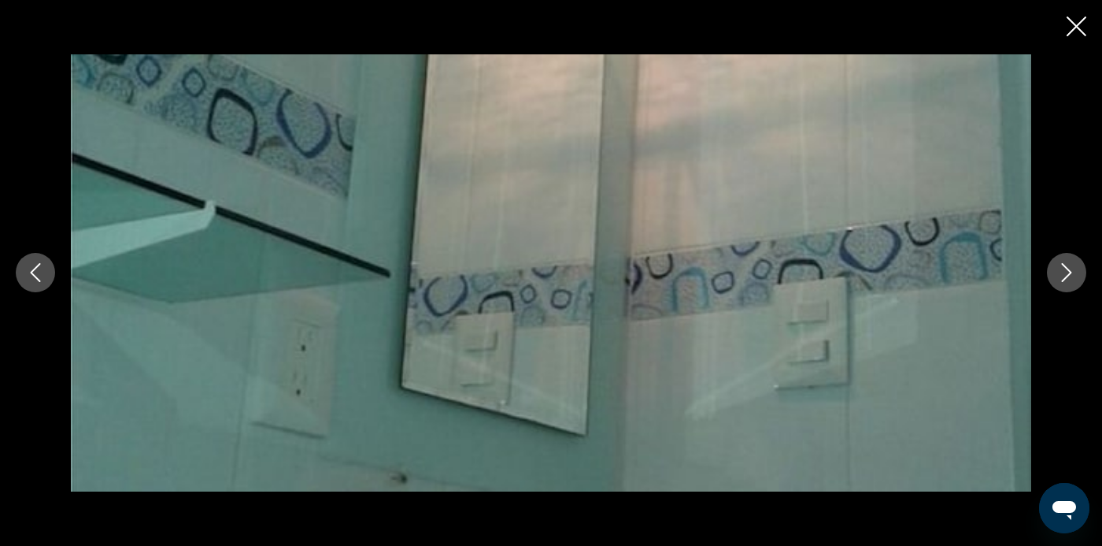
click at [37, 271] on icon "Previous image" at bounding box center [35, 272] width 19 height 19
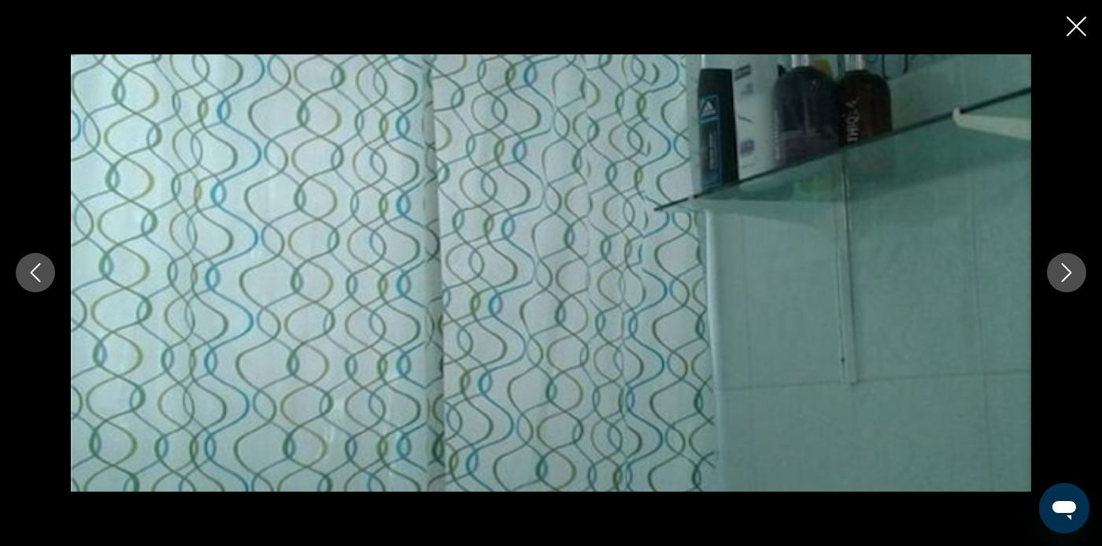
scroll to position [1165, 0]
click at [1055, 54] on div "Contenido principal" at bounding box center [551, 272] width 1102 height 436
click at [1069, 23] on icon "Close slideshow" at bounding box center [1077, 27] width 20 height 20
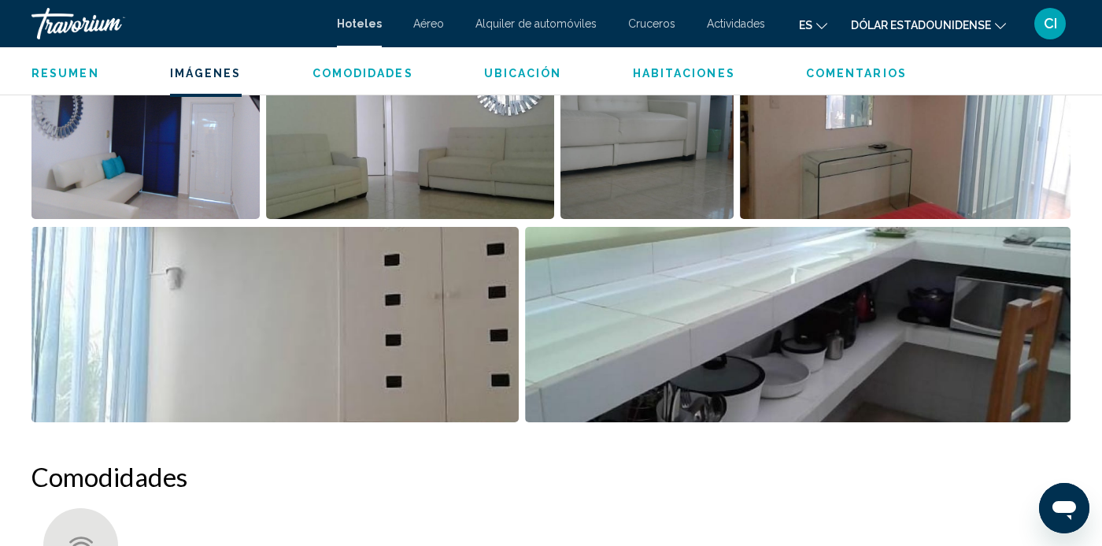
click at [1066, 29] on button "CI" at bounding box center [1050, 23] width 41 height 33
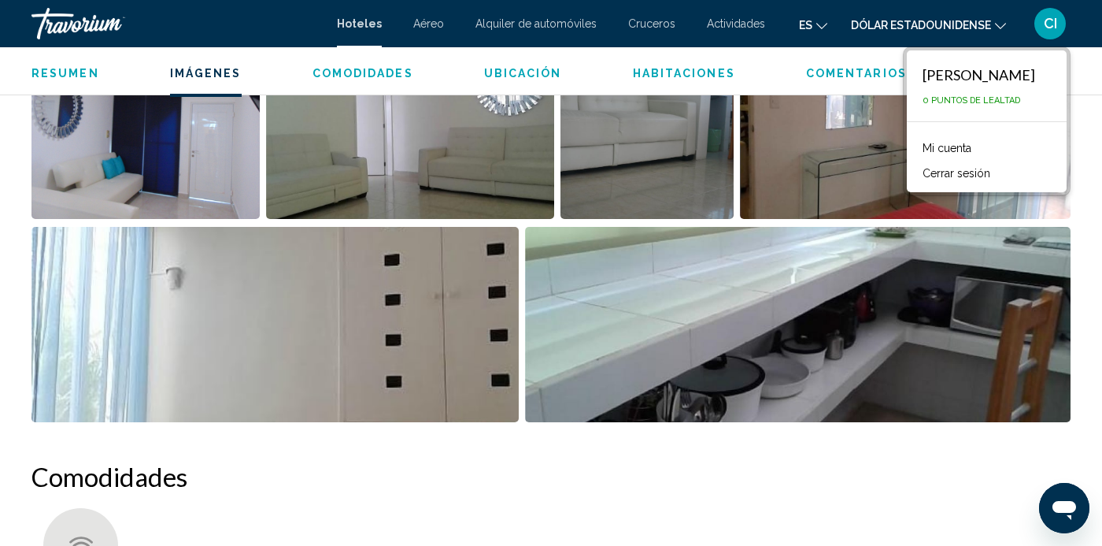
click at [1065, 36] on button "CI" at bounding box center [1050, 23] width 41 height 33
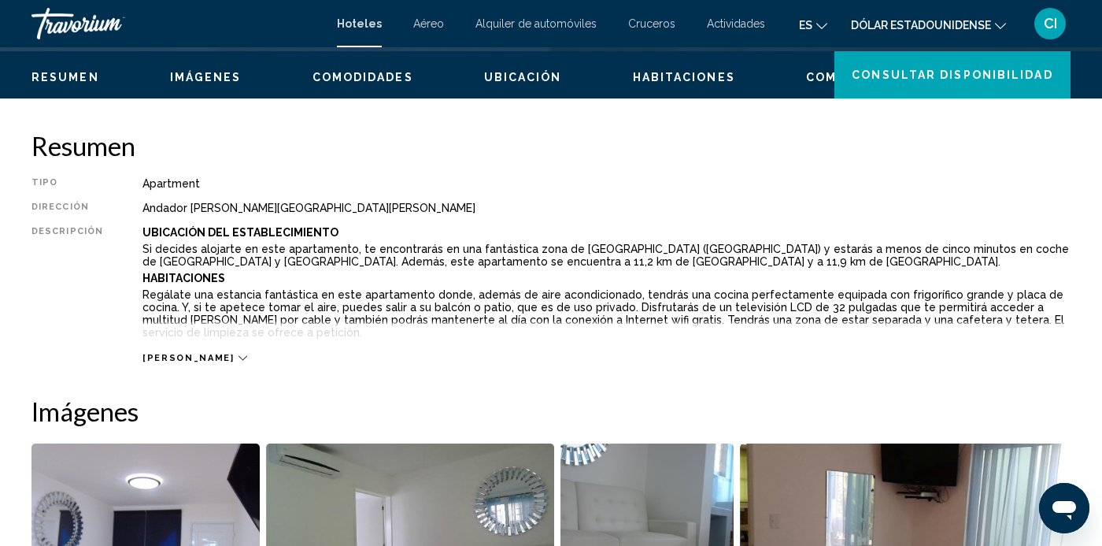
scroll to position [747, 0]
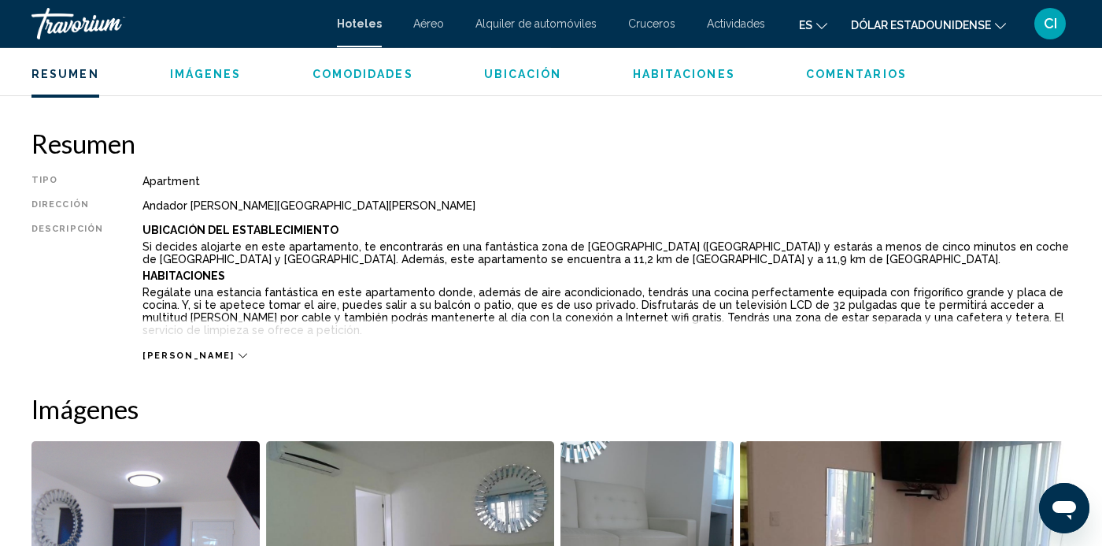
click at [161, 356] on span "Lee mas" at bounding box center [188, 355] width 91 height 10
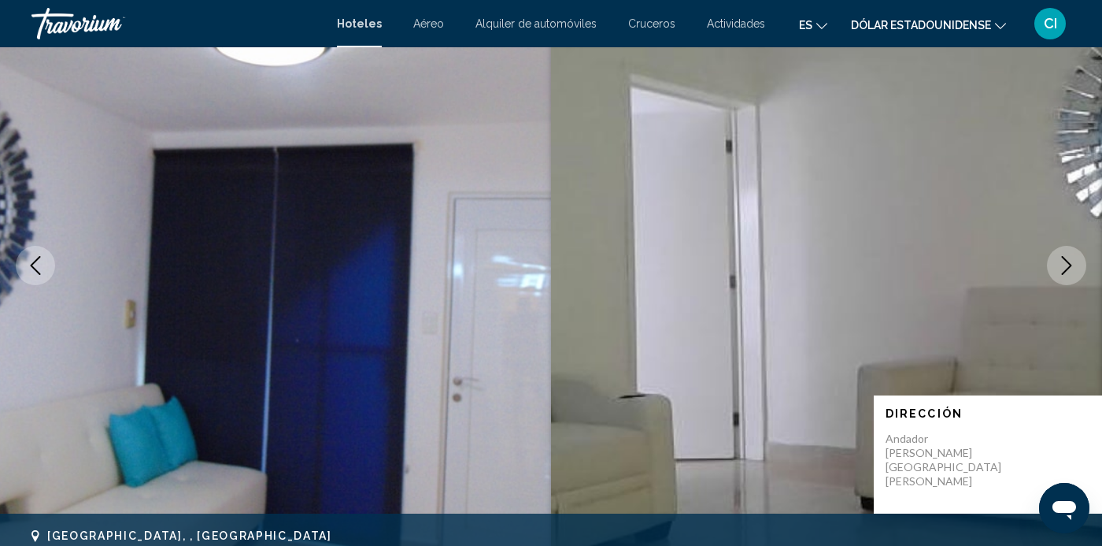
scroll to position [0, 0]
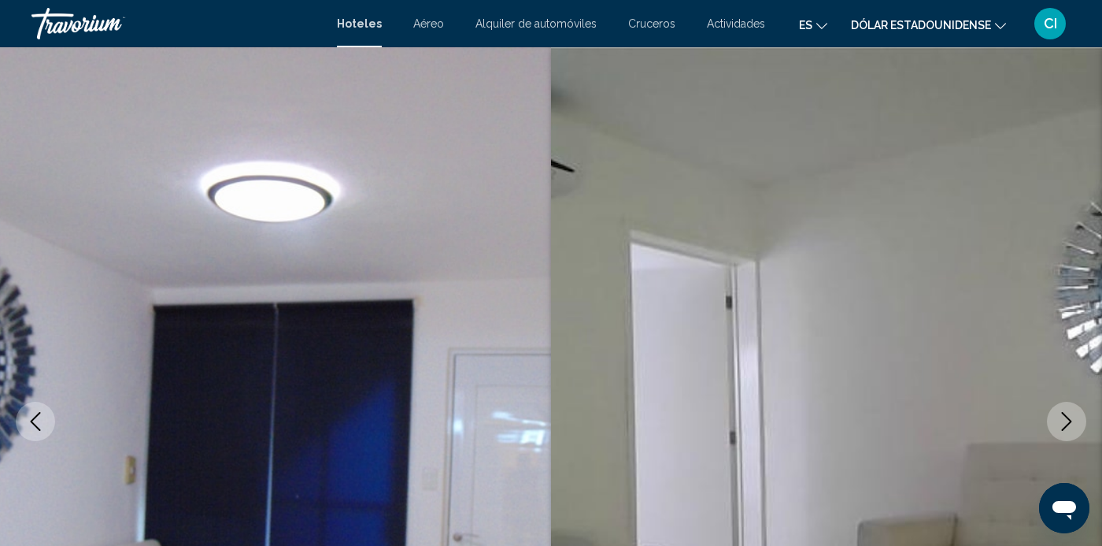
click at [993, 23] on button "Dólar estadounidense USD ($) MXN (Mex$) CAD (dólares canadienses) Libra esterli…" at bounding box center [928, 24] width 155 height 23
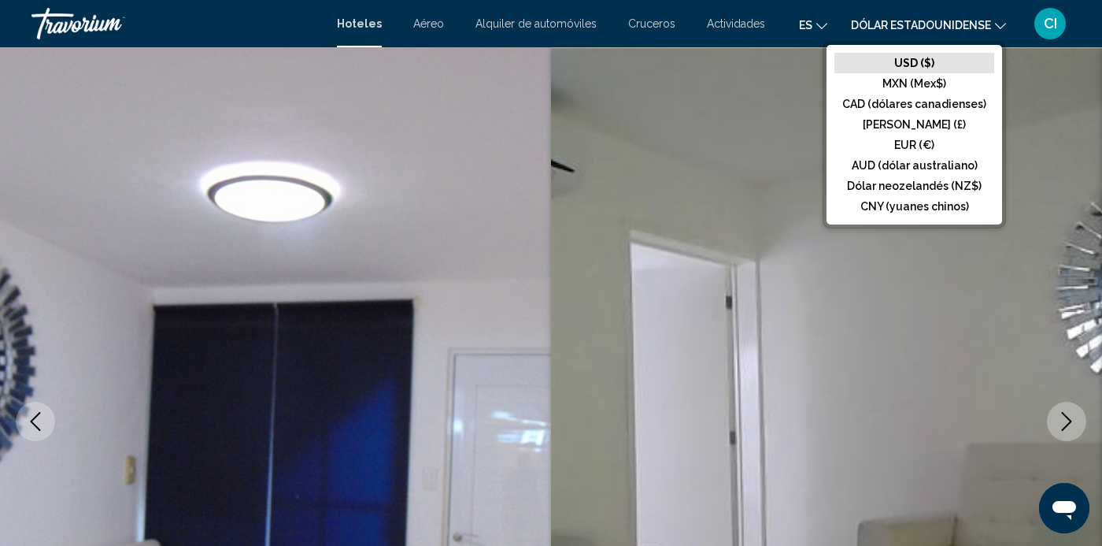
click at [1060, 87] on img "Contenido principal" at bounding box center [826, 421] width 551 height 748
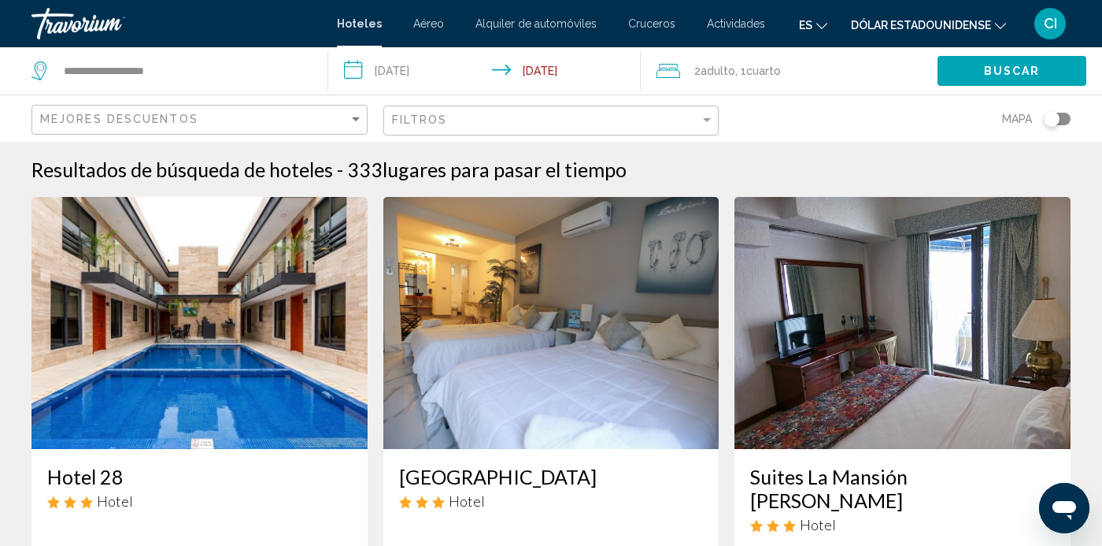
click at [1060, 117] on div "Toggle map" at bounding box center [1057, 119] width 27 height 13
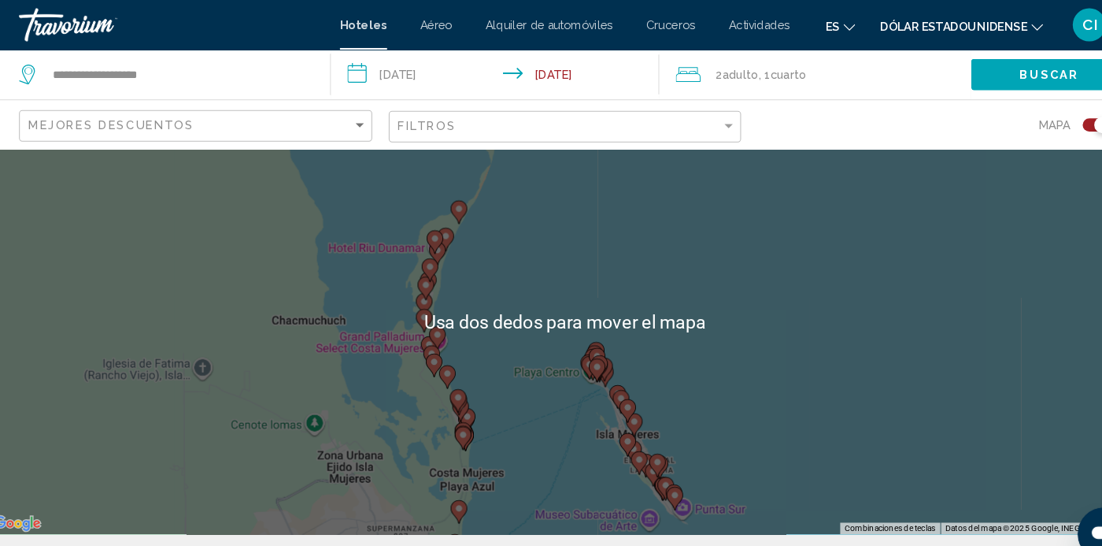
scroll to position [36, 0]
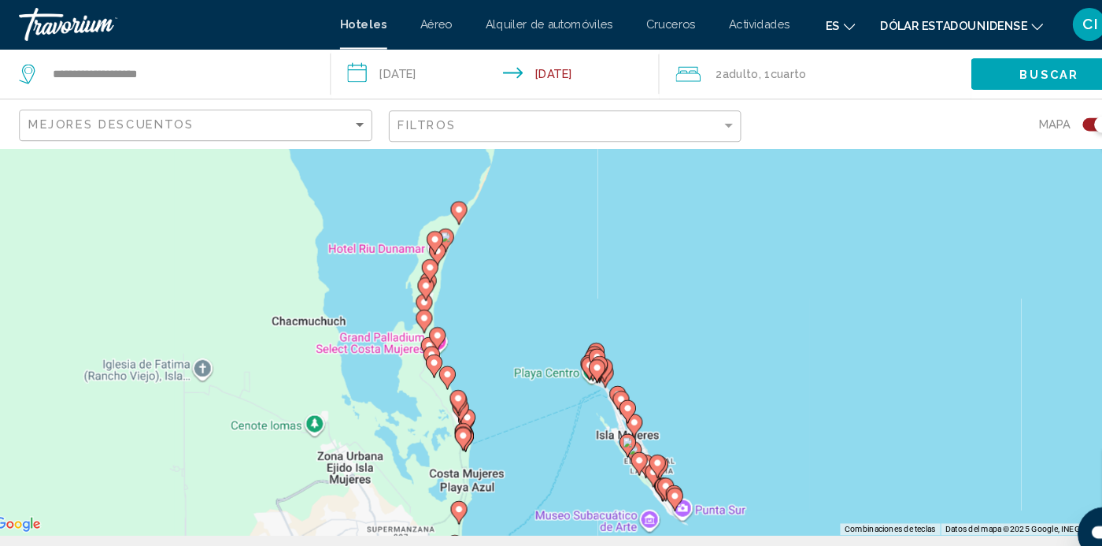
click at [150, 295] on div "Para activar la función de arrastrar con el teclado, presiona Alt + Intro. Una …" at bounding box center [551, 308] width 1102 height 404
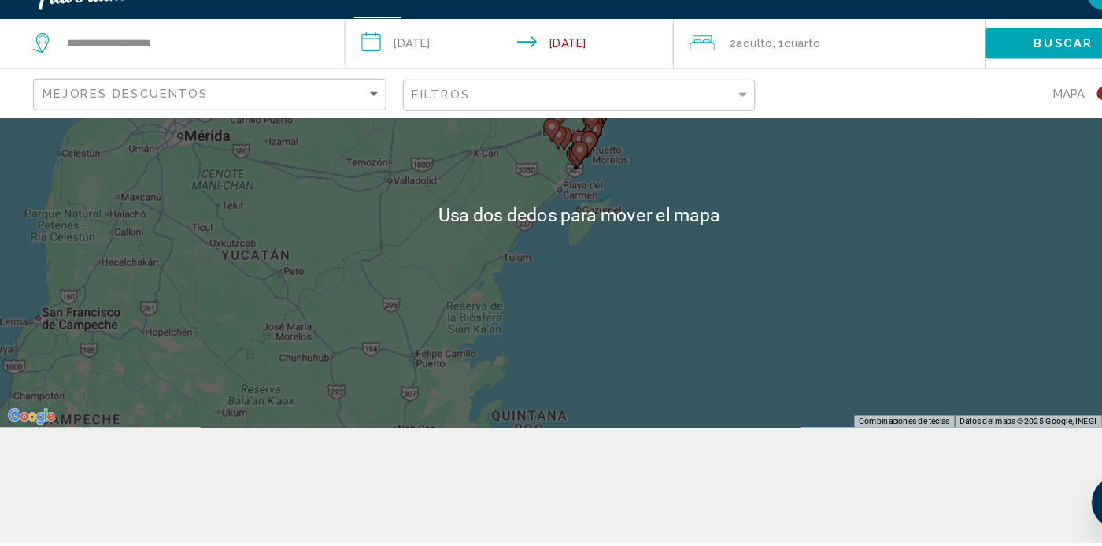
scroll to position [142, 0]
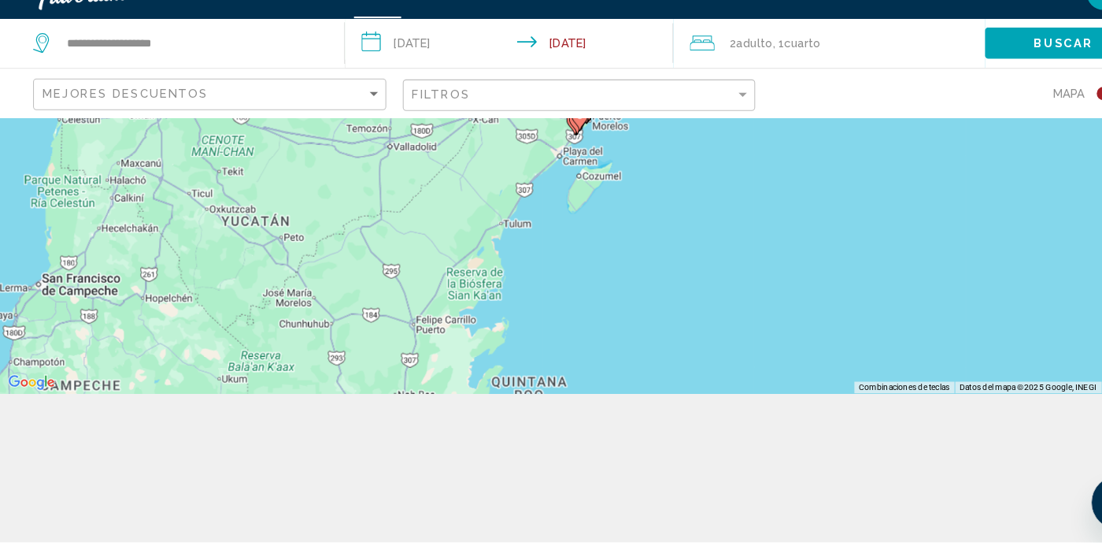
click at [947, 545] on div "**********" at bounding box center [551, 273] width 1102 height 546
click at [58, 404] on div "Para activar la función de arrastrar con el teclado, presiona Alt + Intro. Una …" at bounding box center [551, 202] width 1102 height 404
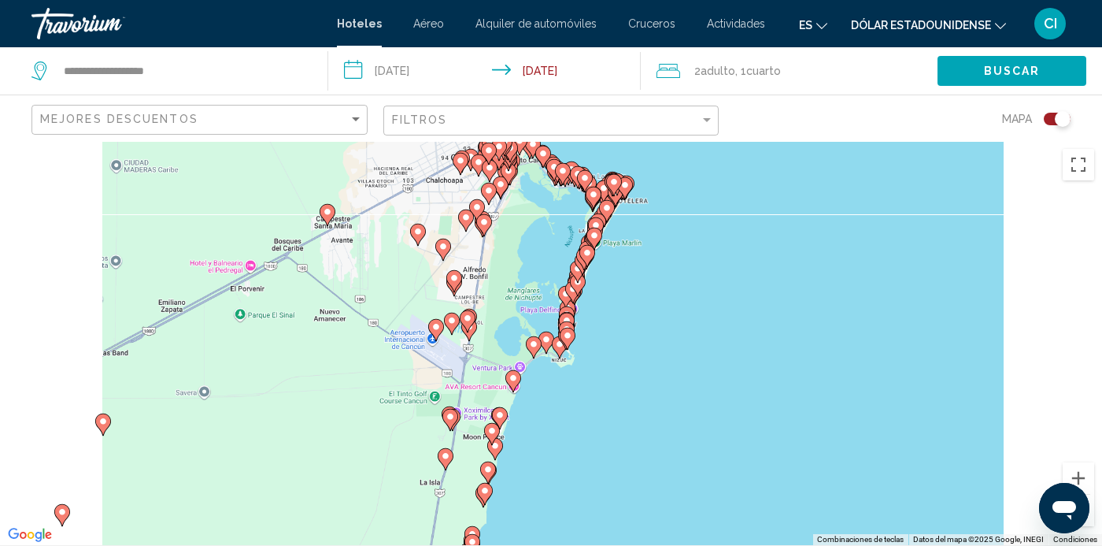
scroll to position [3, 0]
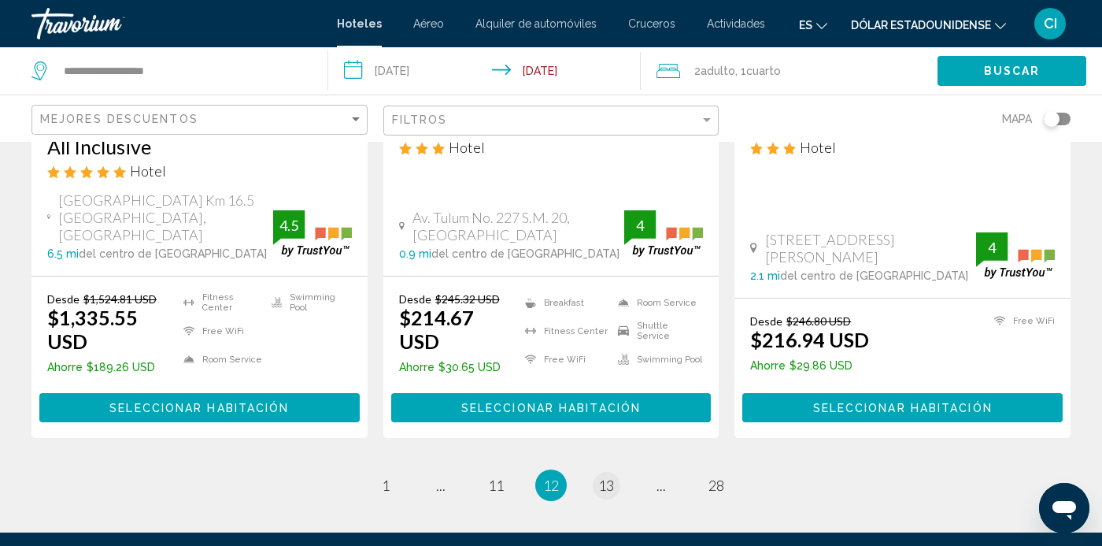
click at [607, 476] on span "13" at bounding box center [606, 484] width 16 height 17
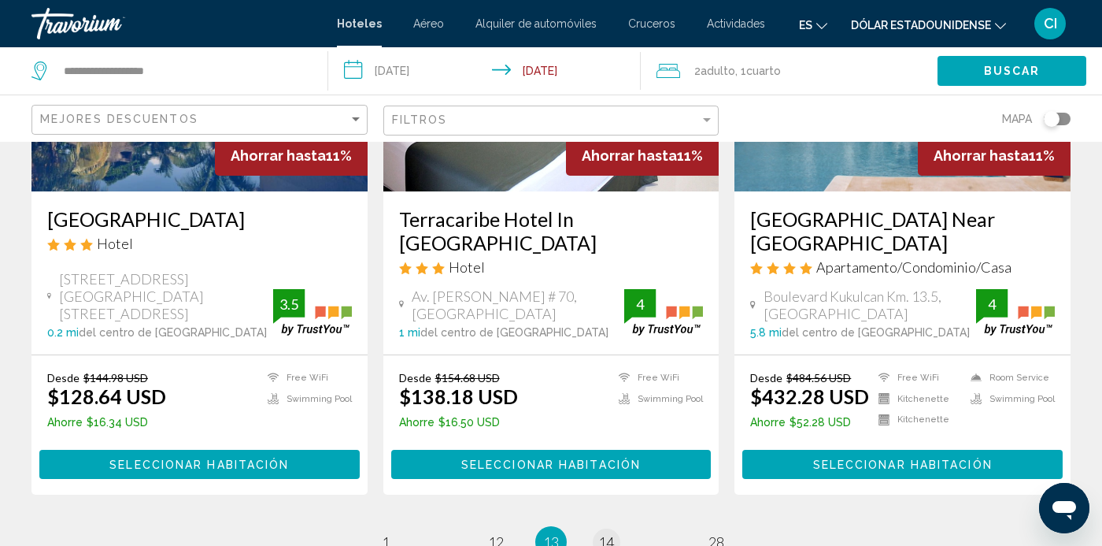
scroll to position [2088, 0]
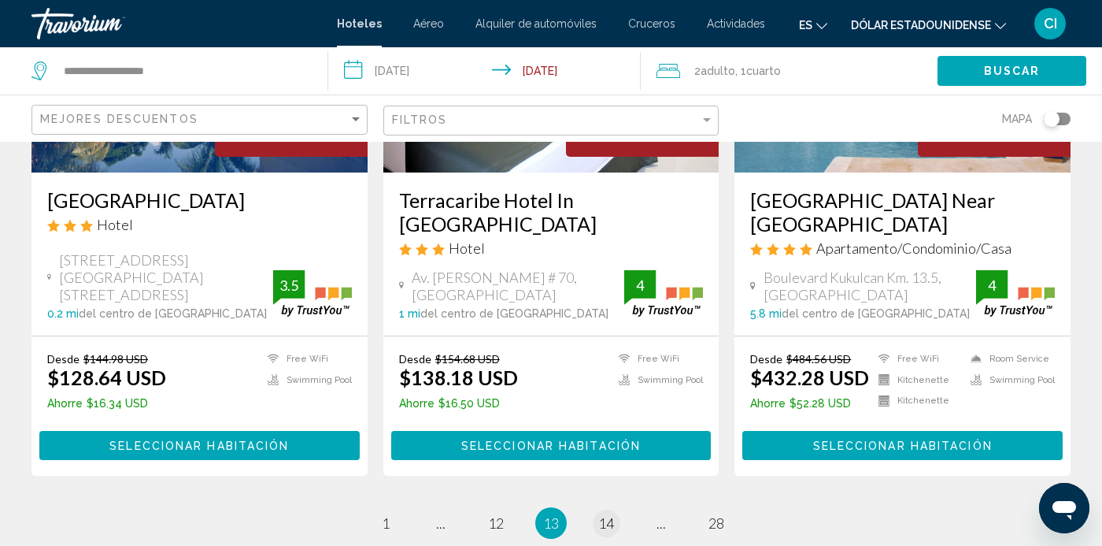
click at [600, 514] on span "14" at bounding box center [606, 522] width 16 height 17
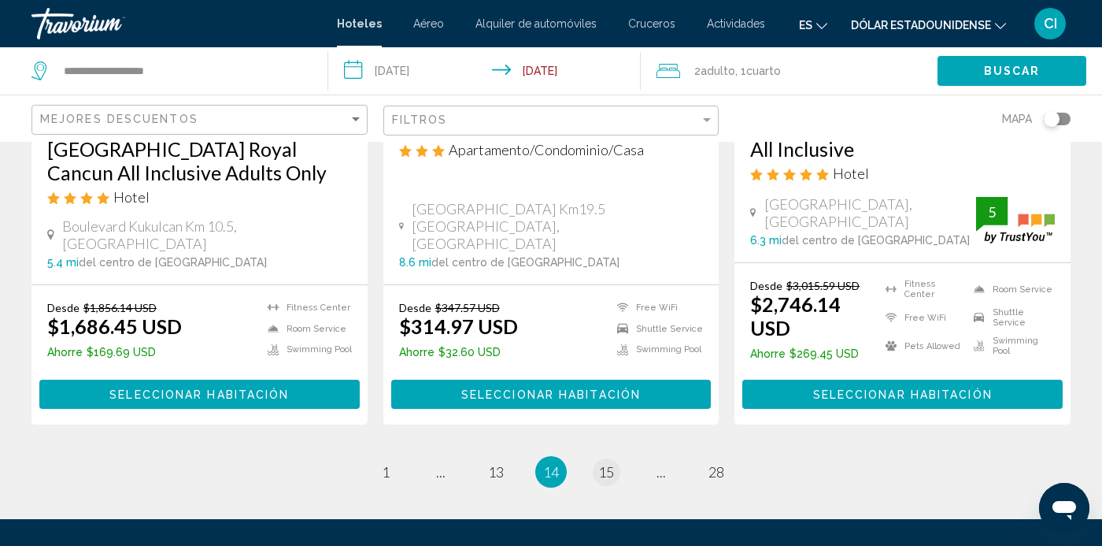
scroll to position [2243, 0]
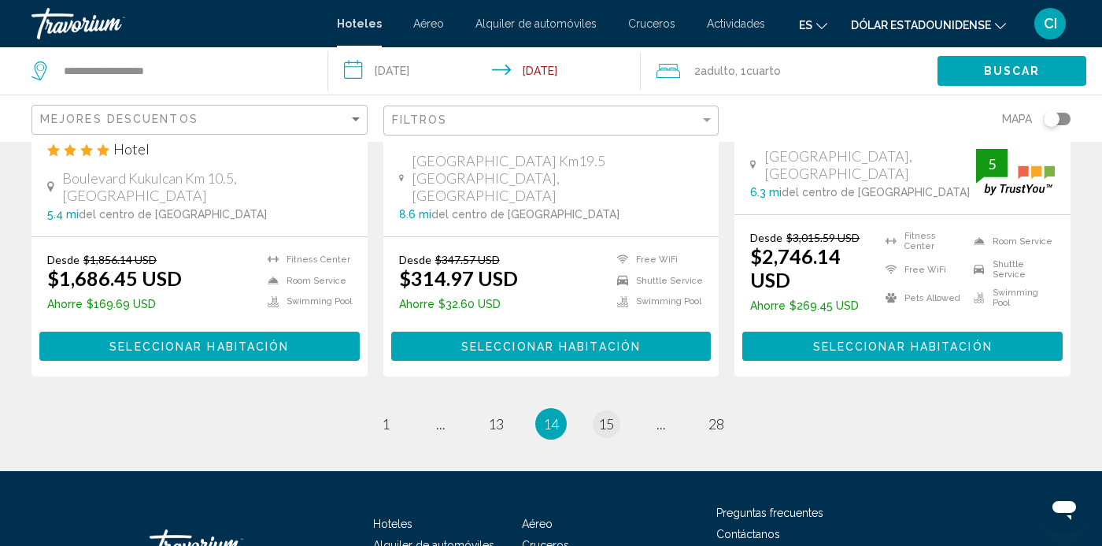
click at [598, 415] on span "15" at bounding box center [606, 423] width 16 height 17
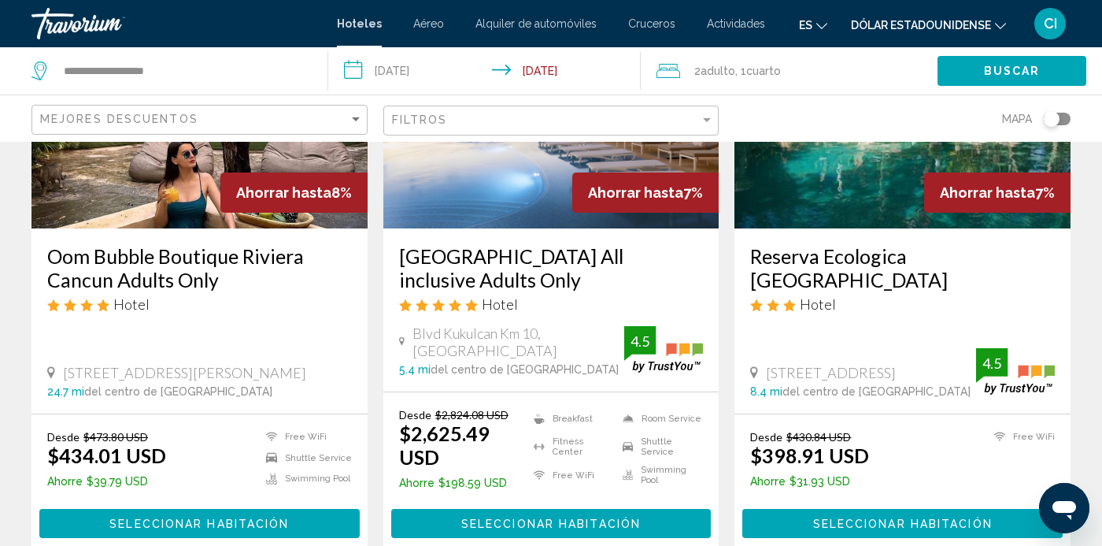
scroll to position [2135, 0]
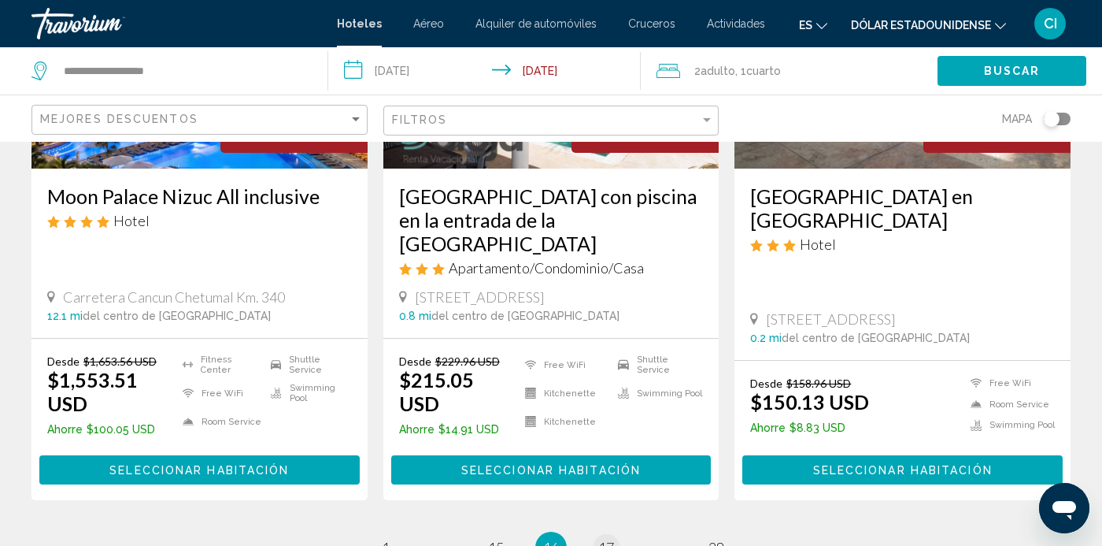
scroll to position [2143, 0]
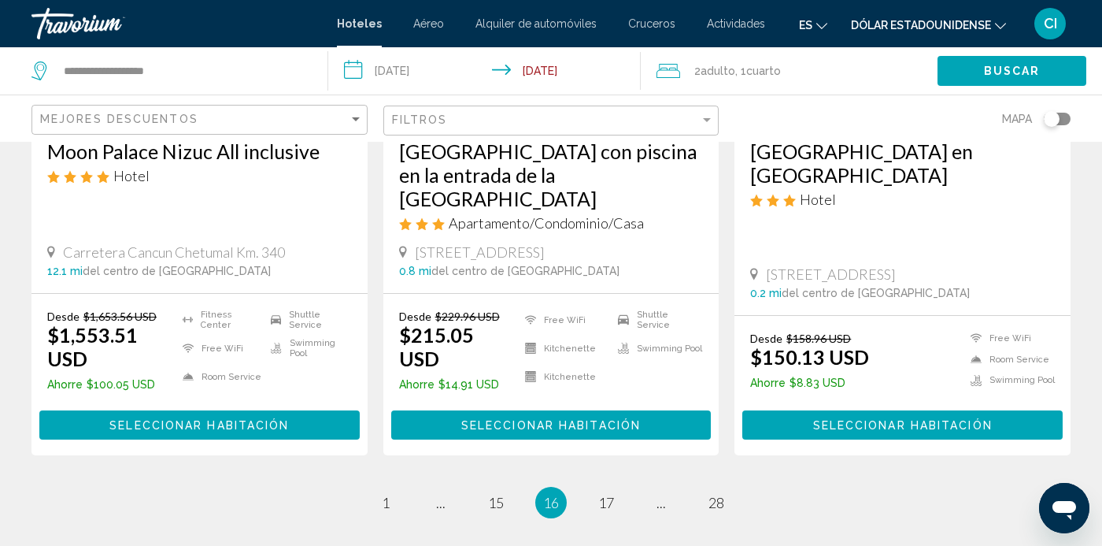
click at [617, 487] on ul "16 / 28 page 1 page ... page 15 You're on page 16 page 17 page ... page 28" at bounding box center [550, 502] width 1039 height 31
click at [605, 489] on link "page 17" at bounding box center [607, 503] width 28 height 28
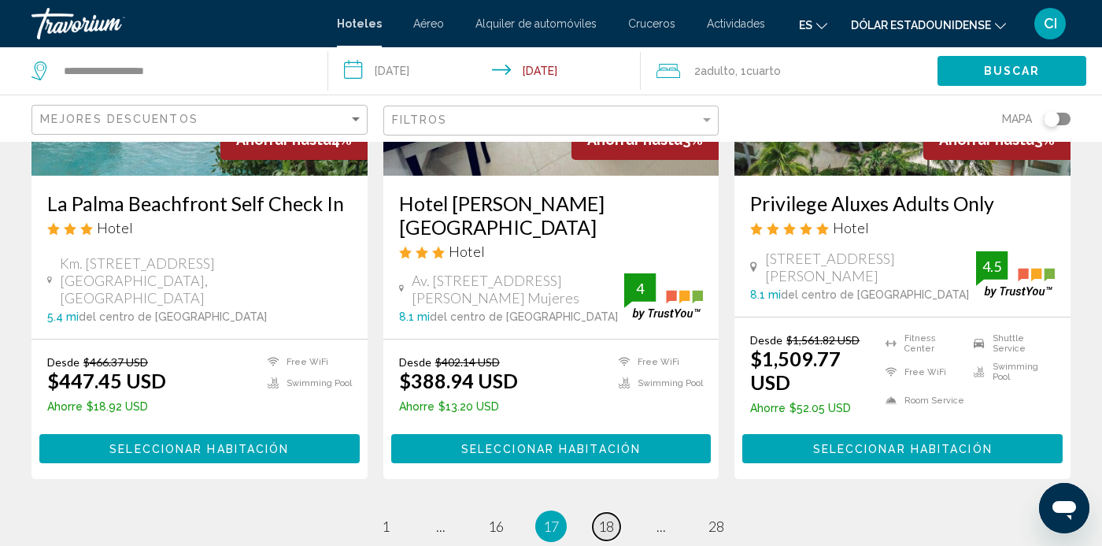
scroll to position [2212, 0]
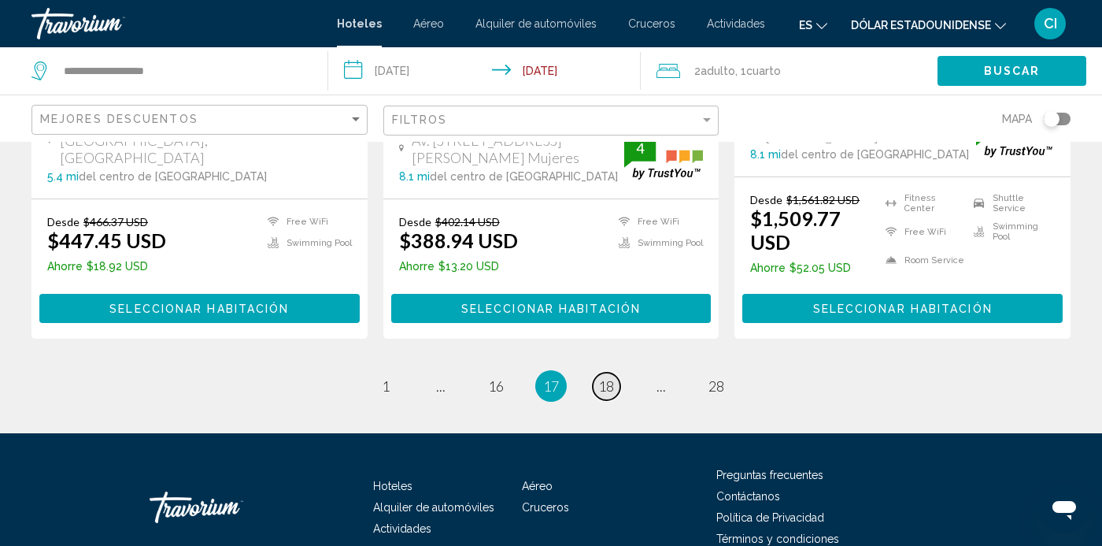
click at [609, 383] on span "18" at bounding box center [606, 385] width 16 height 17
